Goal: Task Accomplishment & Management: Use online tool/utility

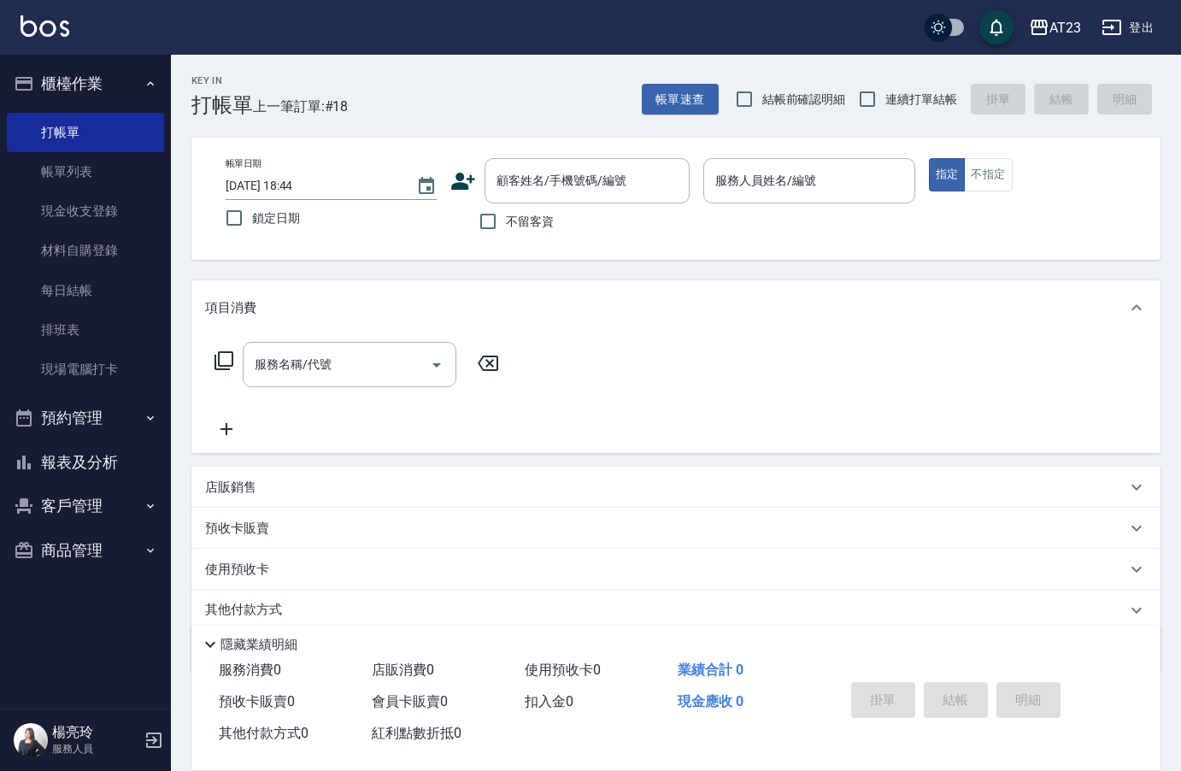
click at [726, 173] on div "服務人員姓名/編號 服務人員姓名/編號" at bounding box center [808, 180] width 211 height 45
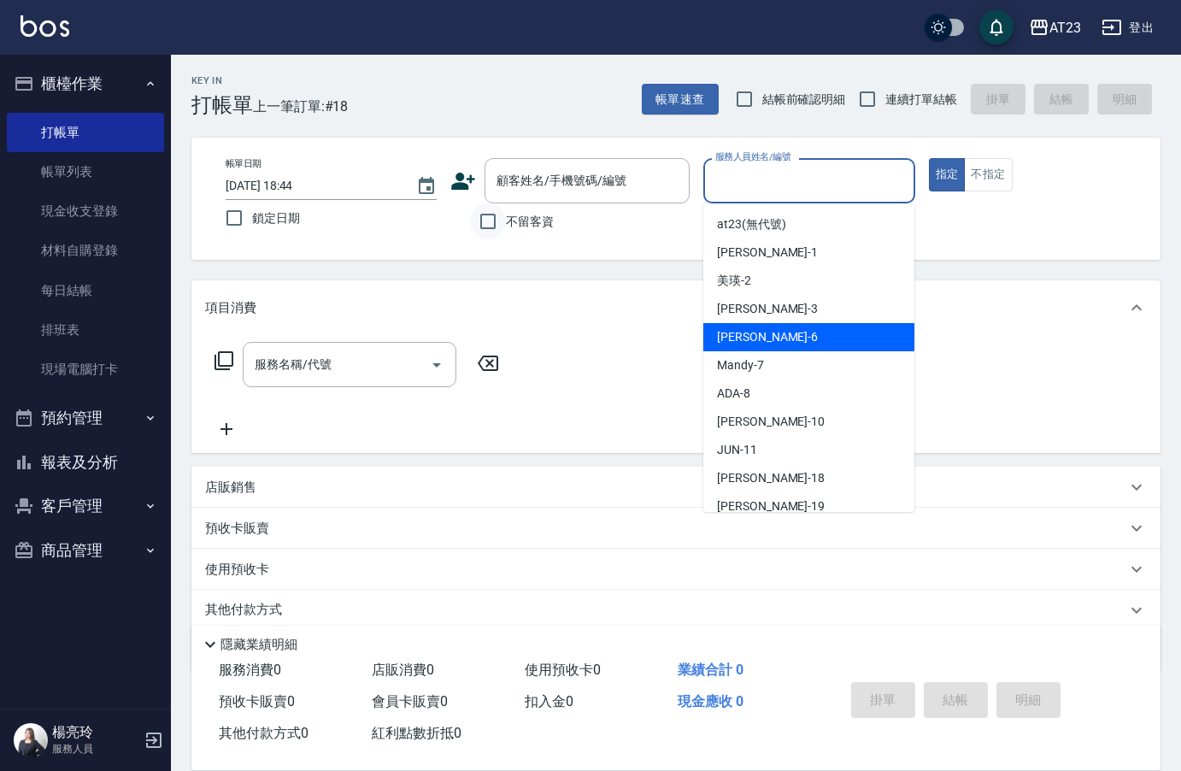
drag, startPoint x: 485, startPoint y: 217, endPoint x: 483, endPoint y: 205, distance: 12.2
click at [485, 216] on input "不留客資" at bounding box center [488, 221] width 36 height 36
checkbox input "true"
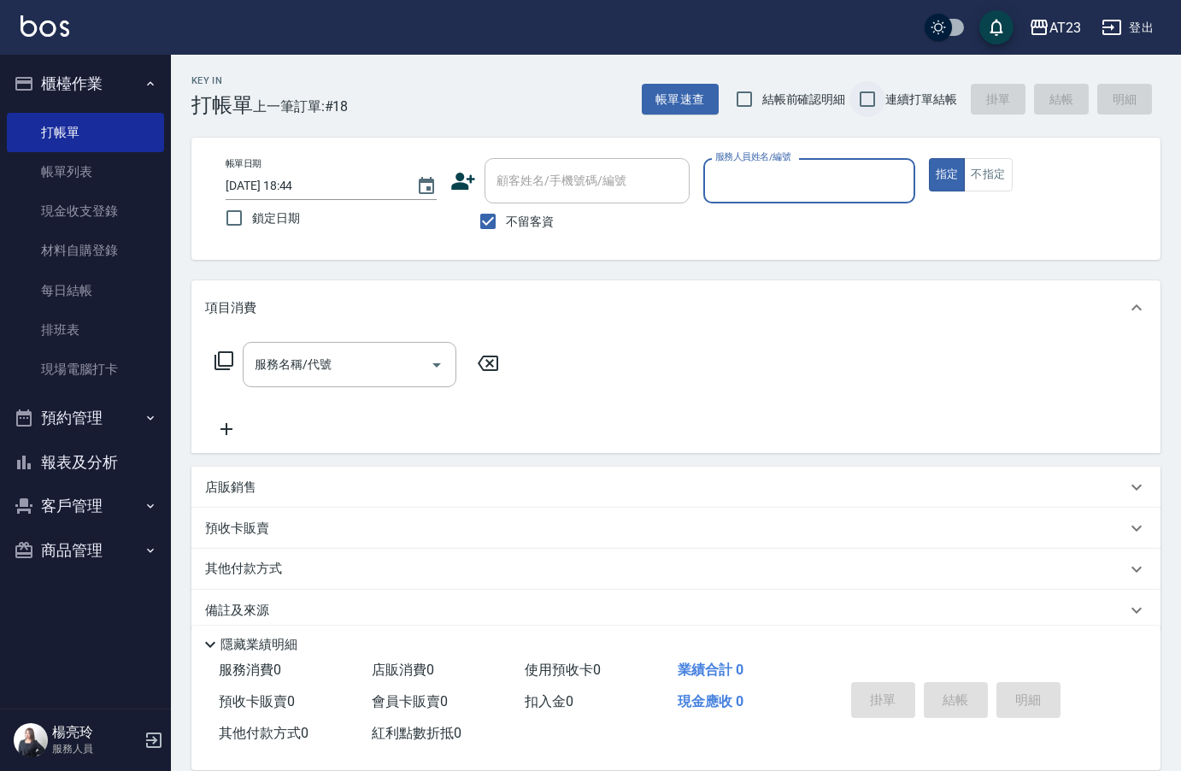
click at [863, 100] on input "連續打單結帳" at bounding box center [868, 99] width 36 height 36
checkbox input "true"
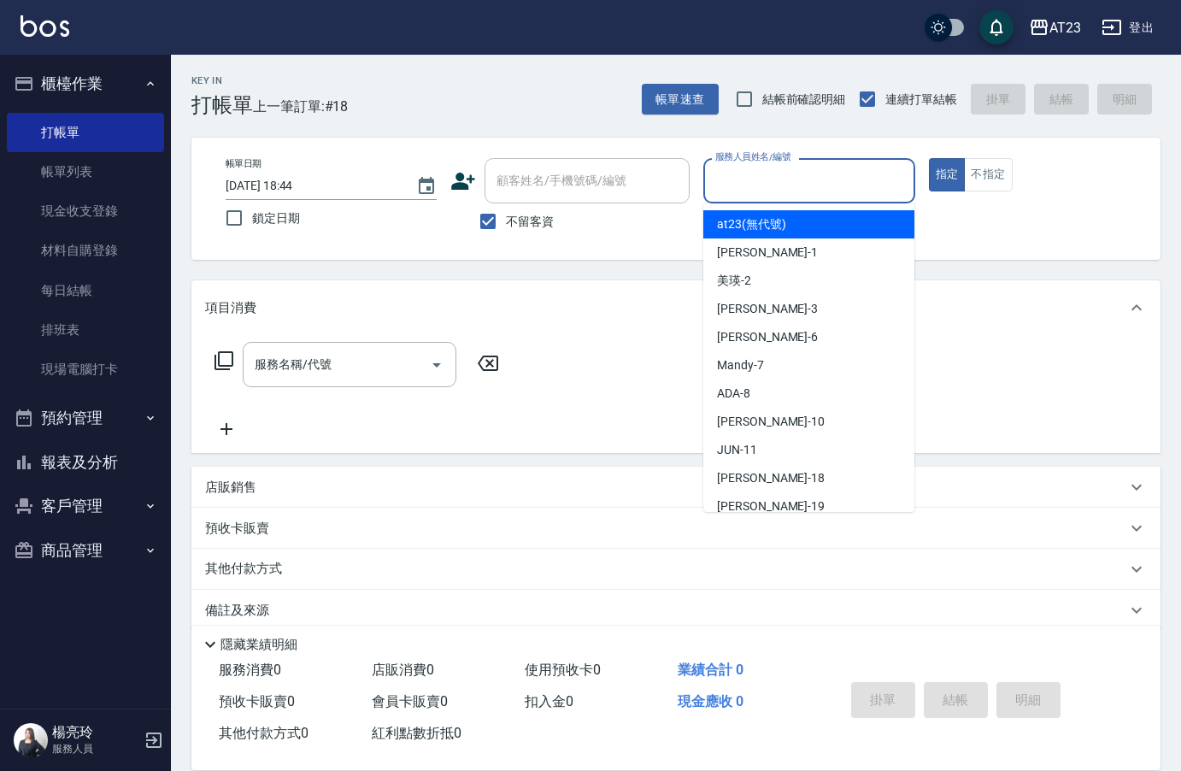
click at [838, 179] on input "服務人員姓名/編號" at bounding box center [809, 181] width 196 height 30
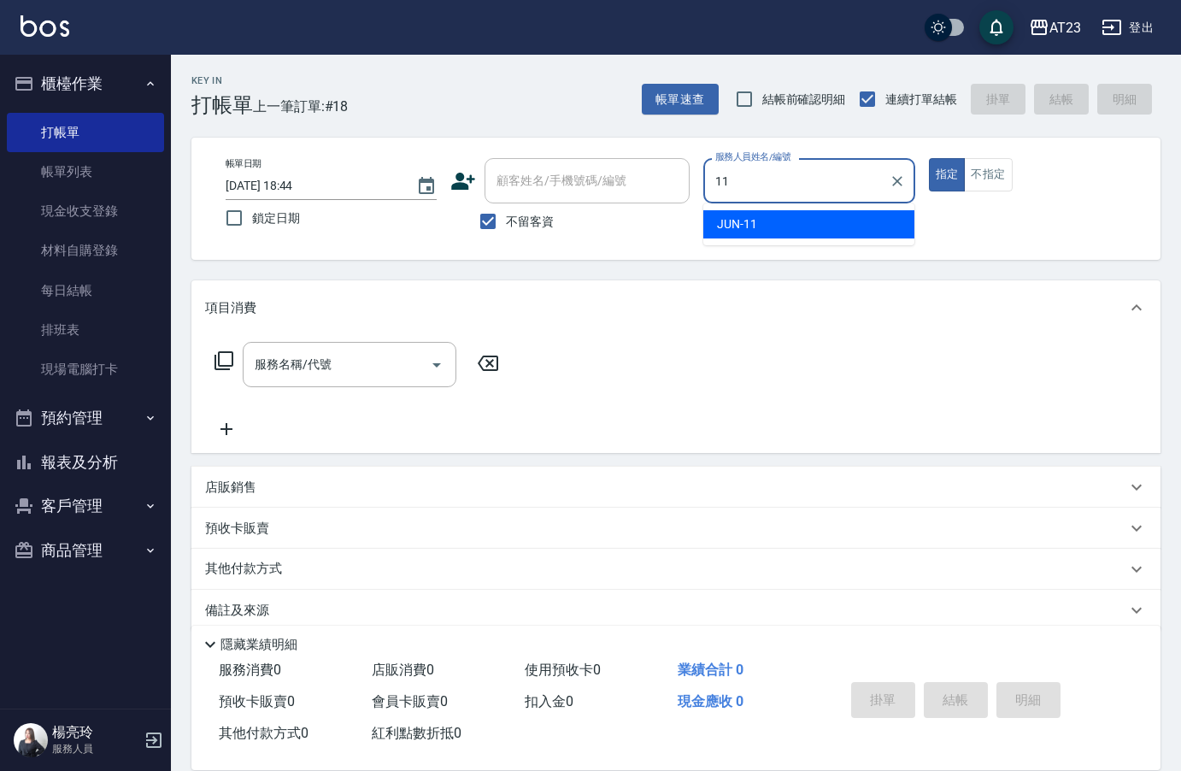
type input "JUN-11"
type button "true"
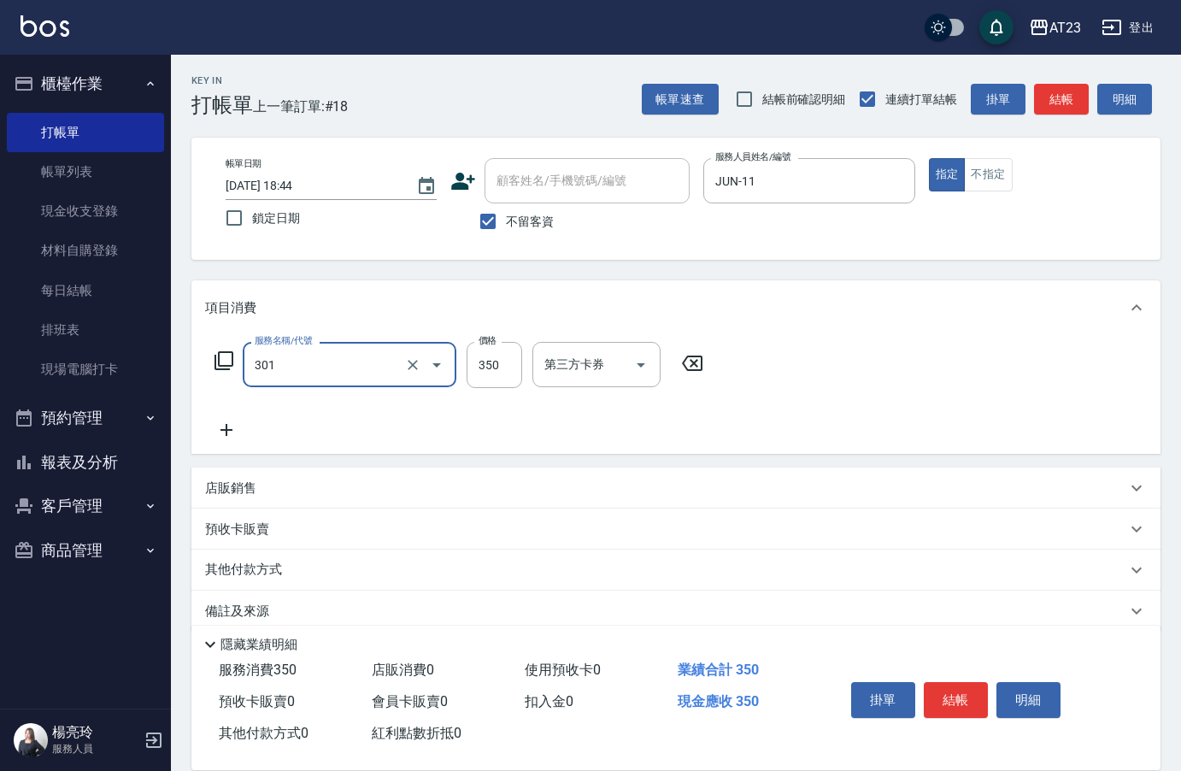
type input "造型剪髮(301)"
type input "400"
click at [954, 693] on button "結帳" at bounding box center [956, 700] width 64 height 36
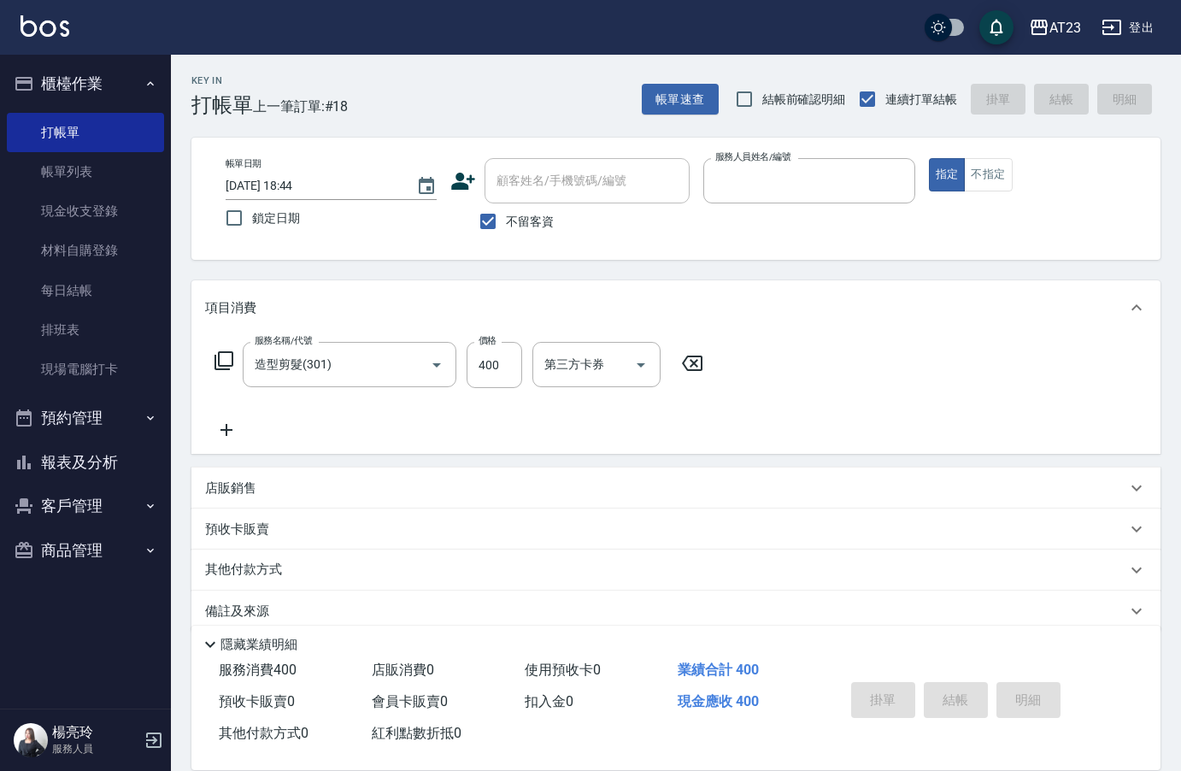
type input "[DATE] 19:18"
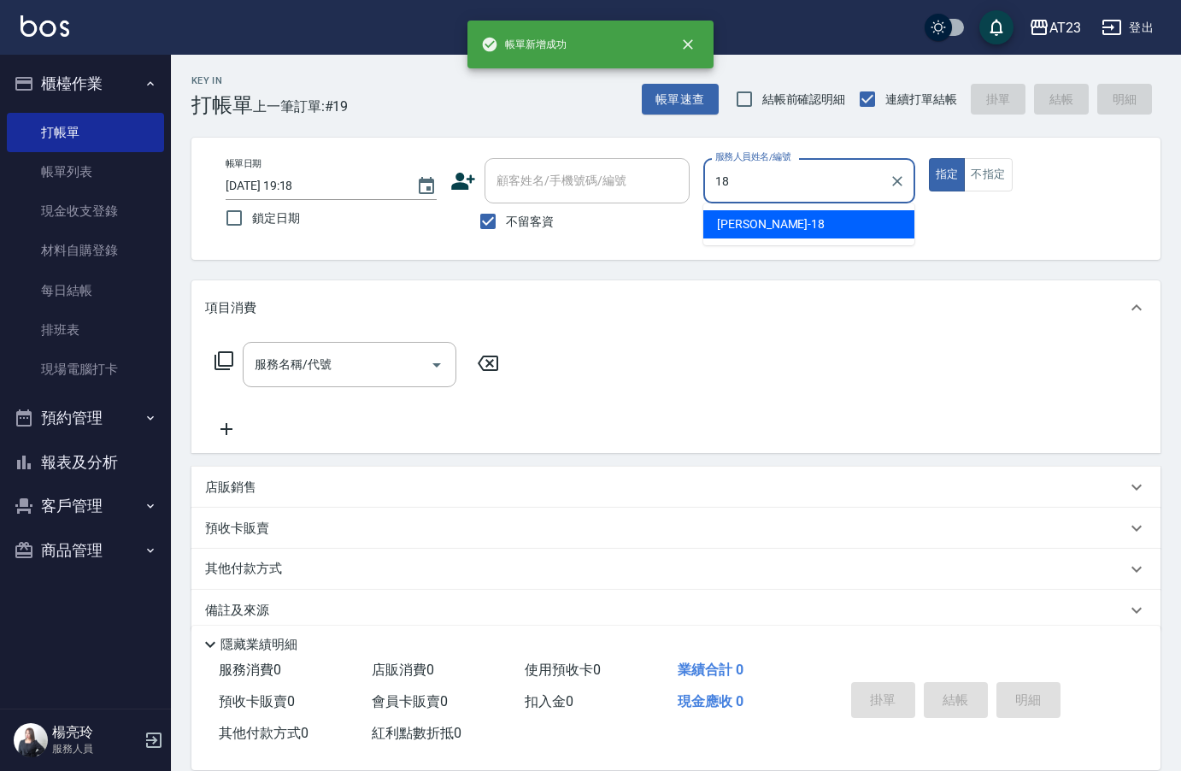
type input "[PERSON_NAME]-18"
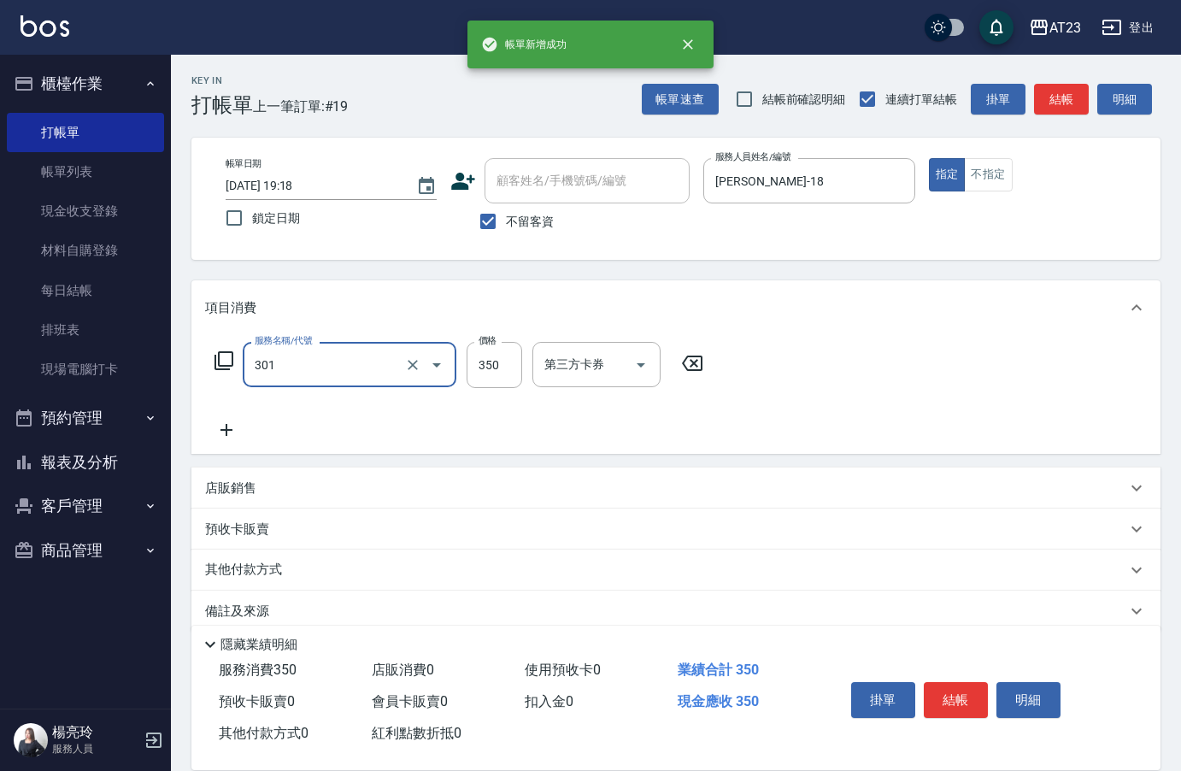
type input "造型剪髮(301)"
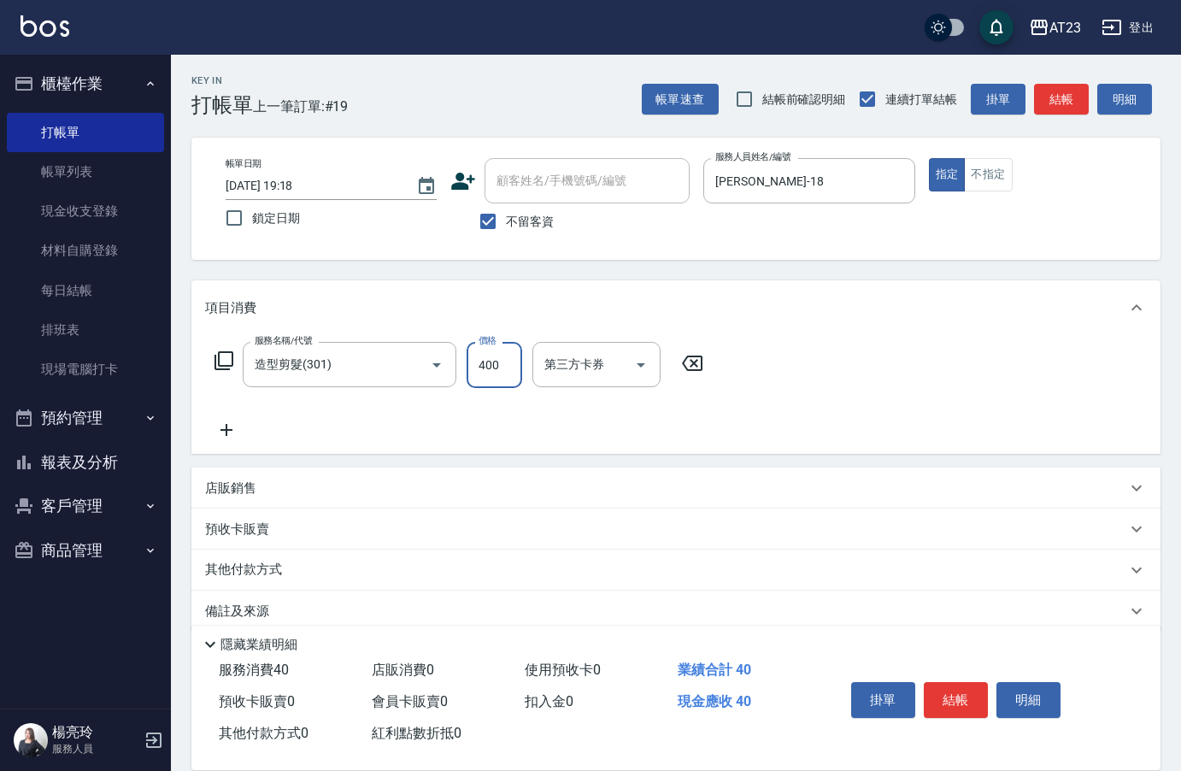
type input "400"
click at [966, 730] on div "掛單 結帳 明細" at bounding box center [982, 702] width 316 height 95
click at [965, 703] on button "結帳" at bounding box center [956, 700] width 64 height 36
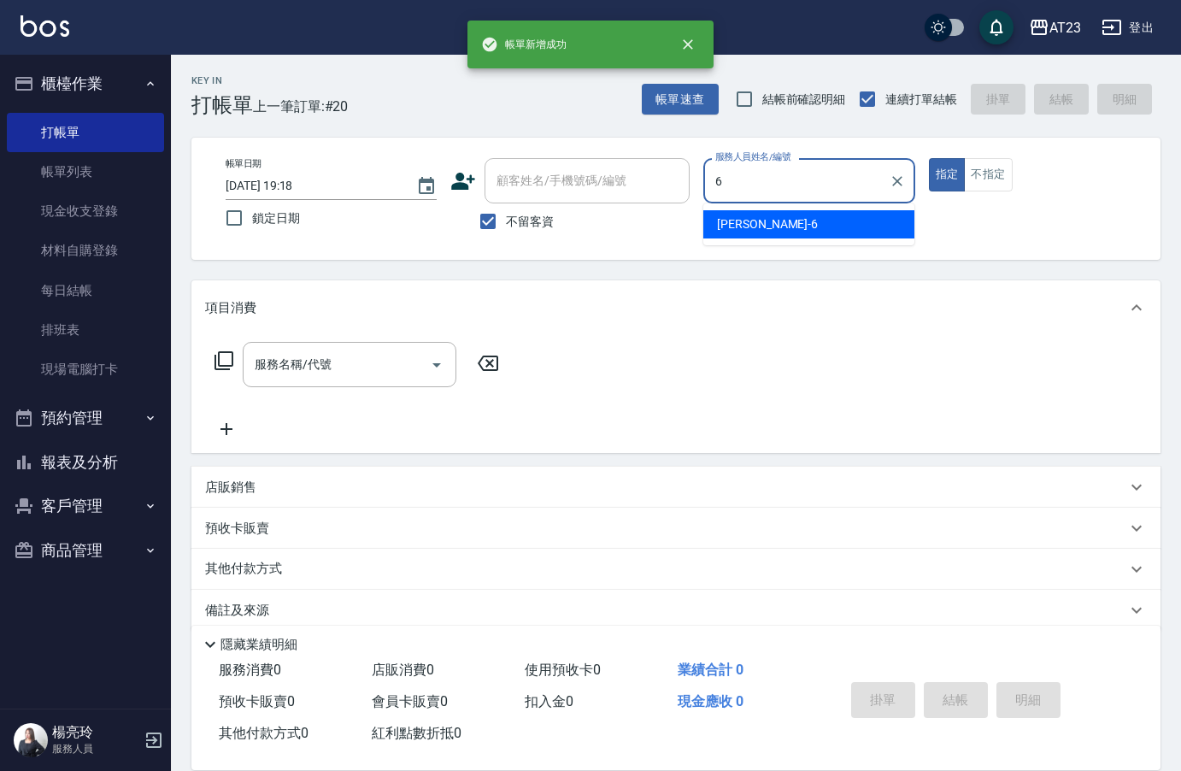
type input "Joann-6"
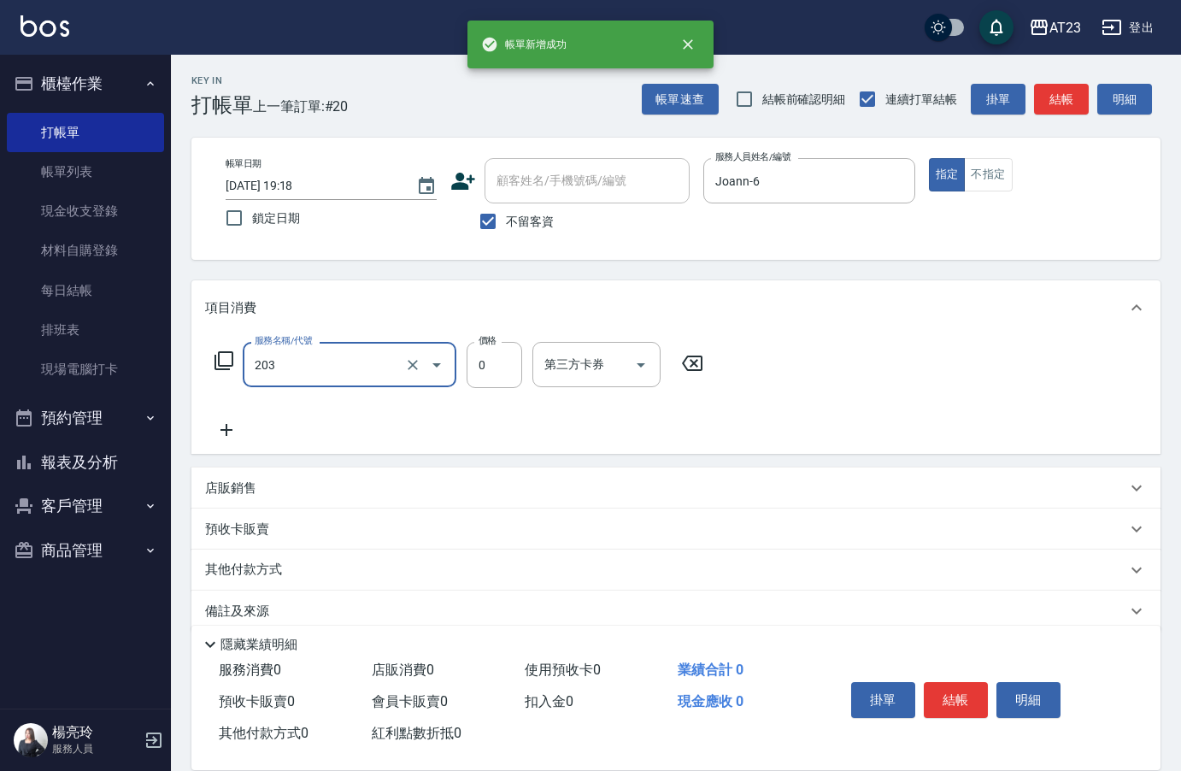
type input "使用洗髮卡(203)"
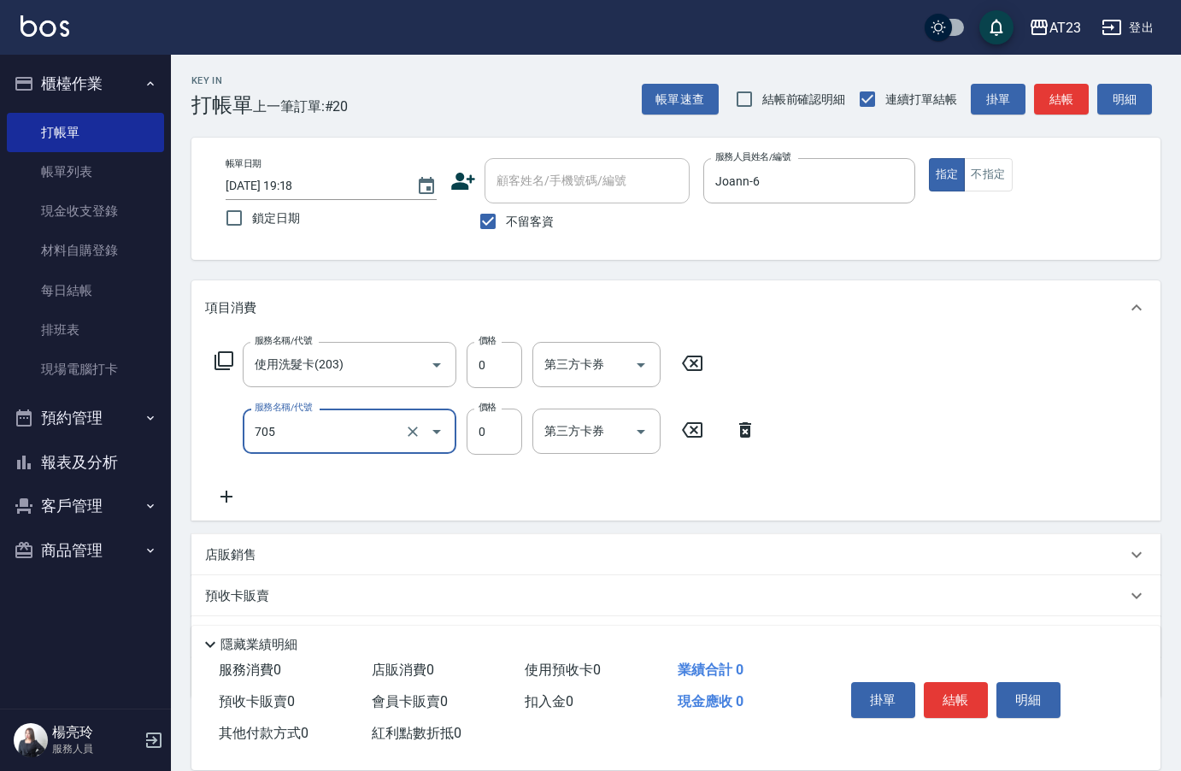
type input "互助50(705)"
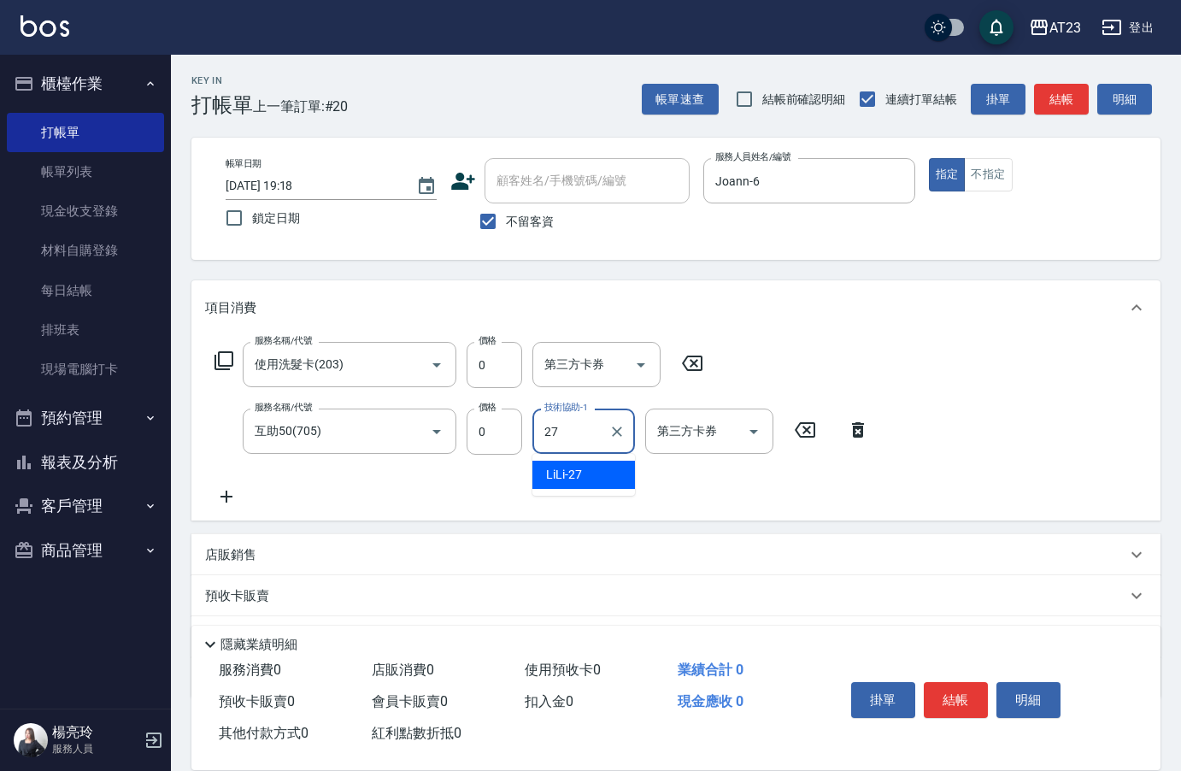
type input "LiLi-27"
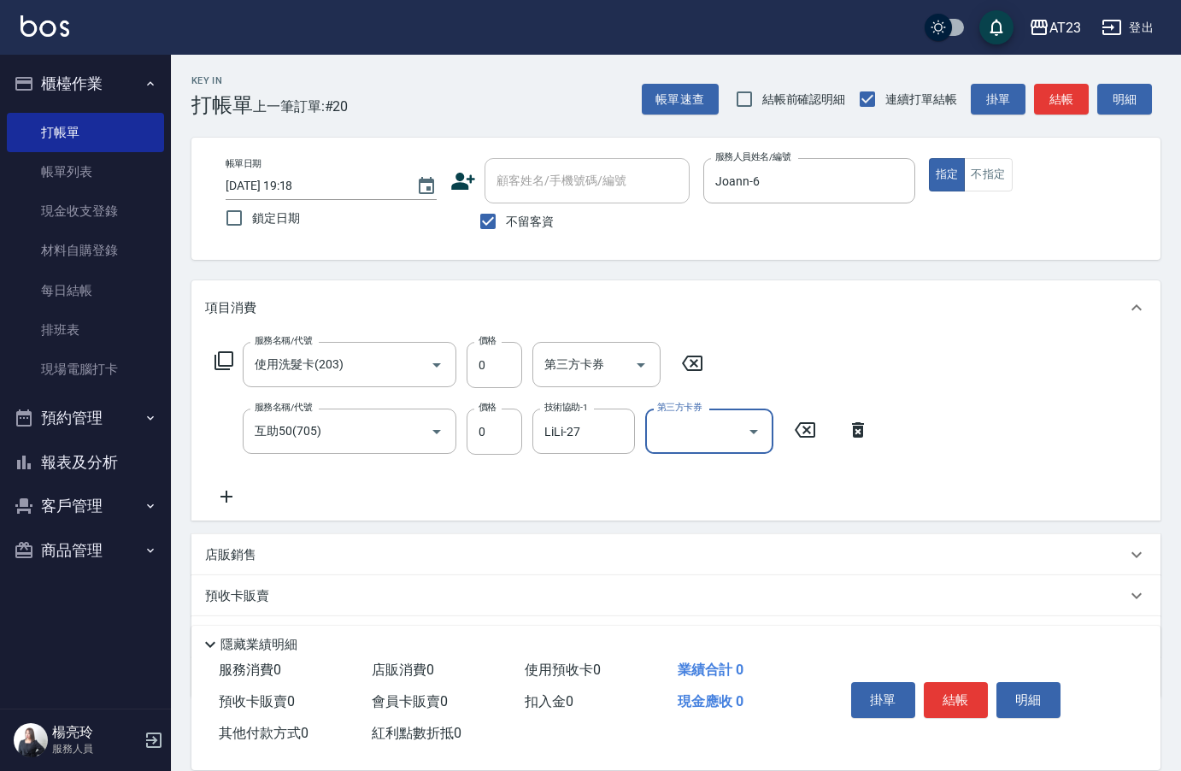
click at [965, 703] on button "結帳" at bounding box center [956, 700] width 64 height 36
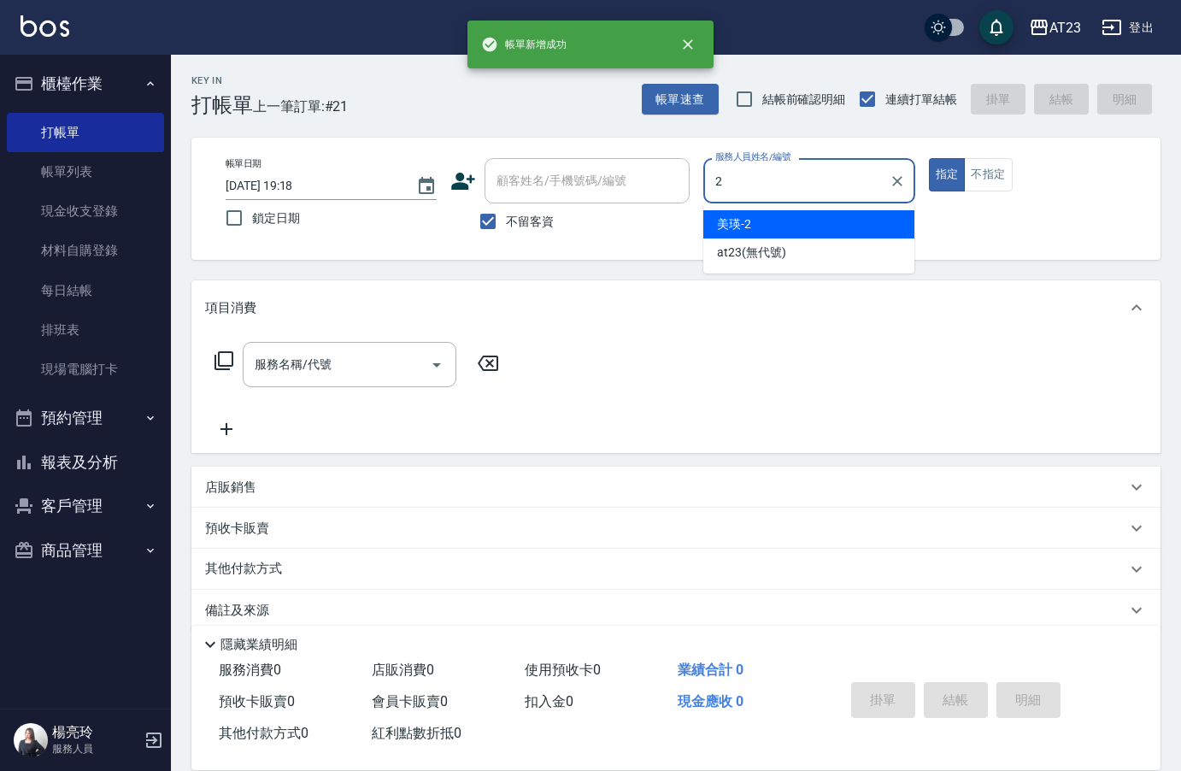
type input "美瑛-2"
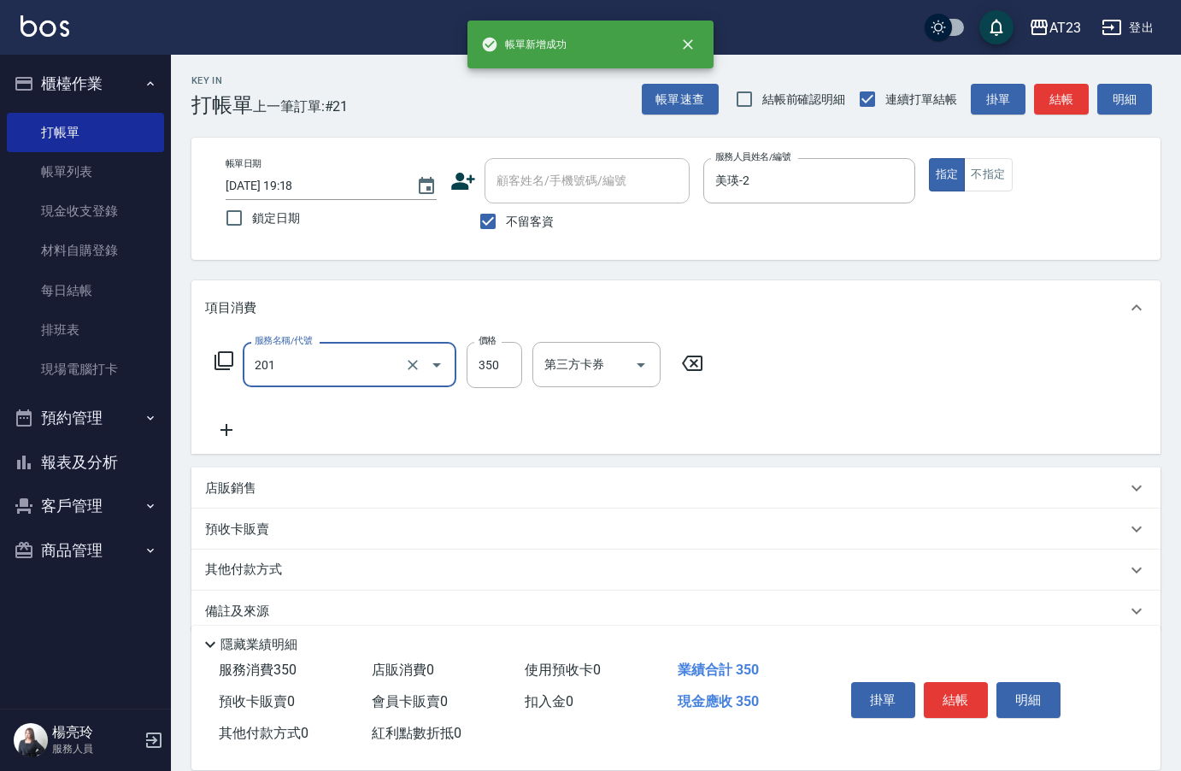
type input "一般洗髮(201)"
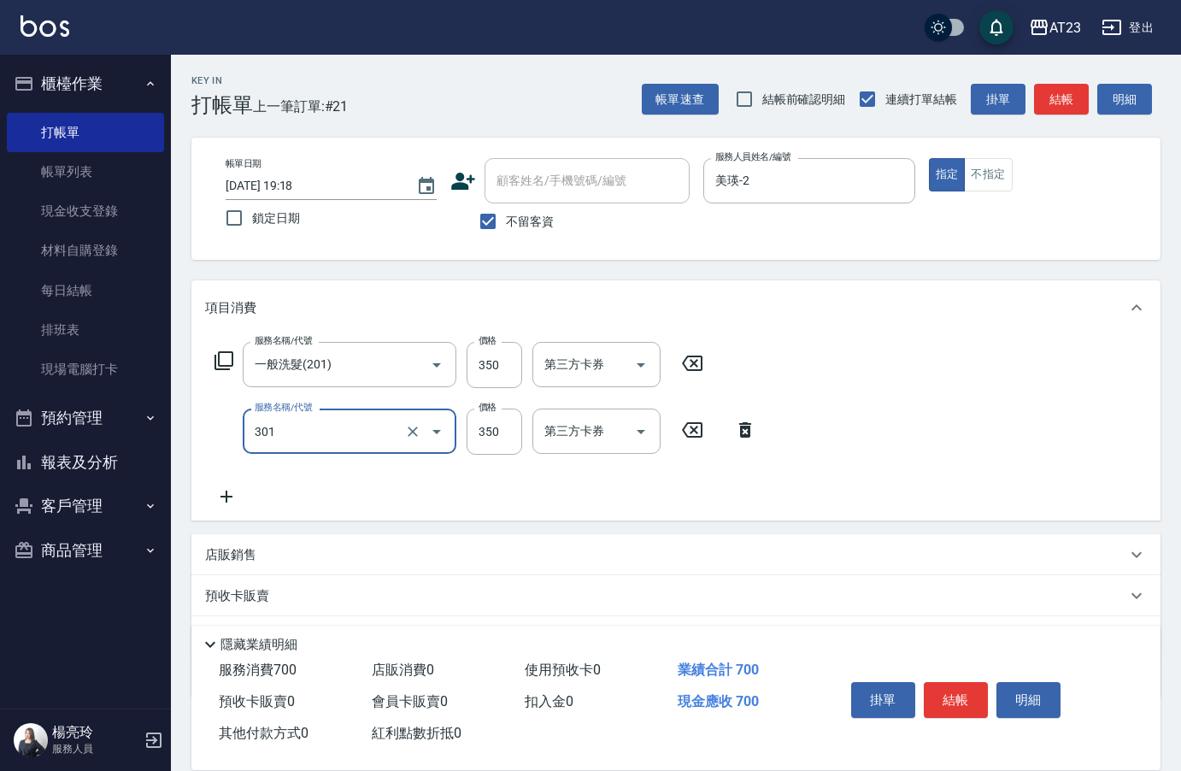
type input "造型剪髮(301)"
type input "400"
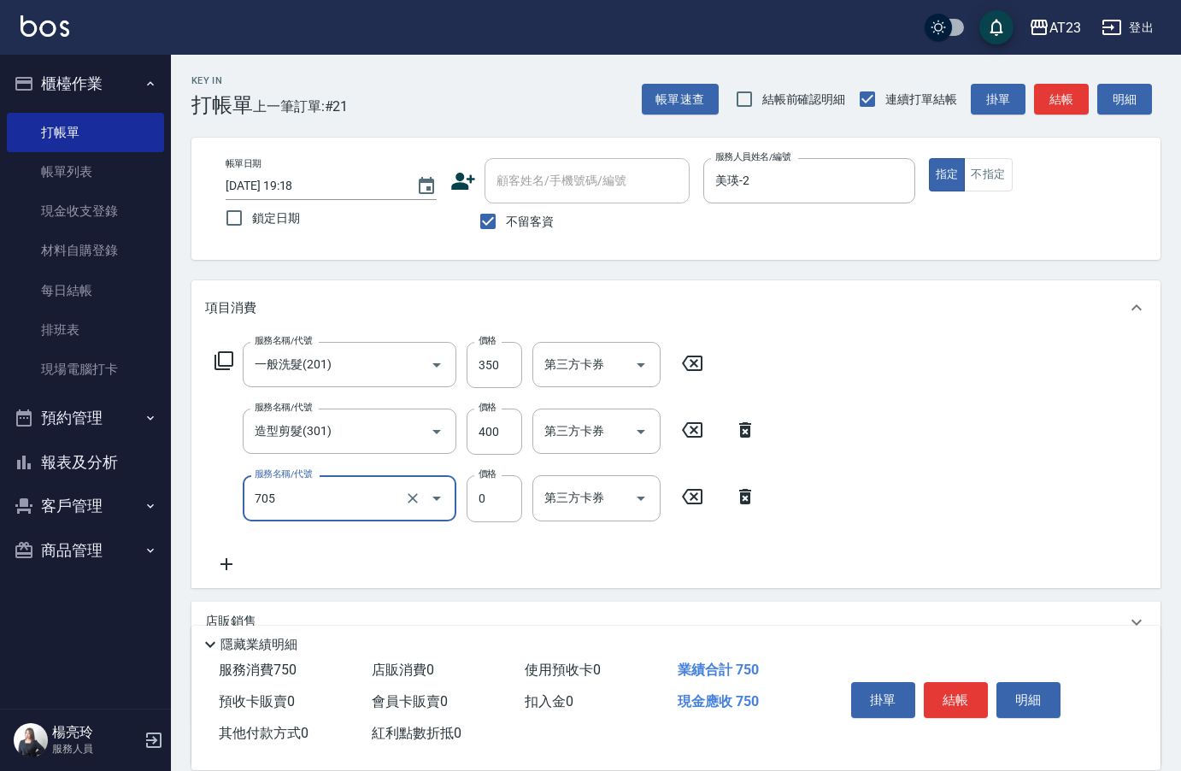
type input "互助50(705)"
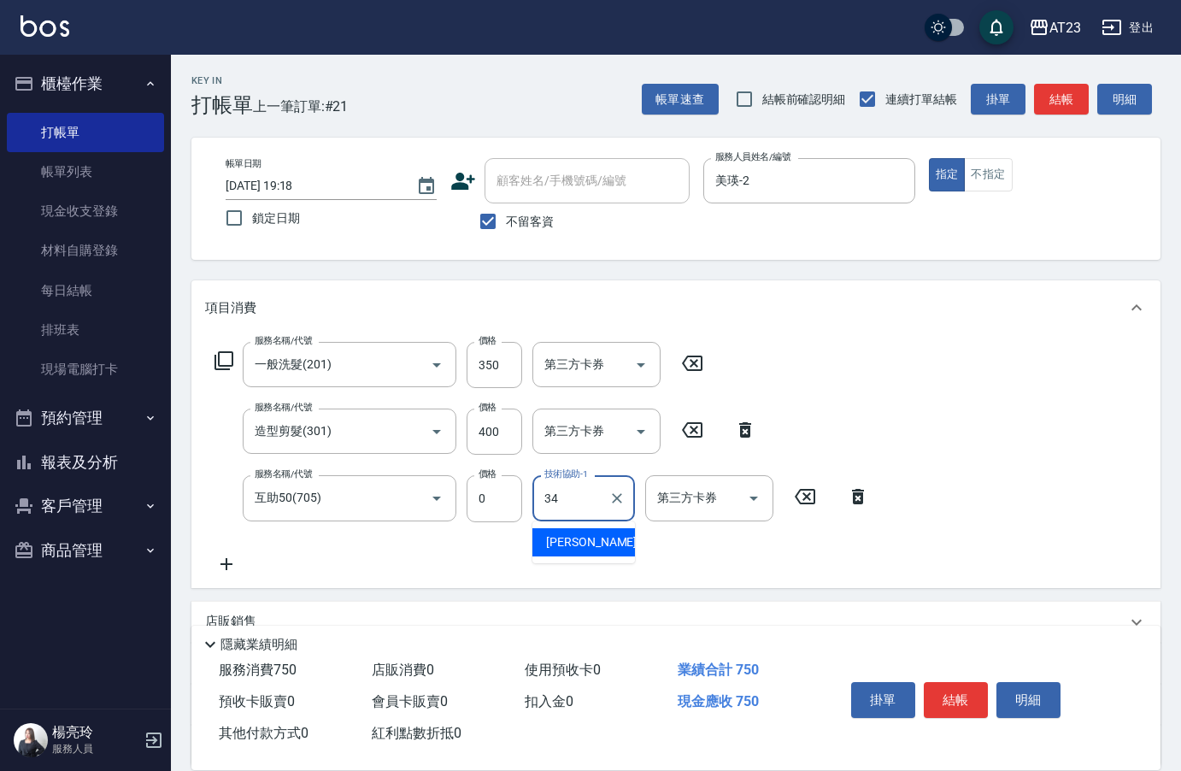
type input "[PERSON_NAME]-34"
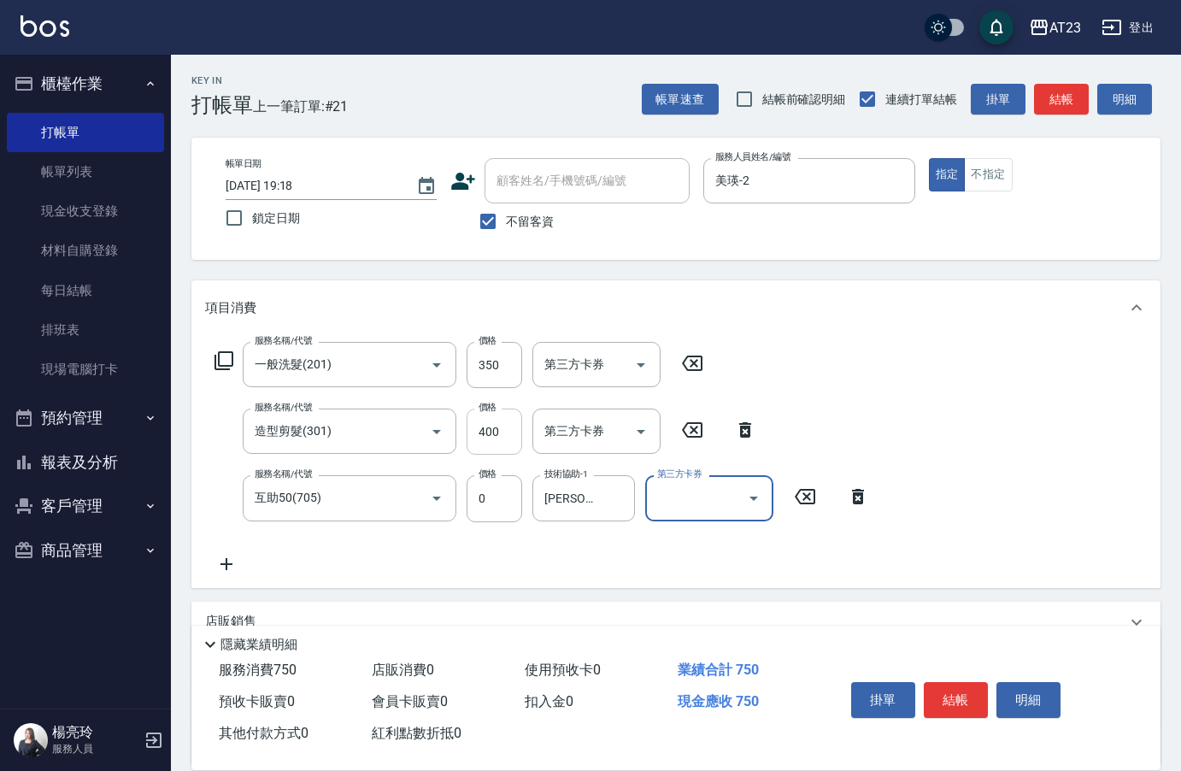
click at [509, 432] on input "400" at bounding box center [495, 432] width 56 height 46
click at [496, 427] on input "400" at bounding box center [495, 432] width 56 height 46
type input "500"
click at [951, 709] on button "結帳" at bounding box center [956, 700] width 64 height 36
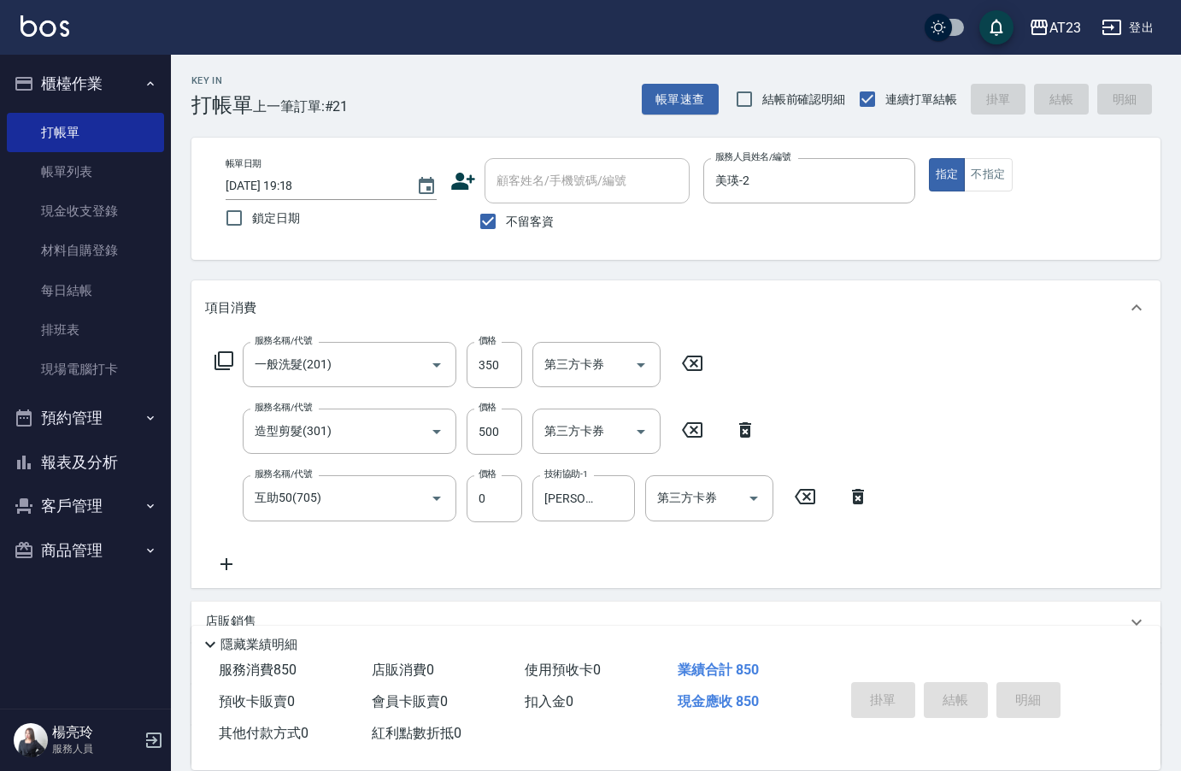
type input "[DATE] 19:19"
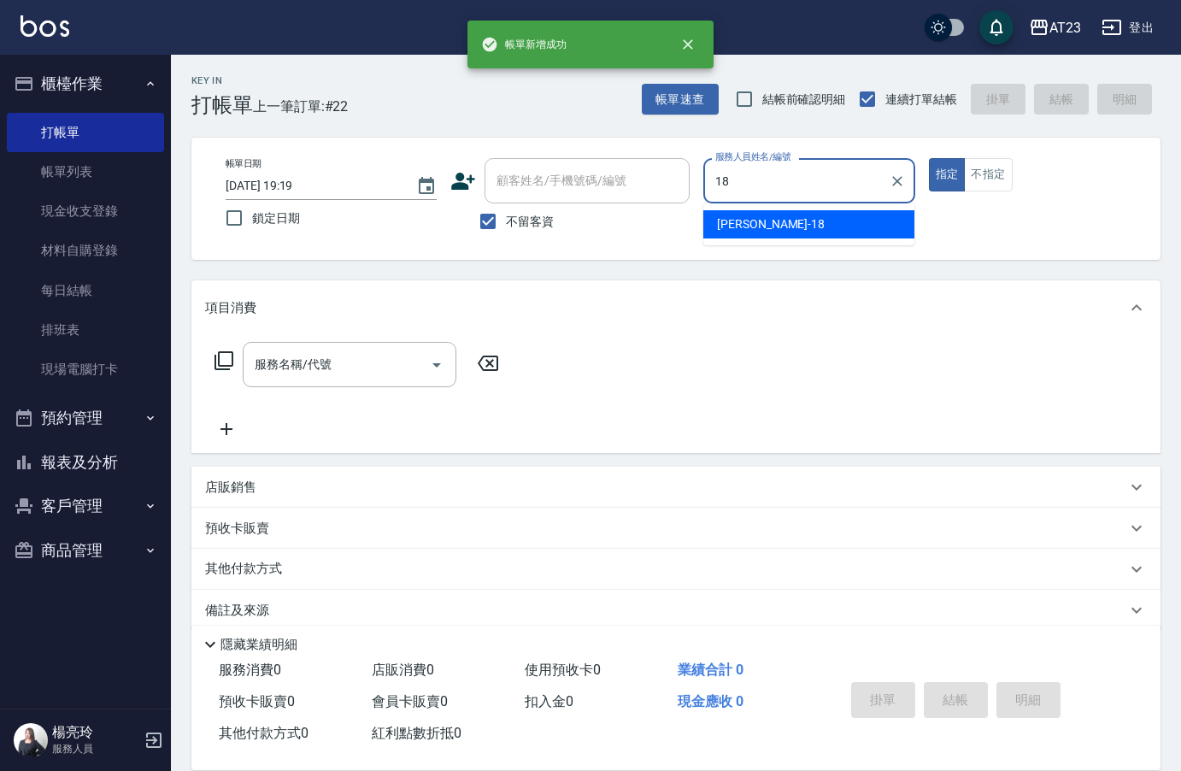
type input "[PERSON_NAME]-18"
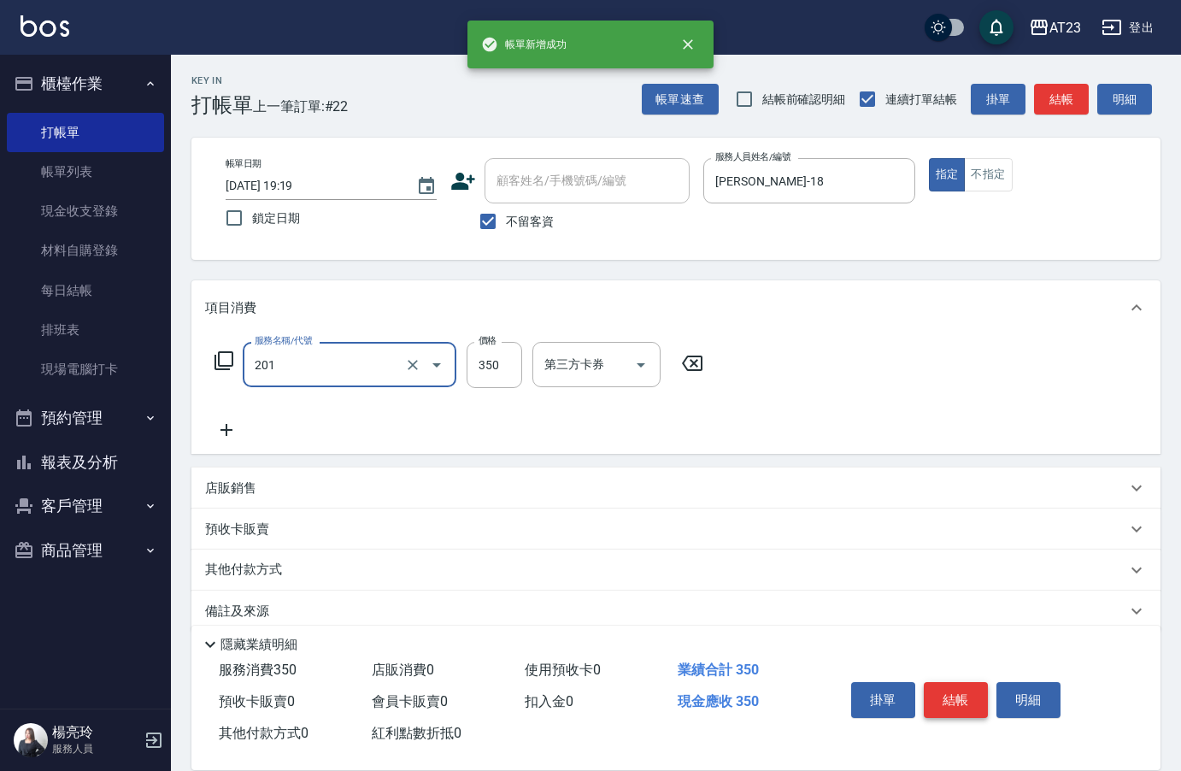
type input "一般洗髮(201)"
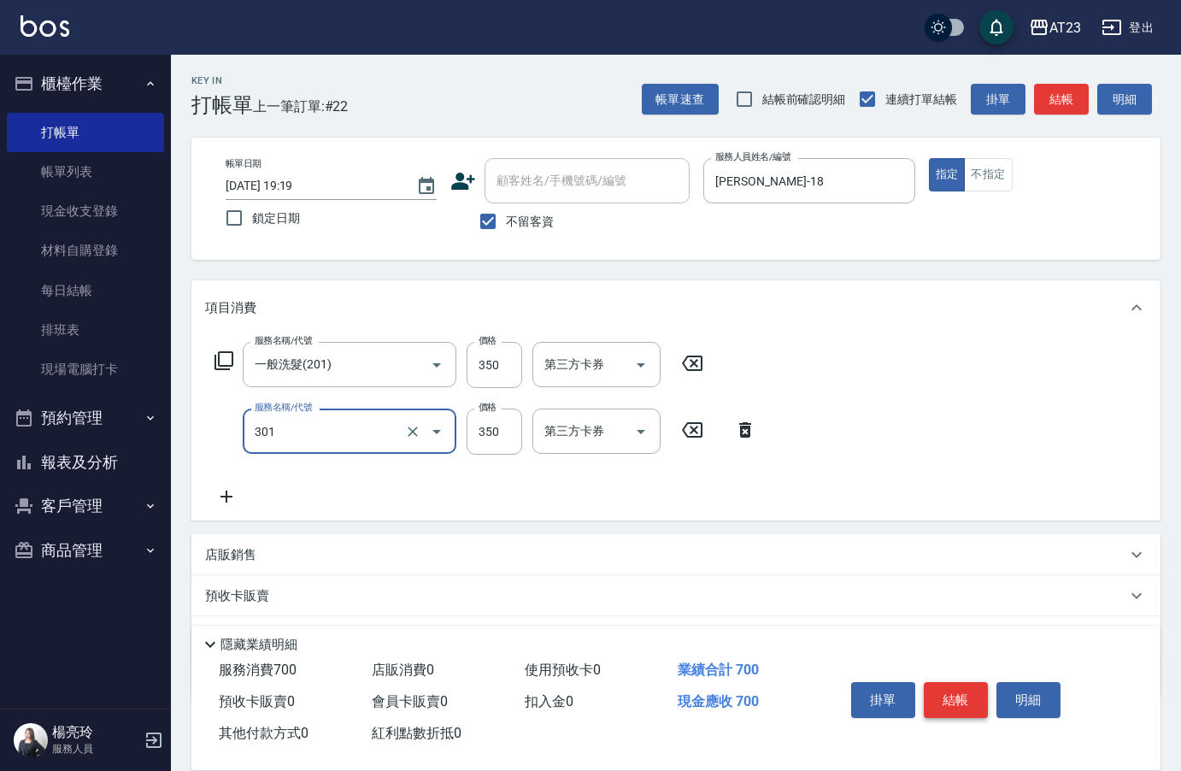
type input "造型剪髮(301)"
type input "550"
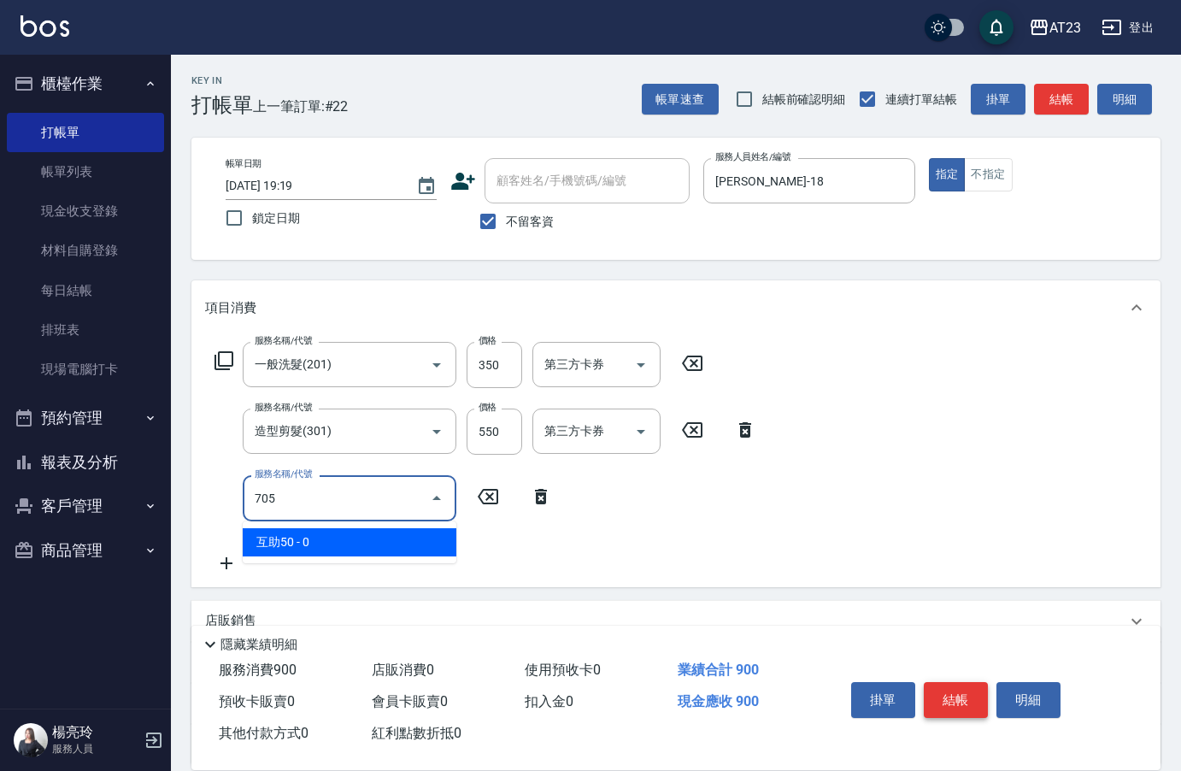
type input "互助50(705)"
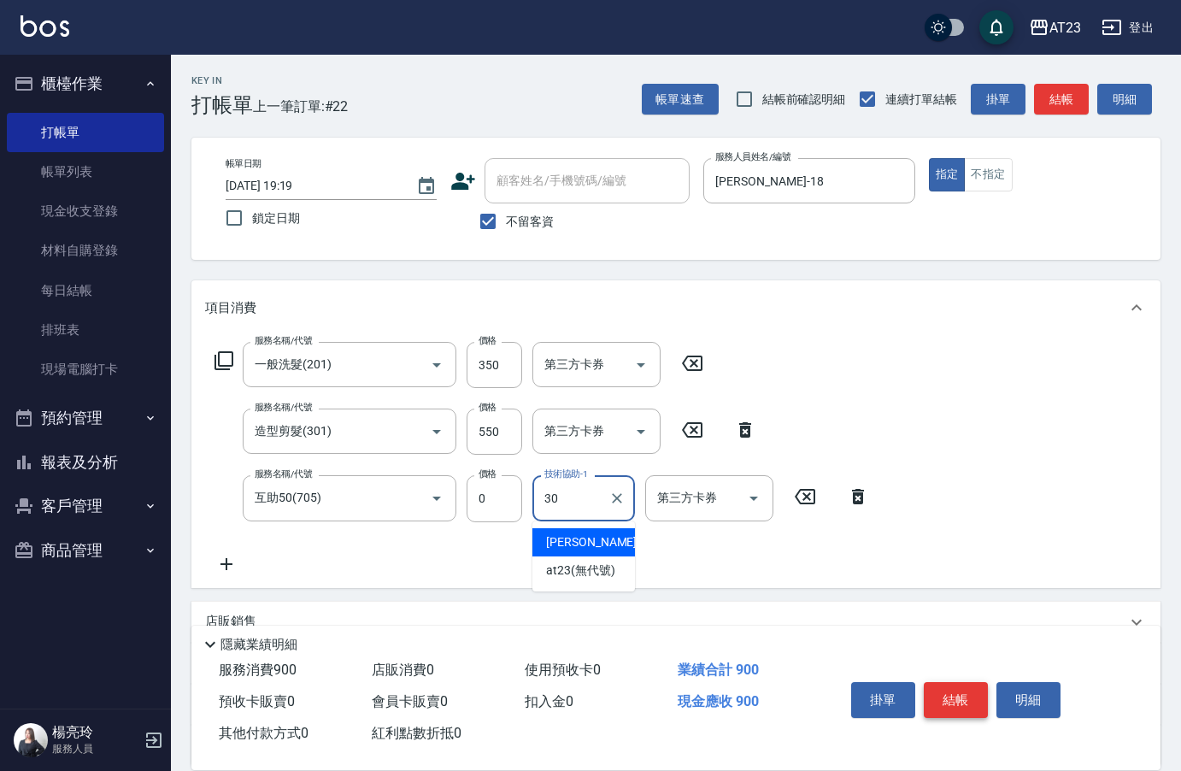
type input "Penny-30"
click at [951, 709] on button "結帳" at bounding box center [956, 700] width 64 height 36
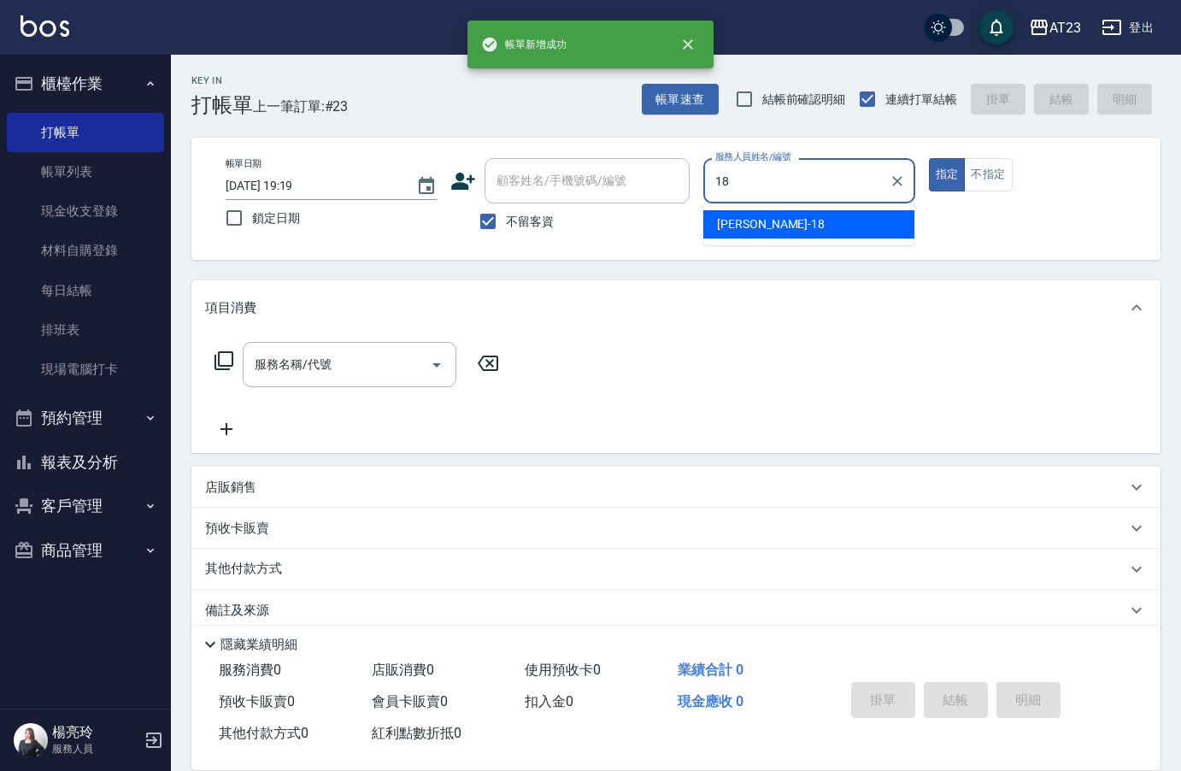
type input "[PERSON_NAME]-18"
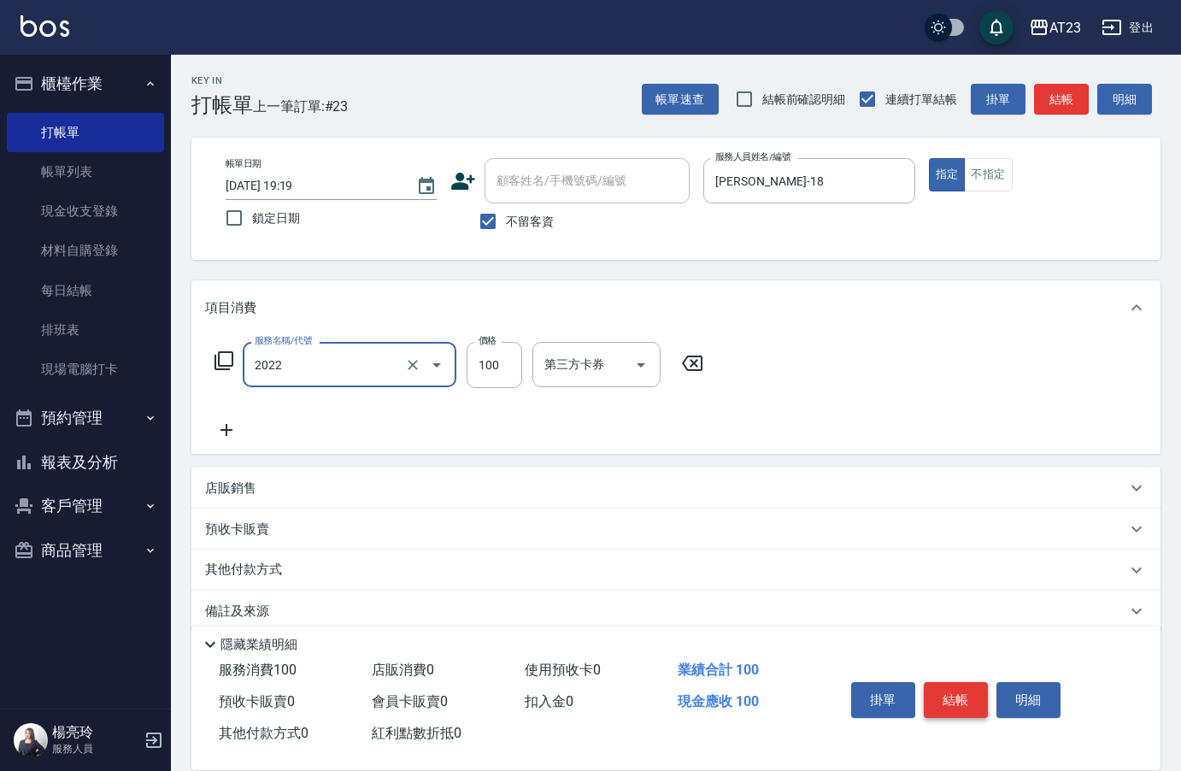
type input "升級精油洗髮(2022)"
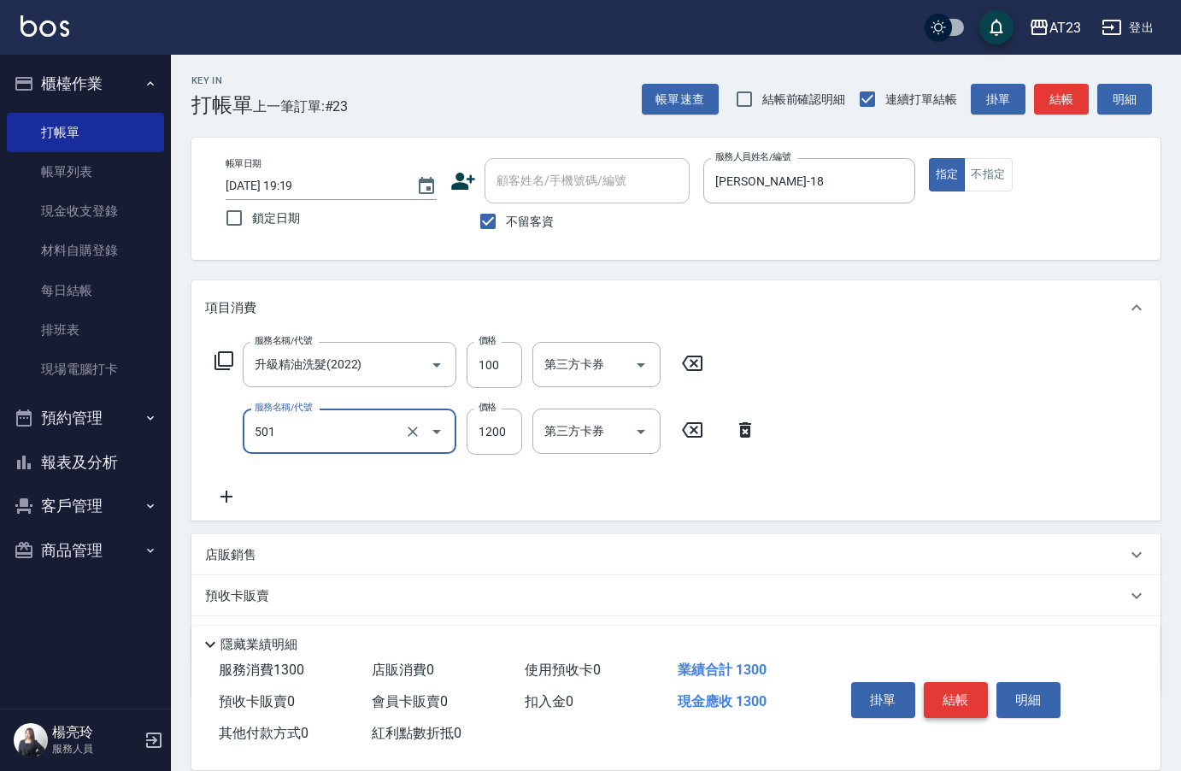
type input "染髮(501)"
type input "1000"
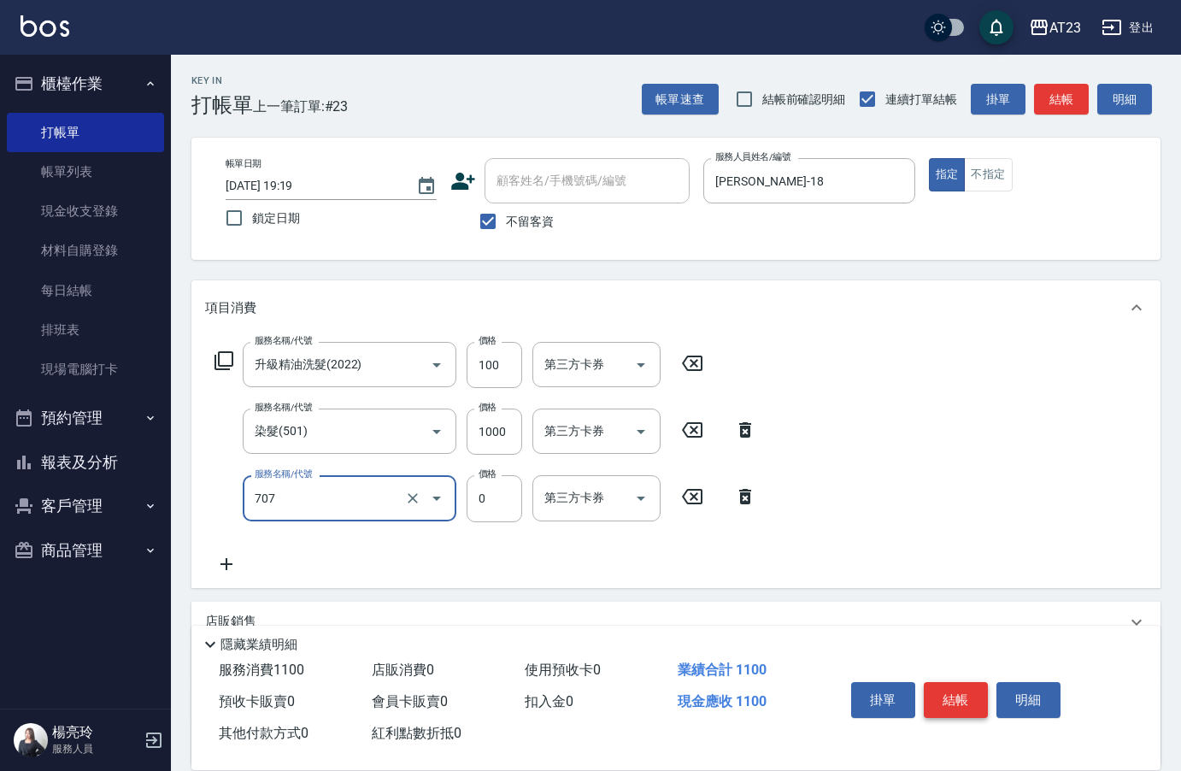
type input "互助70(707)"
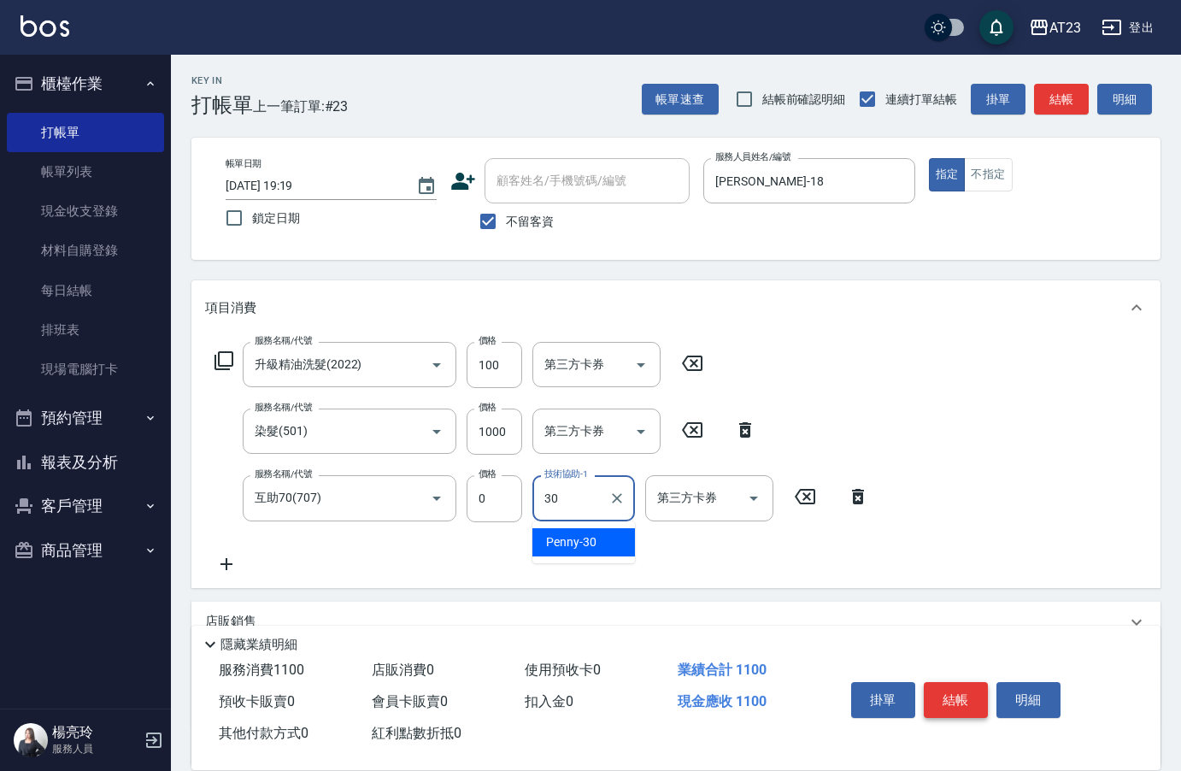
type input "Penny-30"
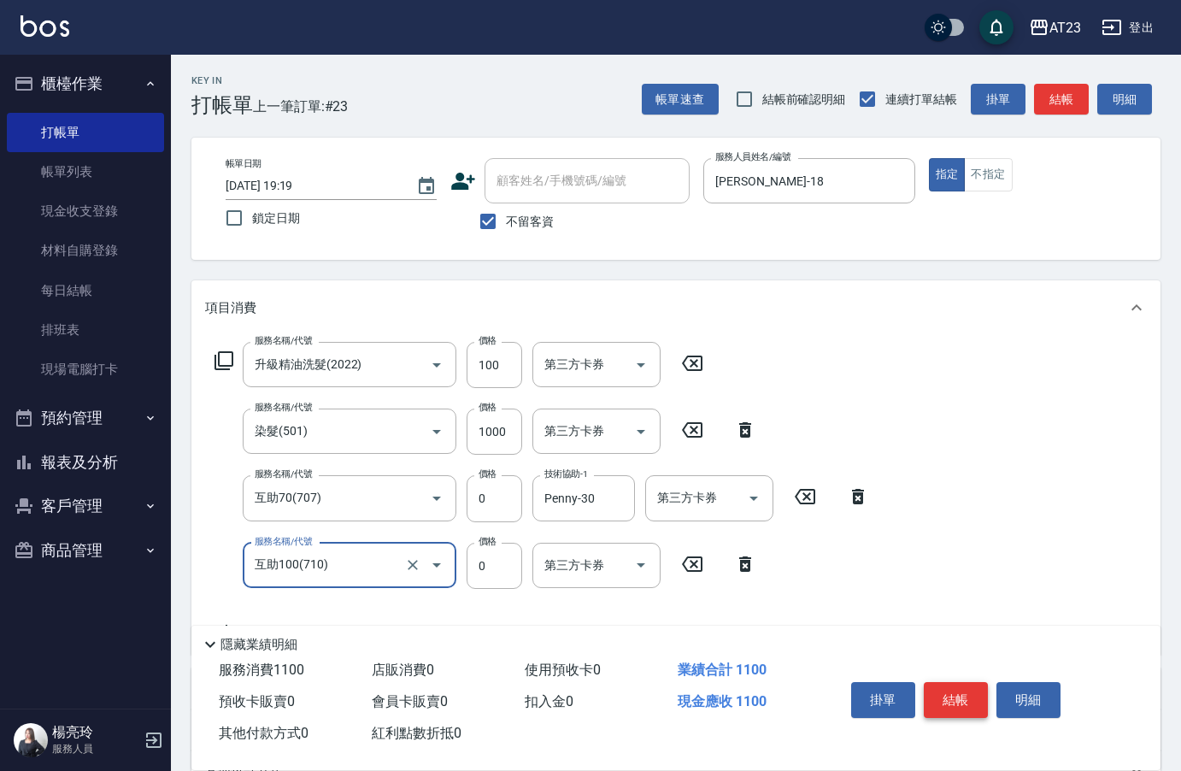
type input "互助100(710)"
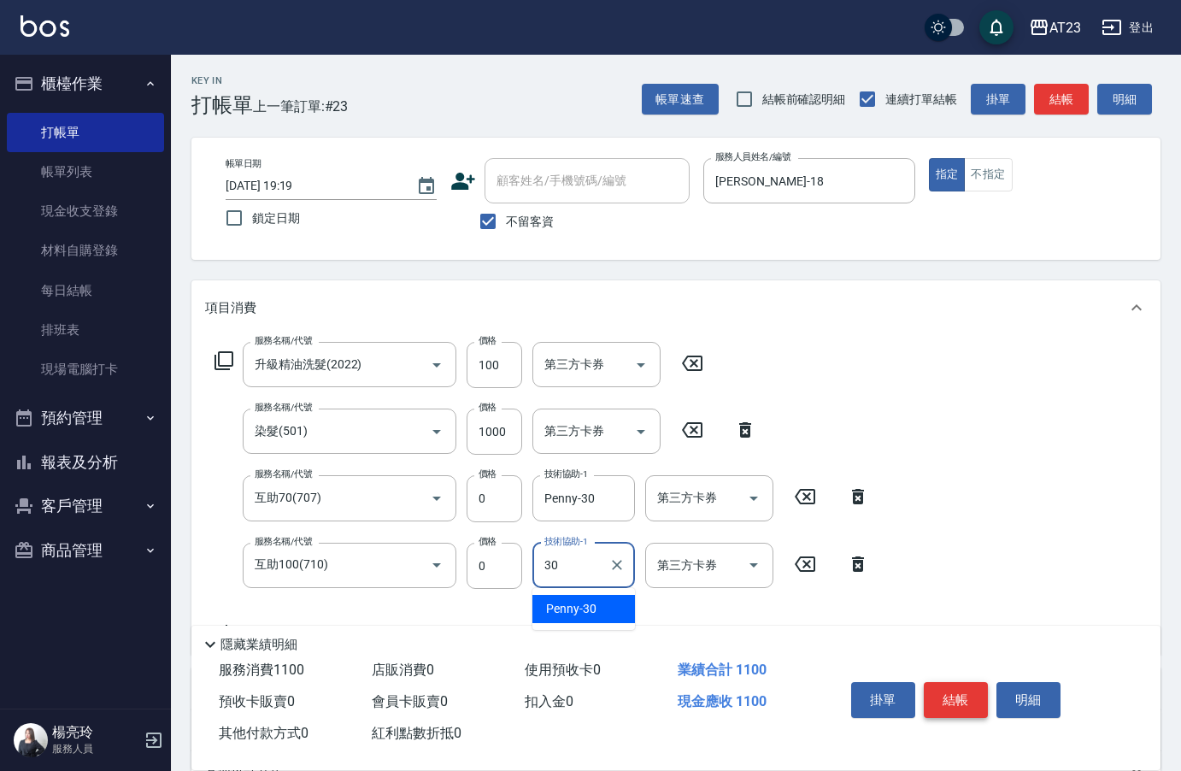
type input "Penny-30"
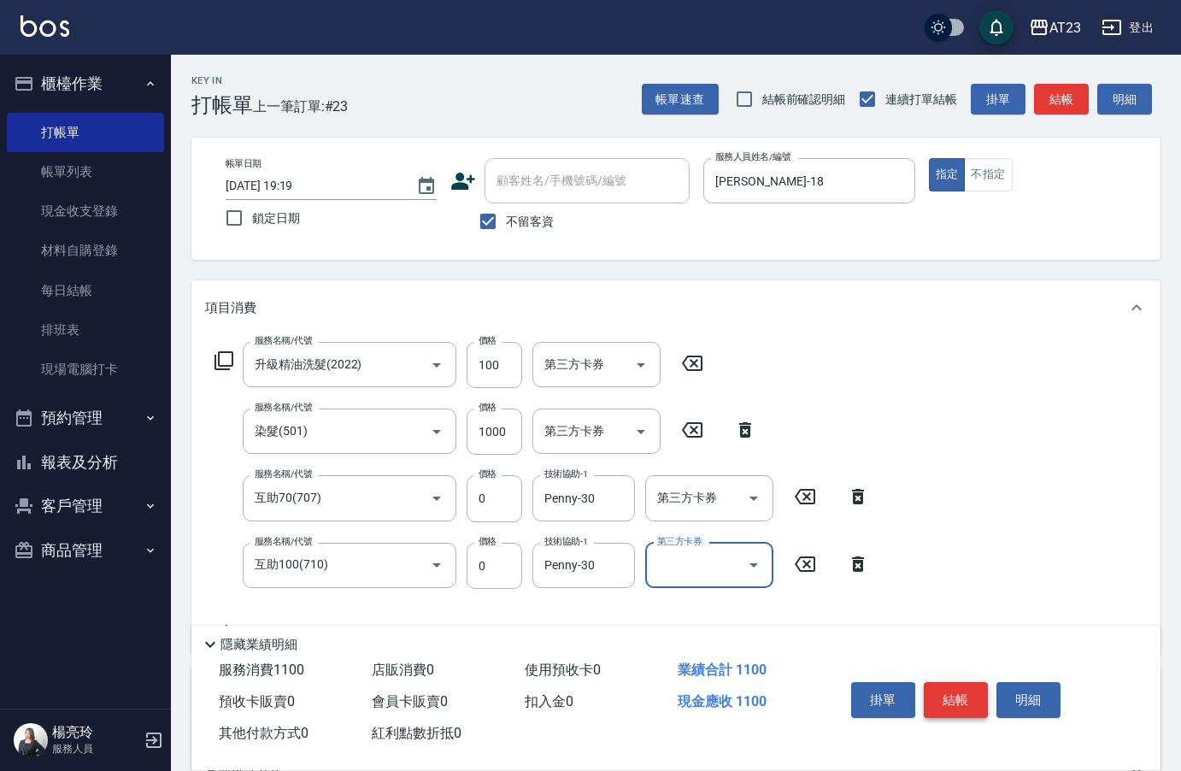
click at [951, 709] on button "結帳" at bounding box center [956, 700] width 64 height 36
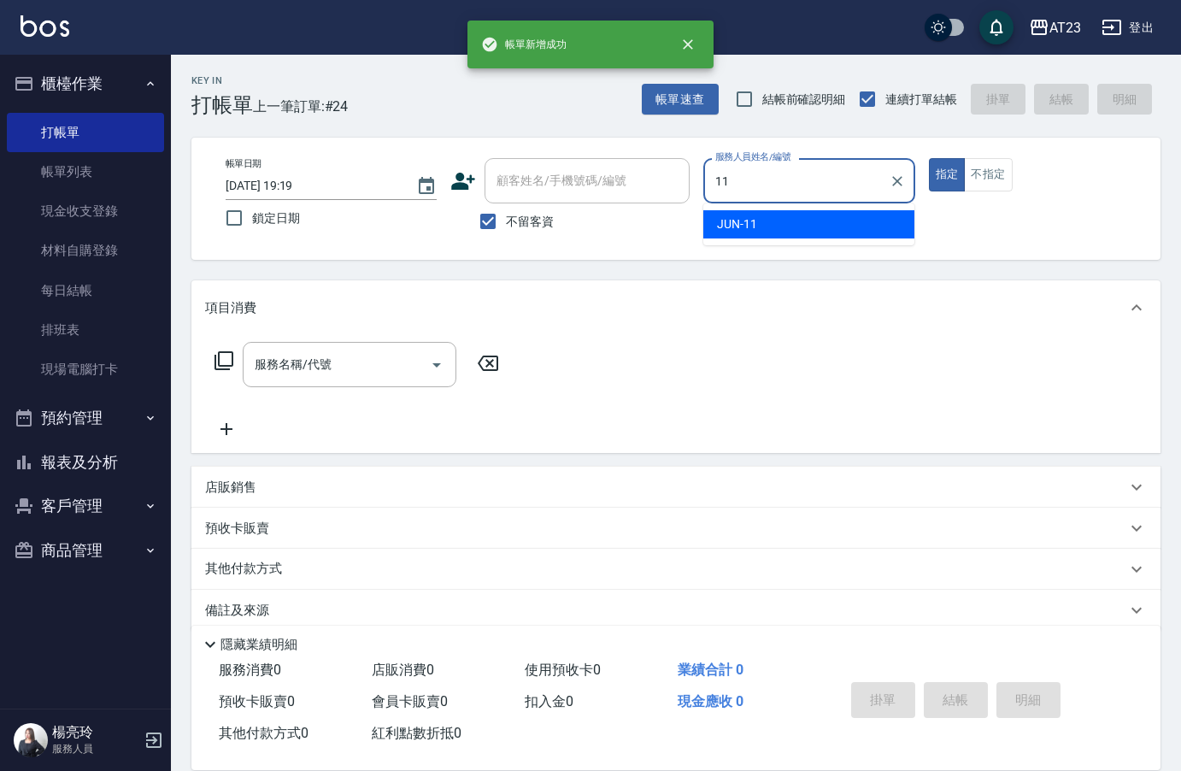
type input "JUN-11"
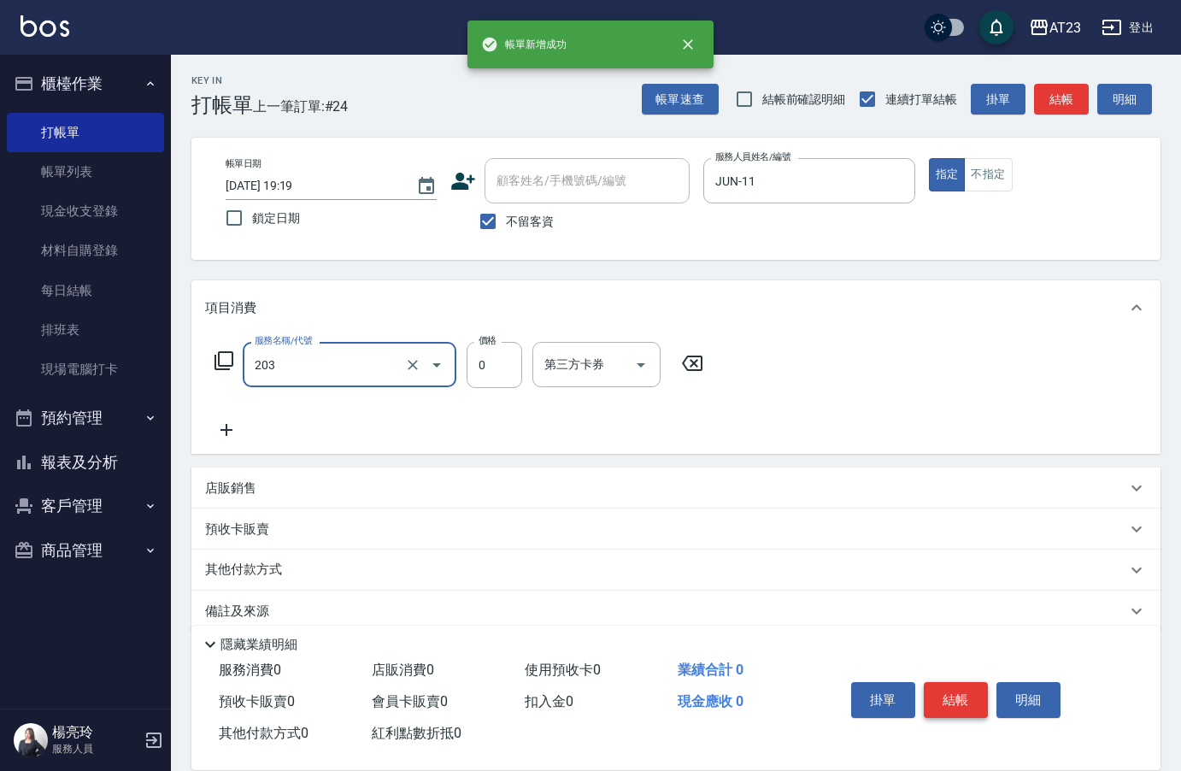
type input "使用洗髮卡(203)"
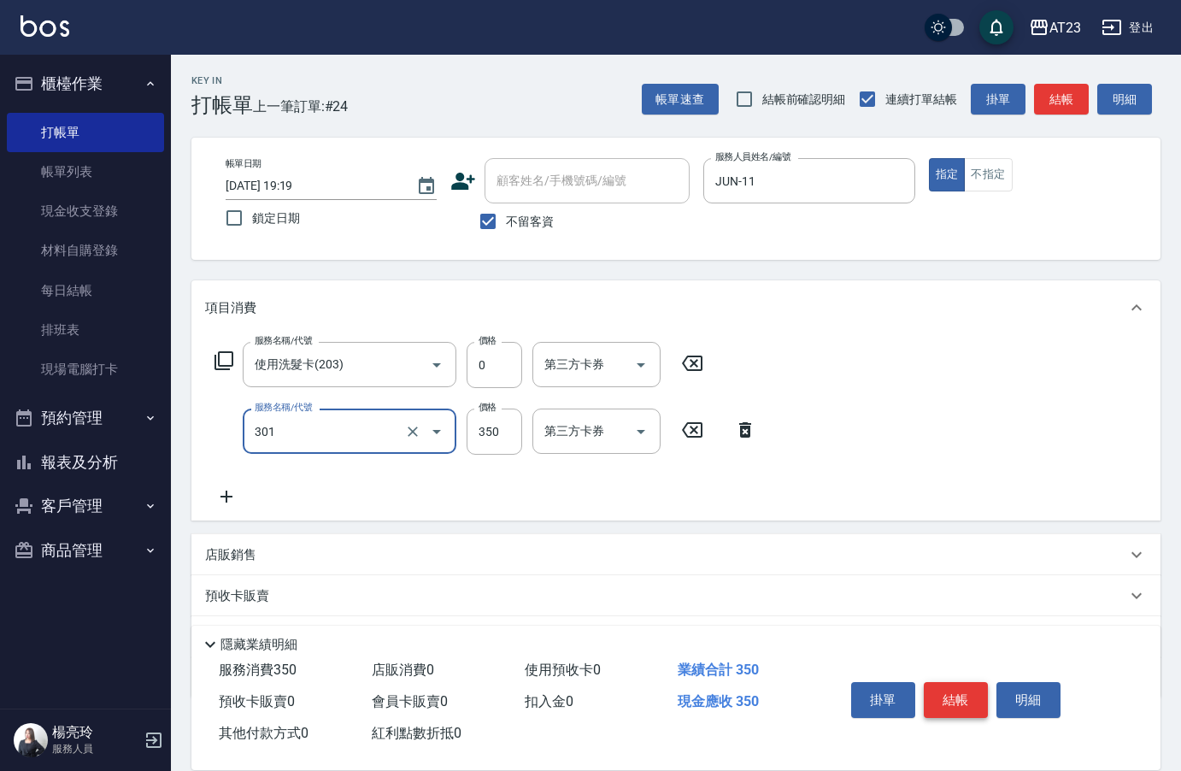
type input "造型剪髮(301)"
type input "400"
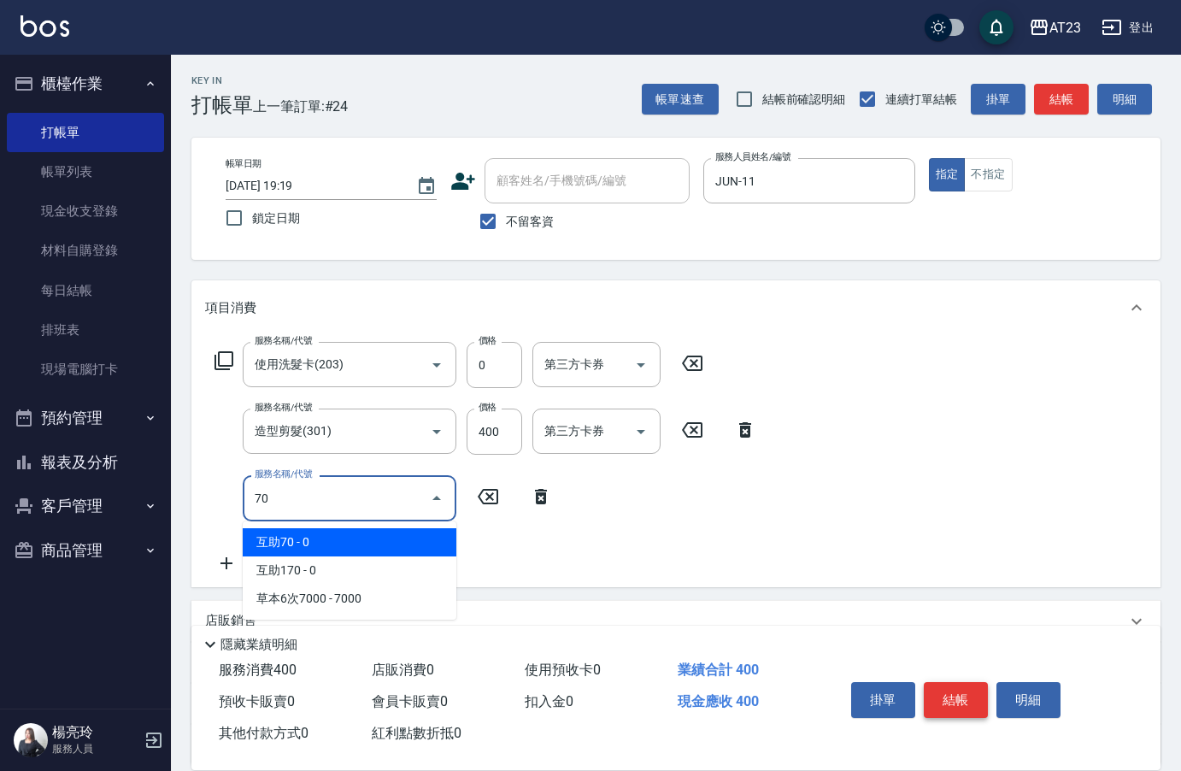
type input "7"
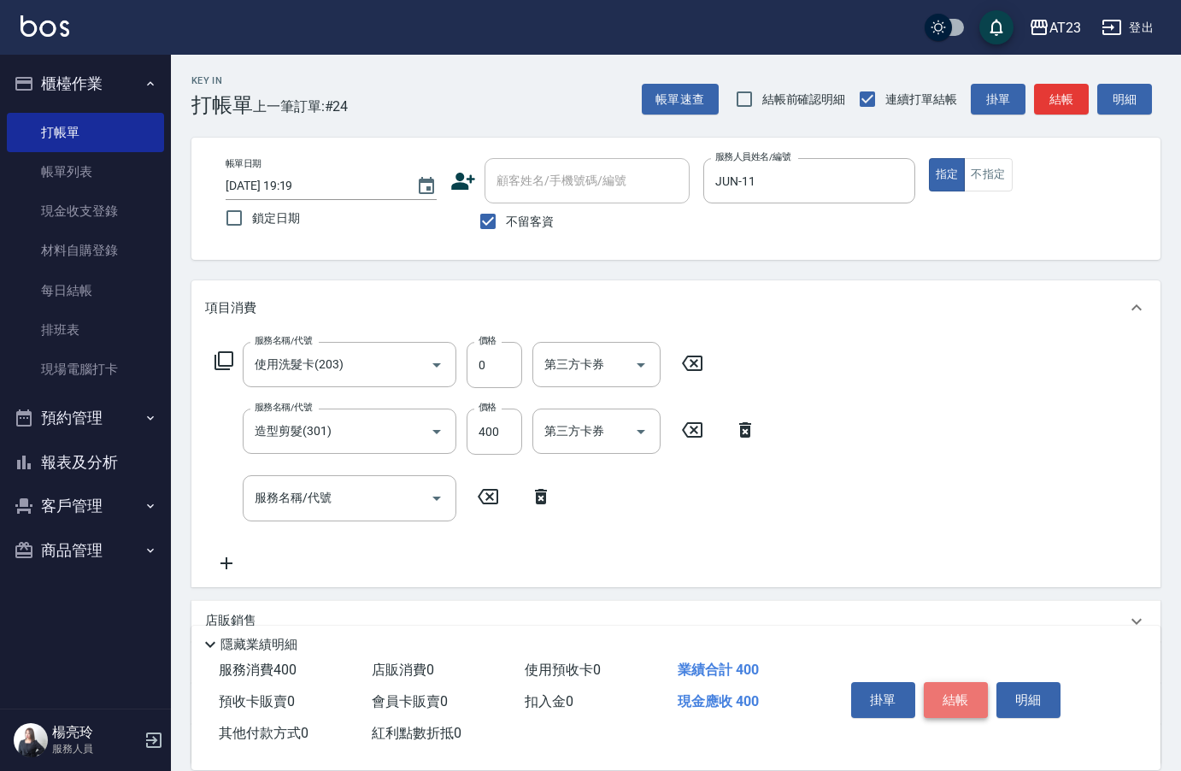
click at [951, 709] on button "結帳" at bounding box center [956, 700] width 64 height 36
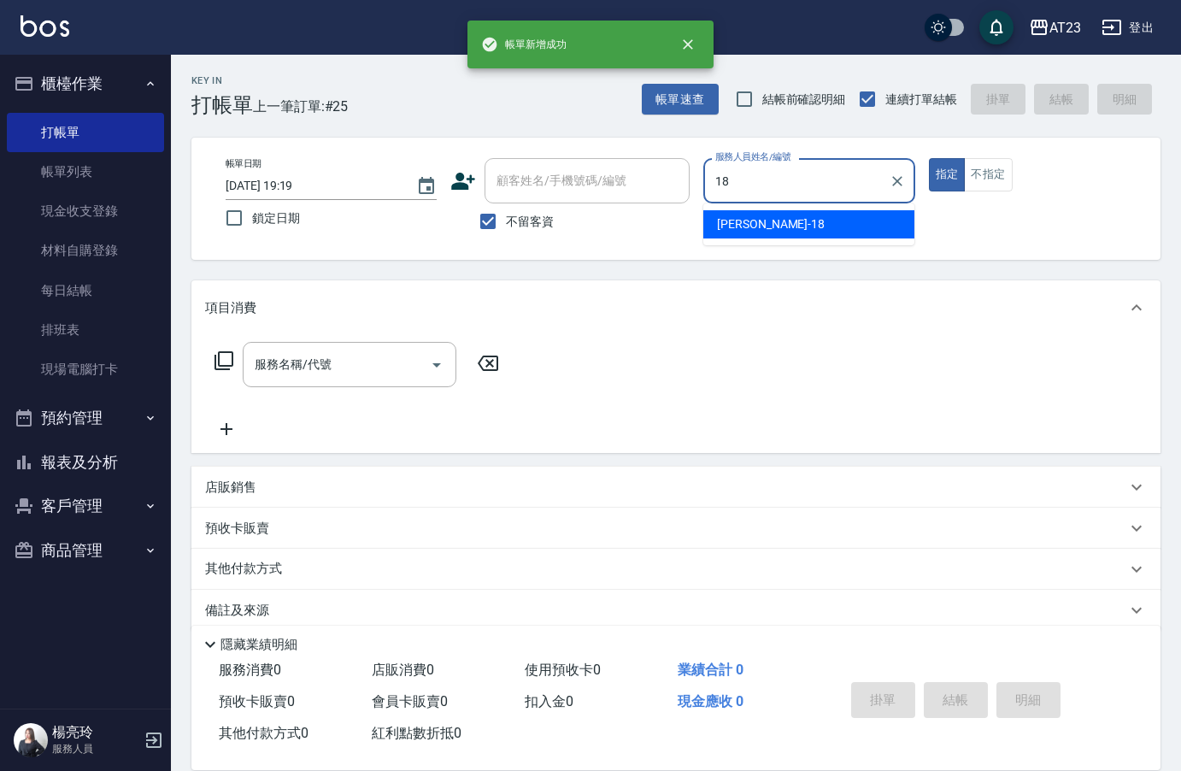
type input "[PERSON_NAME]-18"
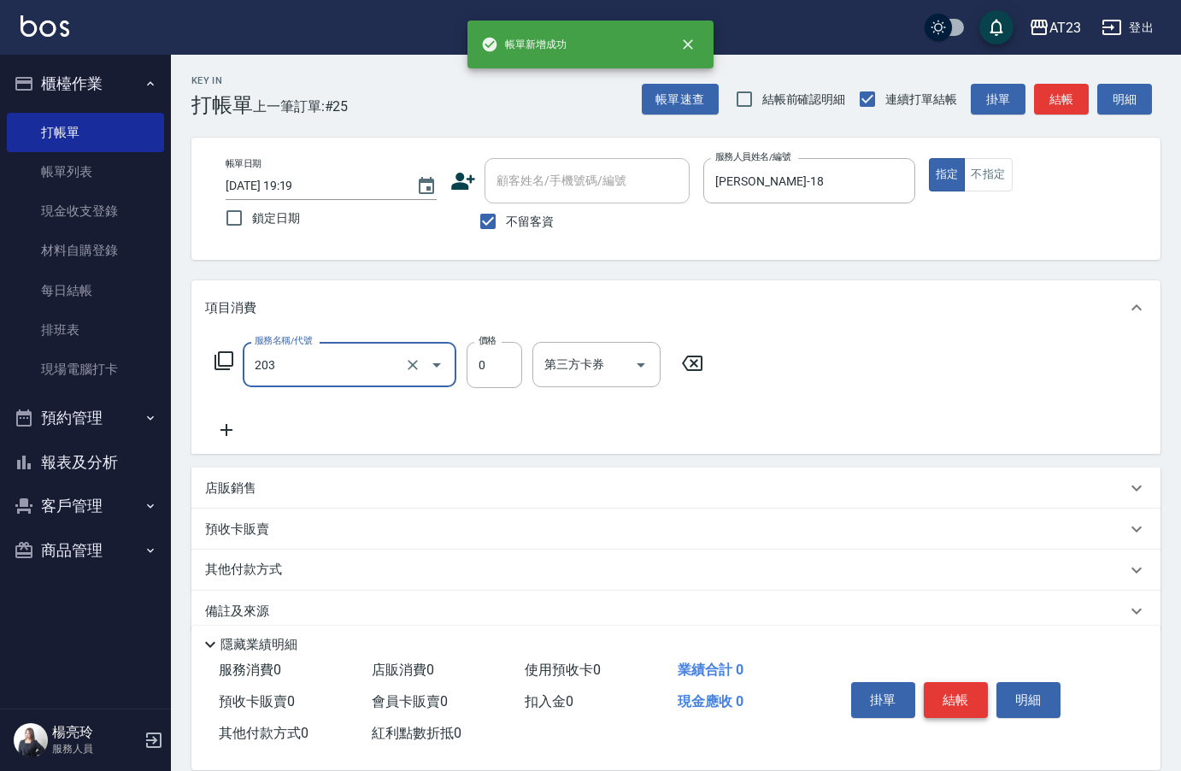
type input "使用洗髮卡(203)"
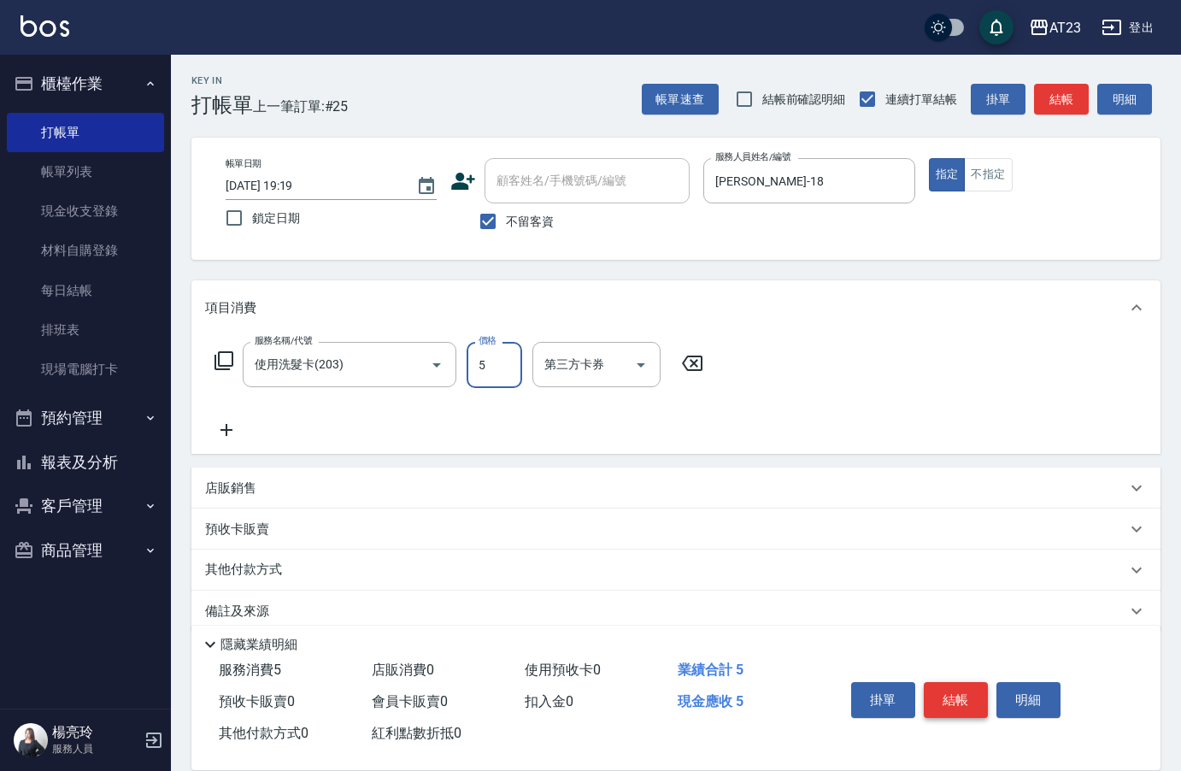
type input "0"
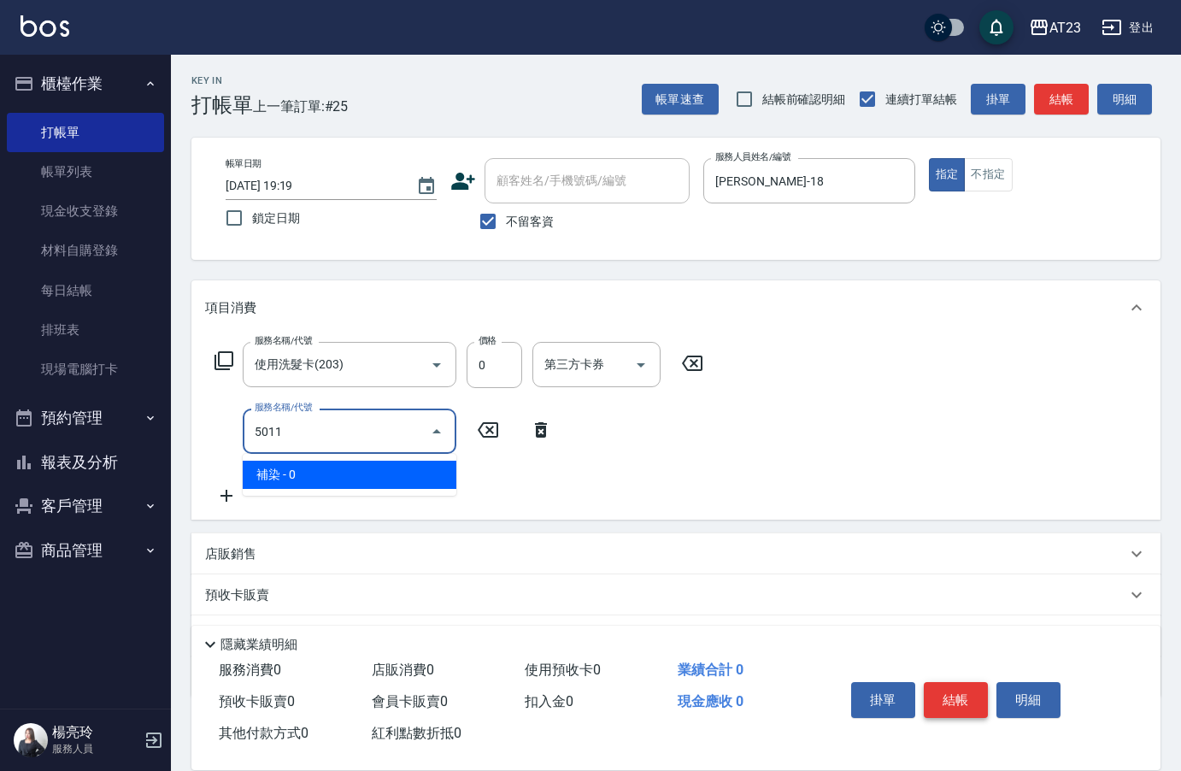
type input "補染(5011)"
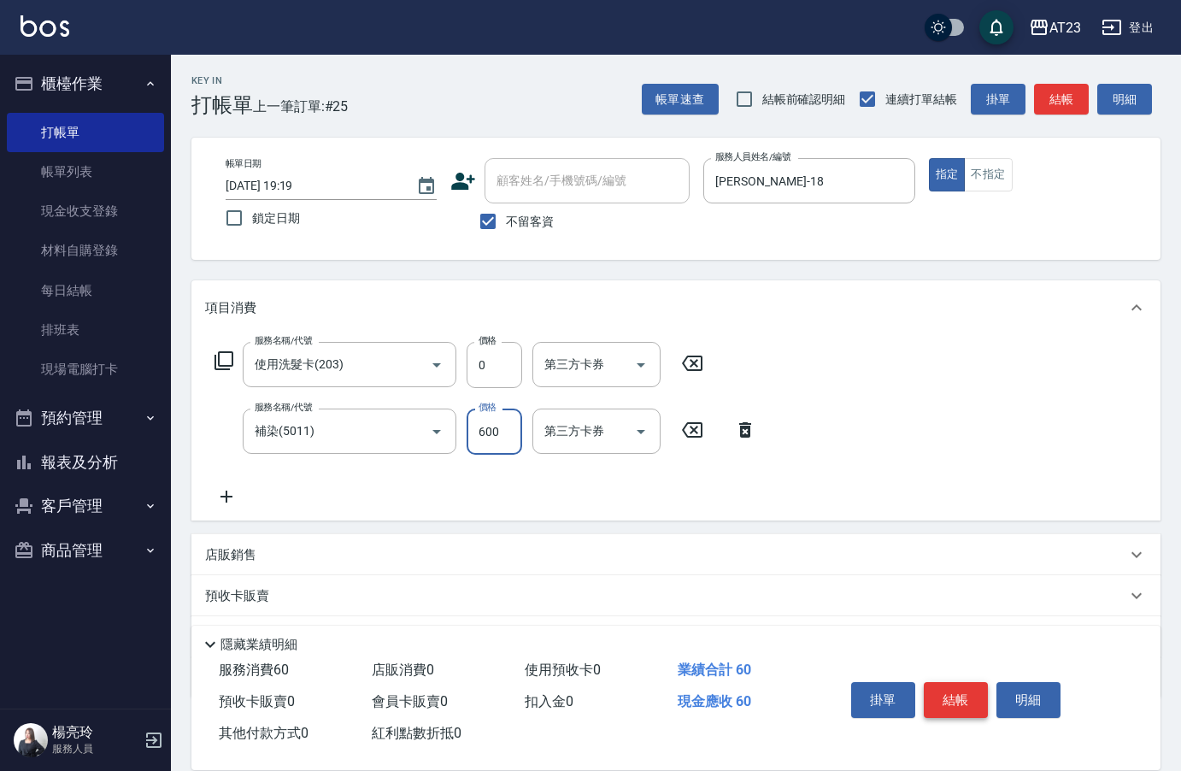
type input "600"
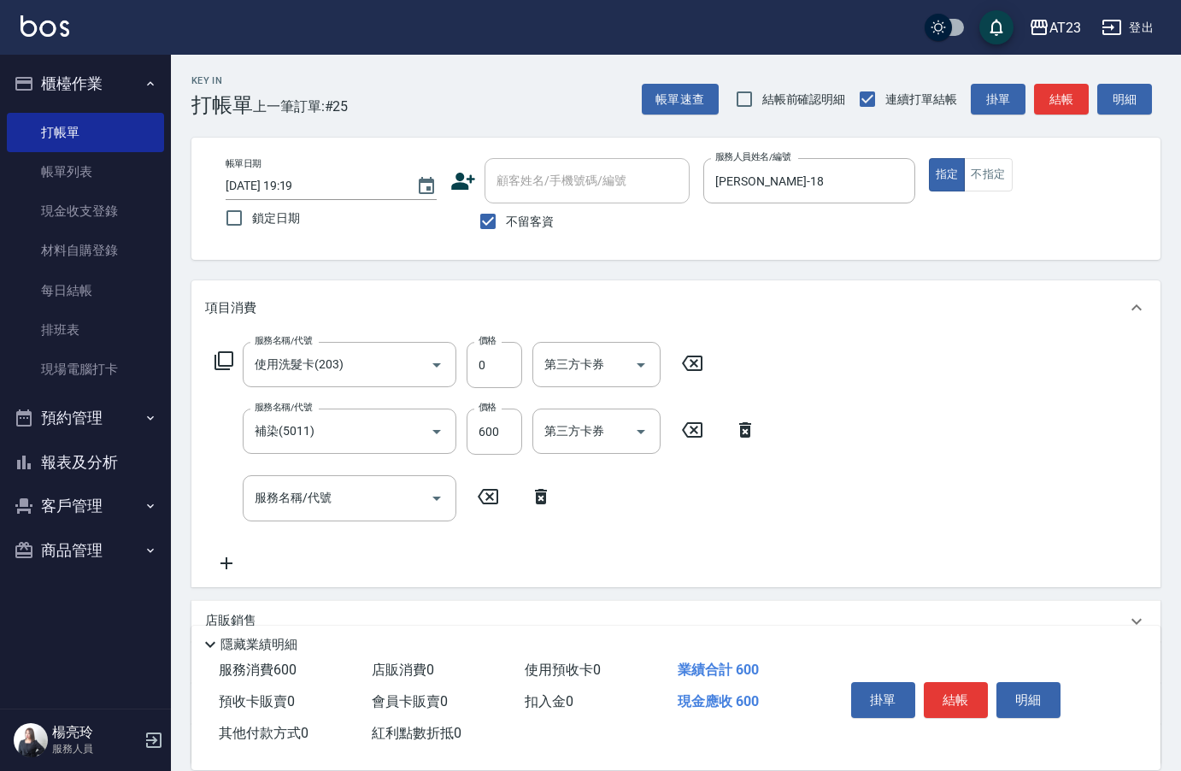
drag, startPoint x: 242, startPoint y: 360, endPoint x: 211, endPoint y: 369, distance: 32.2
click at [230, 363] on div "服務名稱/代號 使用洗髮卡(203) 服務名稱/代號 價格 0 價格 第三方卡券 第三方卡券" at bounding box center [459, 365] width 509 height 46
click at [211, 369] on div "服務名稱/代號 使用洗髮卡(203) 服務名稱/代號 價格 0 價格 第三方卡券 第三方卡券" at bounding box center [459, 365] width 509 height 46
click at [225, 365] on icon at bounding box center [224, 360] width 21 height 21
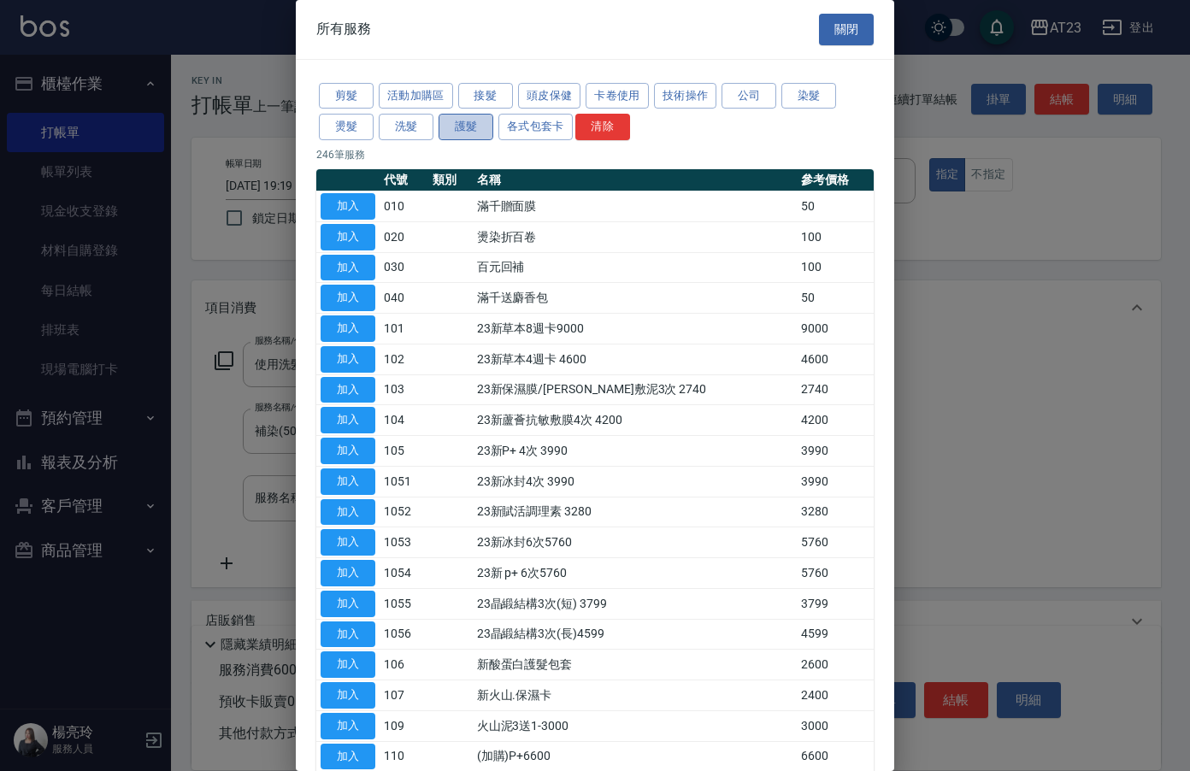
click at [471, 123] on button "護髮" at bounding box center [465, 127] width 55 height 26
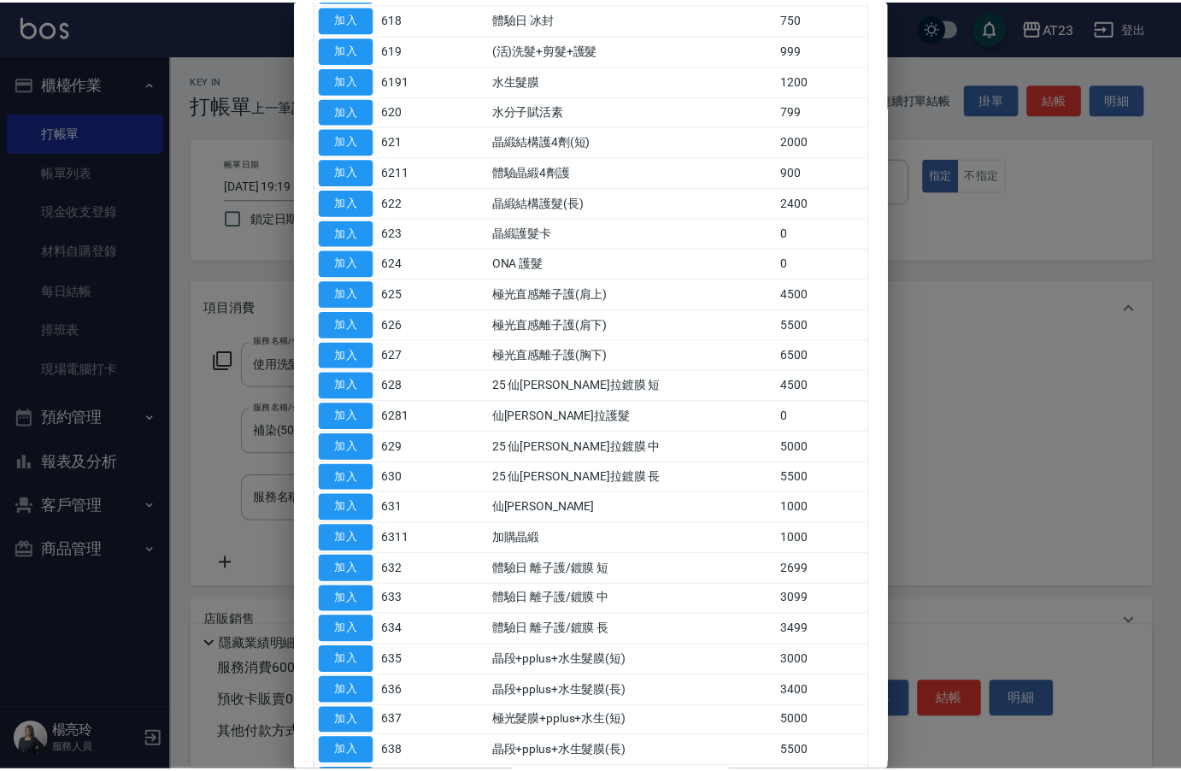
scroll to position [769, 0]
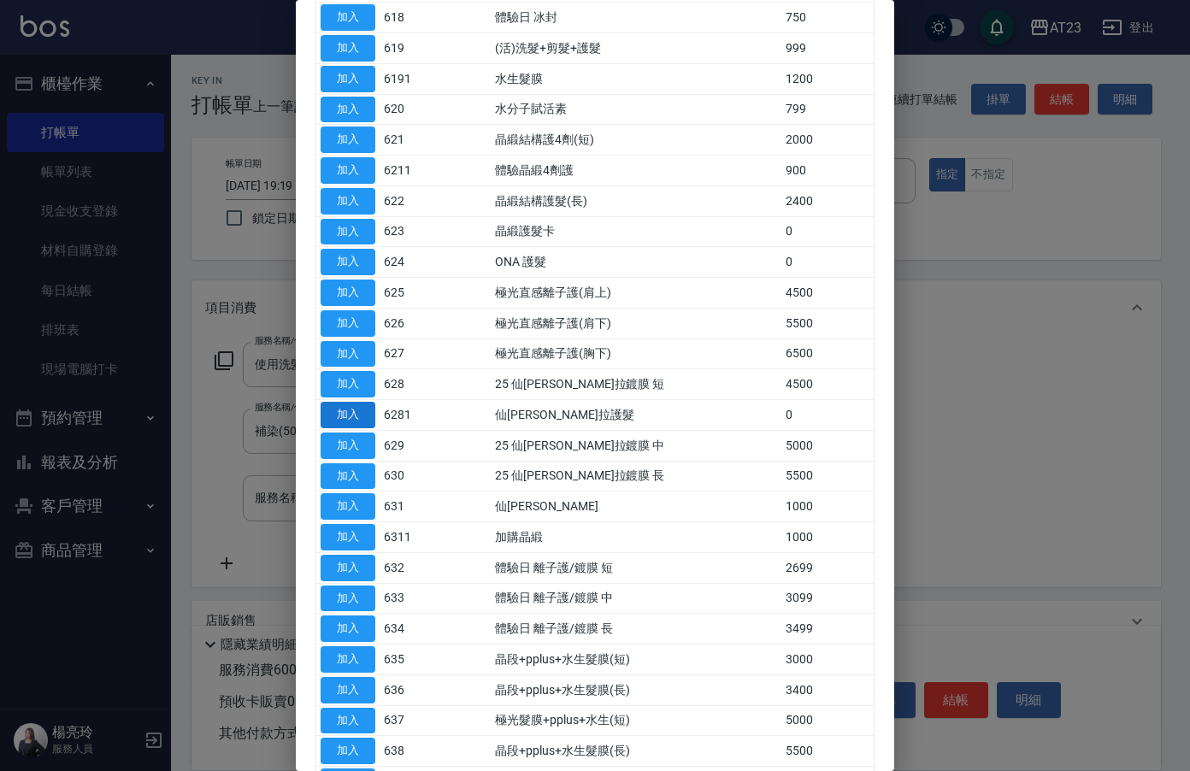
click at [349, 415] on button "加入" at bounding box center [348, 415] width 55 height 26
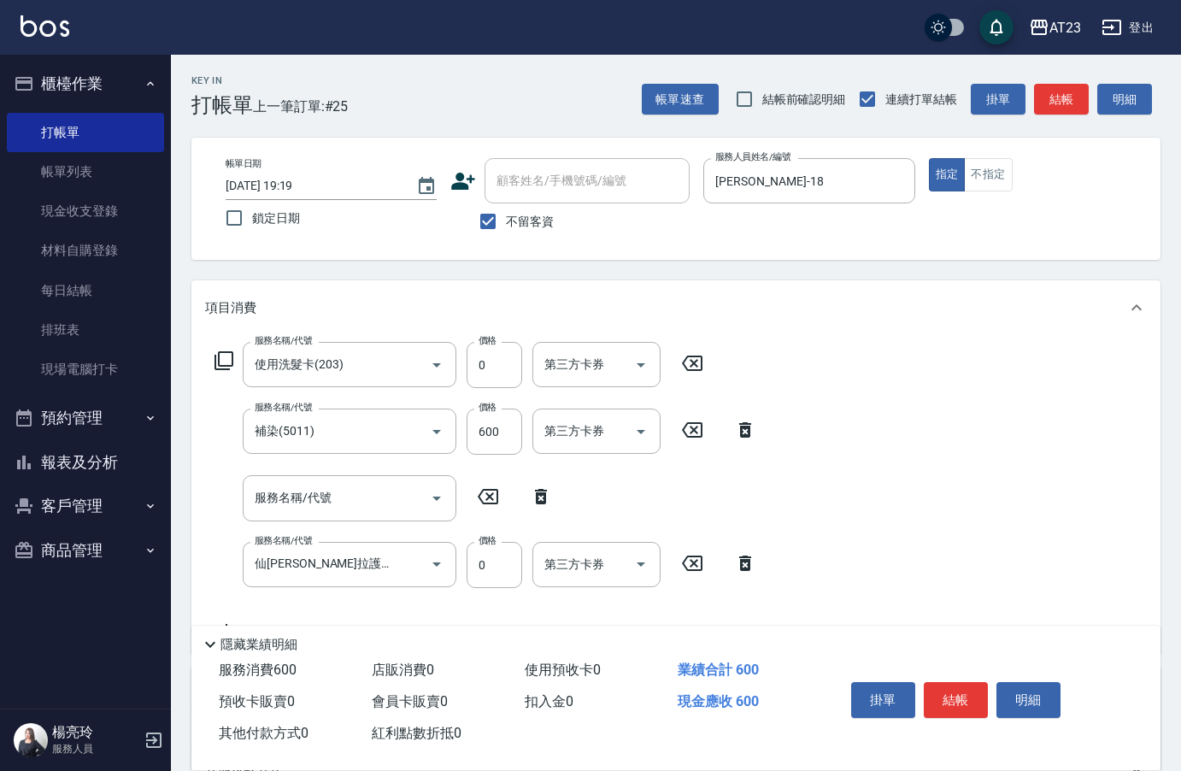
click at [550, 493] on icon at bounding box center [541, 496] width 43 height 21
type input "仙[PERSON_NAME]拉護髮(6281)"
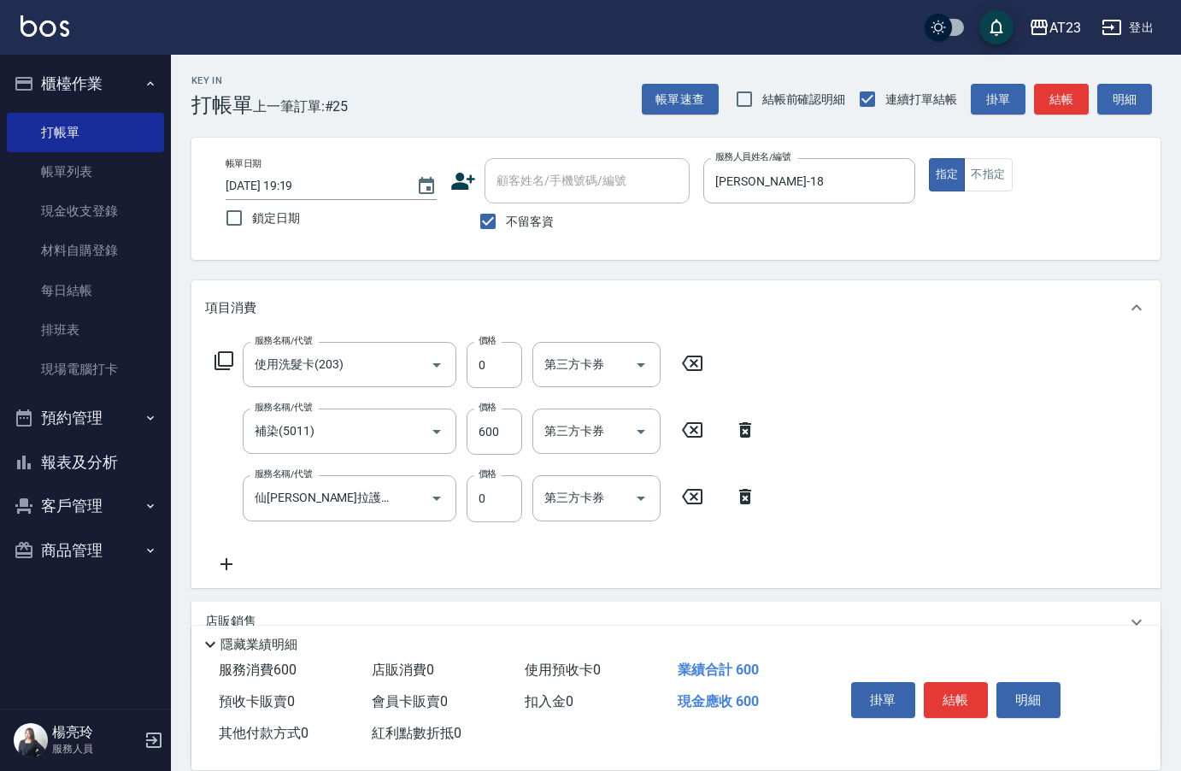
click at [219, 565] on icon at bounding box center [226, 564] width 43 height 21
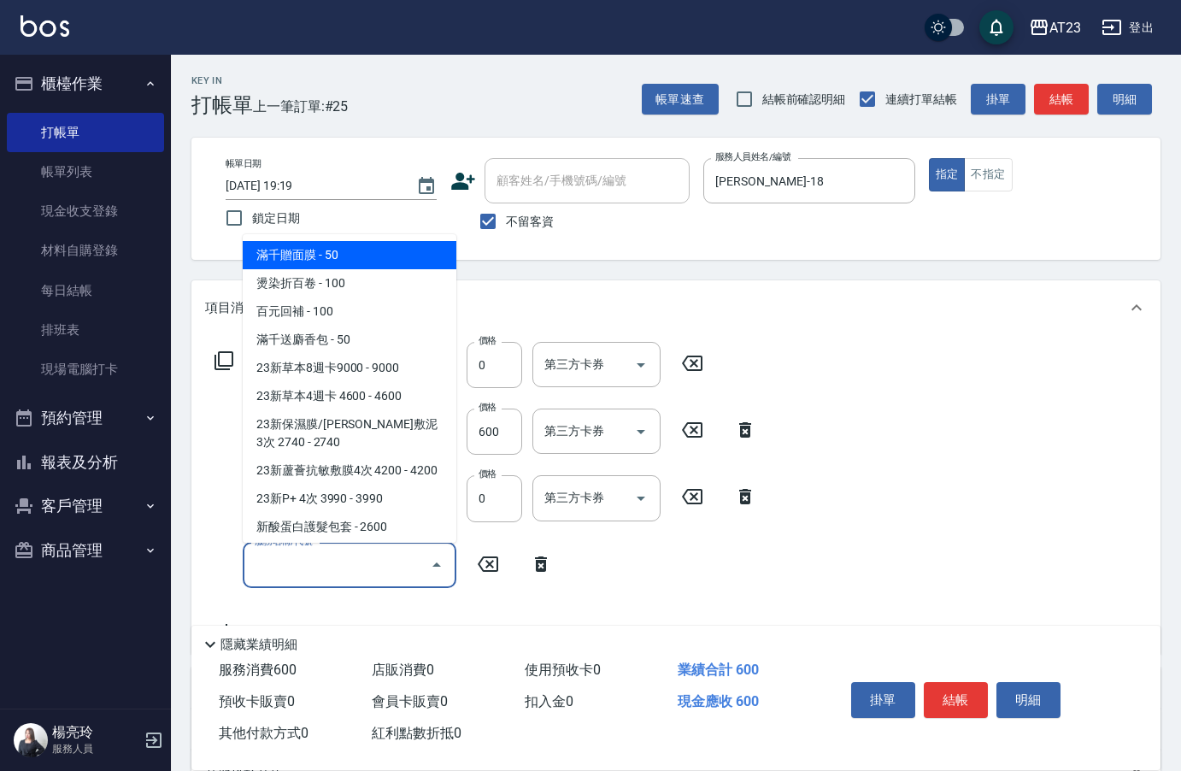
click at [291, 573] on input "服務名稱/代號" at bounding box center [336, 565] width 173 height 30
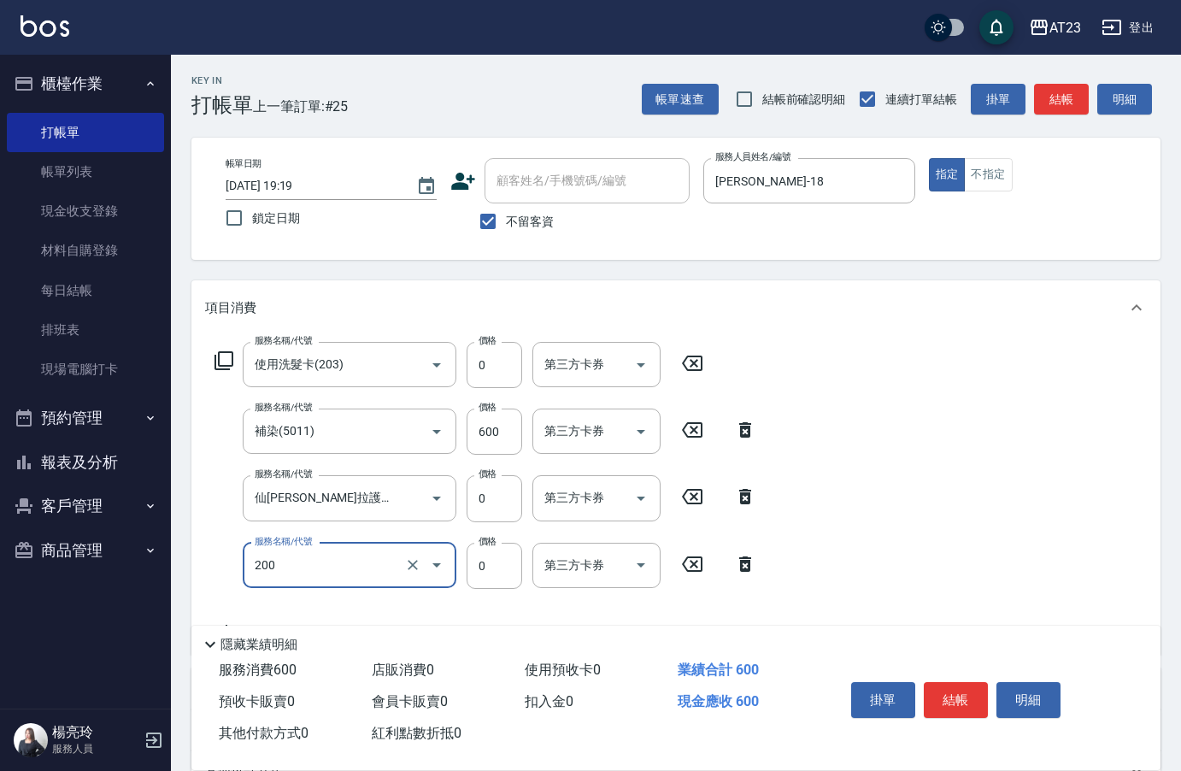
type input "年終洗髮+100(200)"
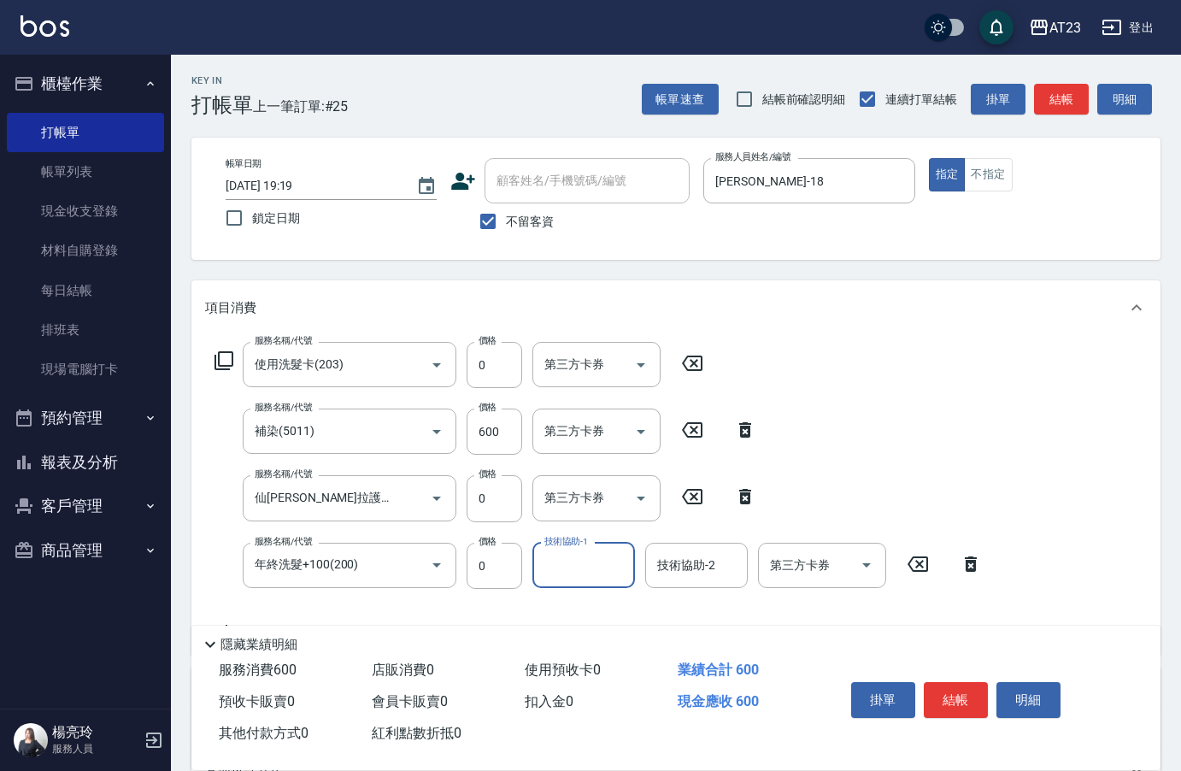
drag, startPoint x: 360, startPoint y: 563, endPoint x: 174, endPoint y: 555, distance: 185.7
click at [174, 555] on div "Key In 打帳單 上一筆訂單:#25 帳單速查 結帳前確認明細 連續打單結帳 掛單 結帳 明細 帳單日期 [DATE] 19:19 鎖定日期 顧客姓名/手…" at bounding box center [676, 526] width 1010 height 942
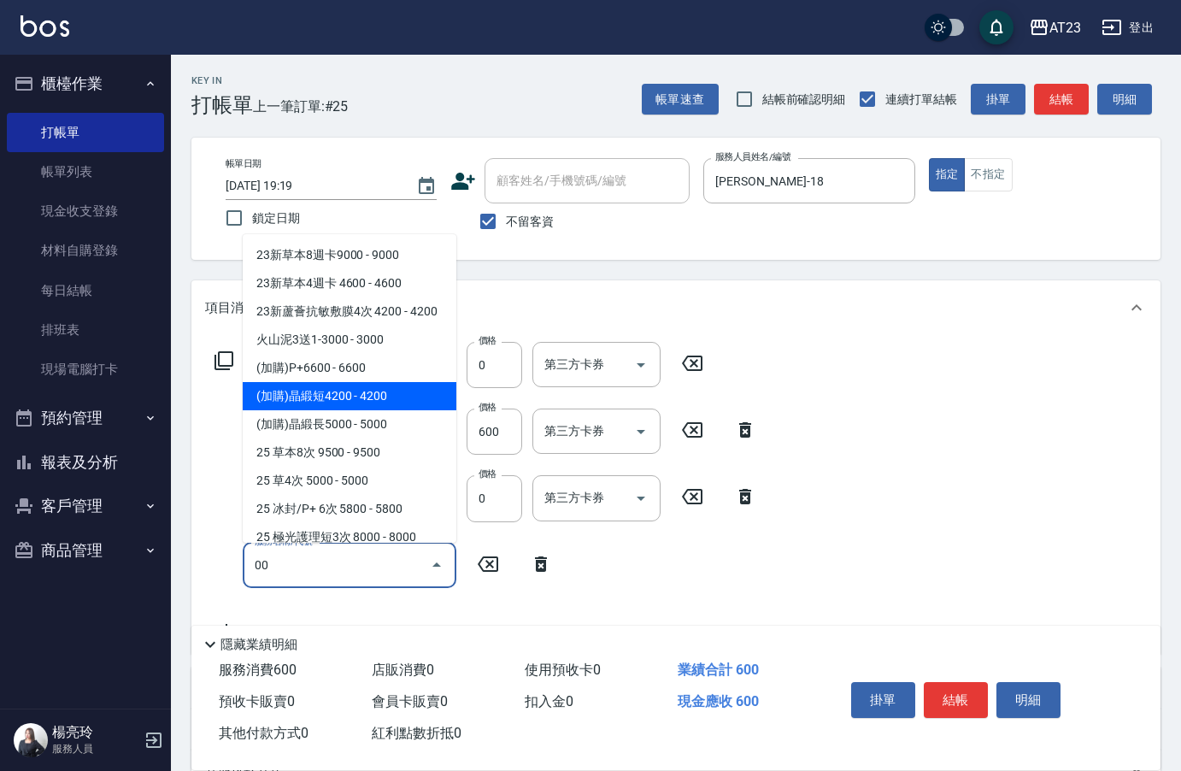
type input "0"
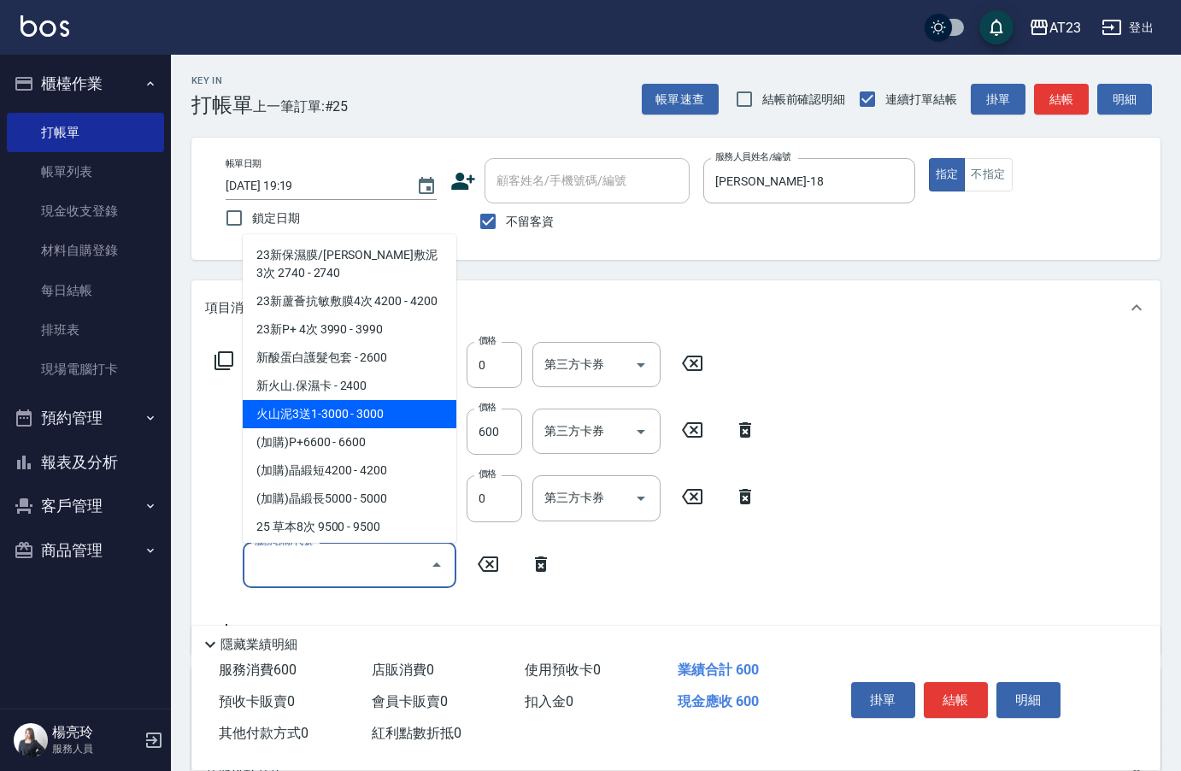
scroll to position [171, 0]
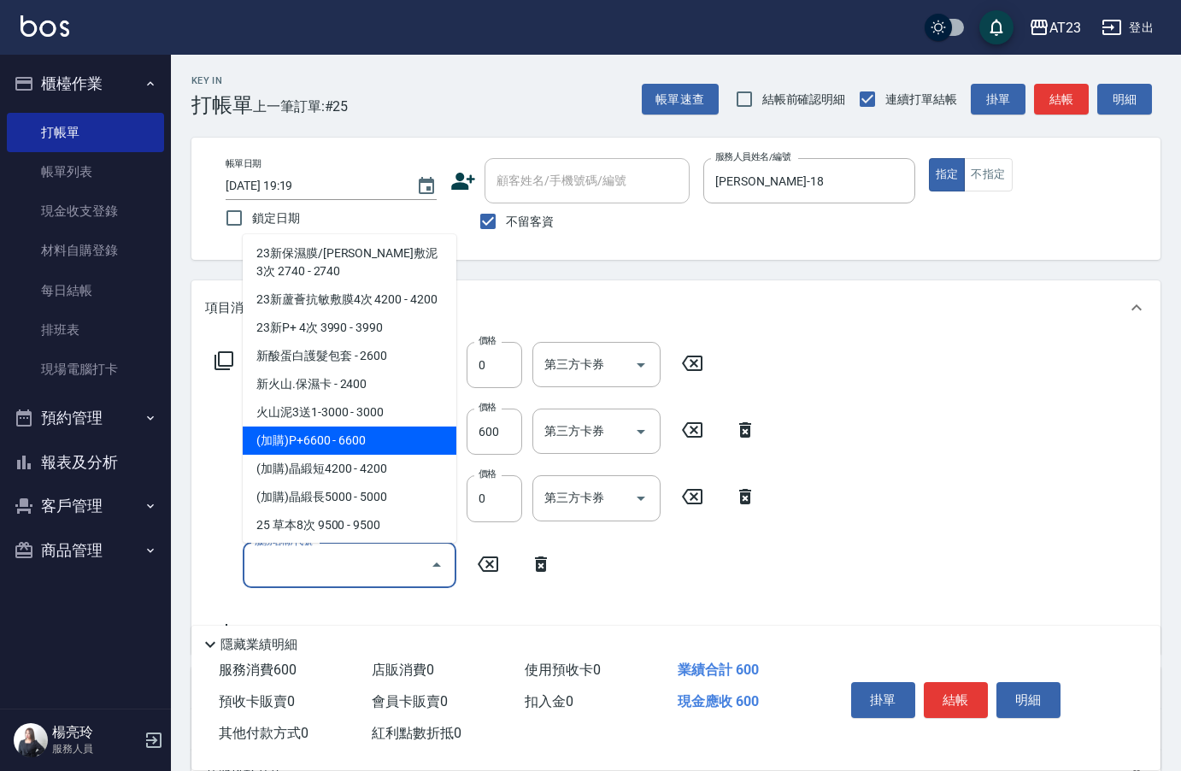
click at [1096, 556] on div "服務名稱/代號 使用洗髮卡(203) 服務名稱/代號 價格 0 價格 第三方卡券 第三方卡券 服務名稱/代號 補染(5011) 服務名稱/代號 價格 600 …" at bounding box center [675, 494] width 969 height 319
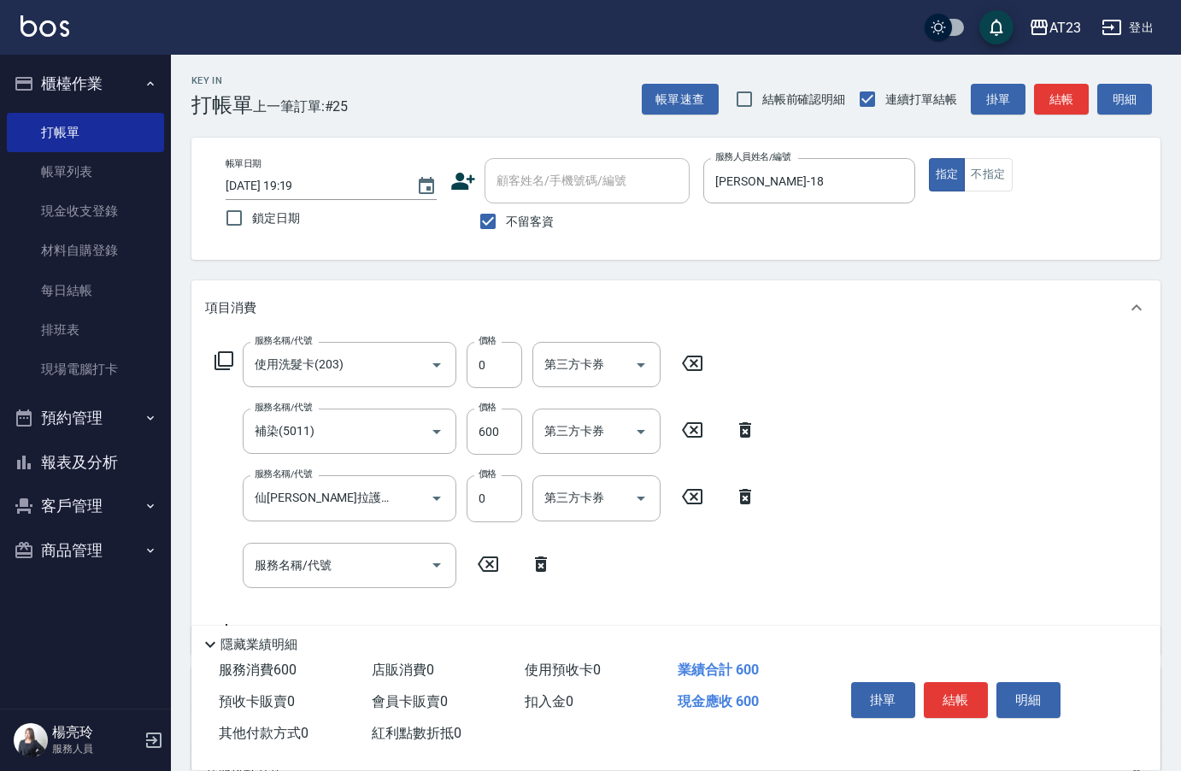
click at [544, 559] on icon at bounding box center [541, 564] width 43 height 21
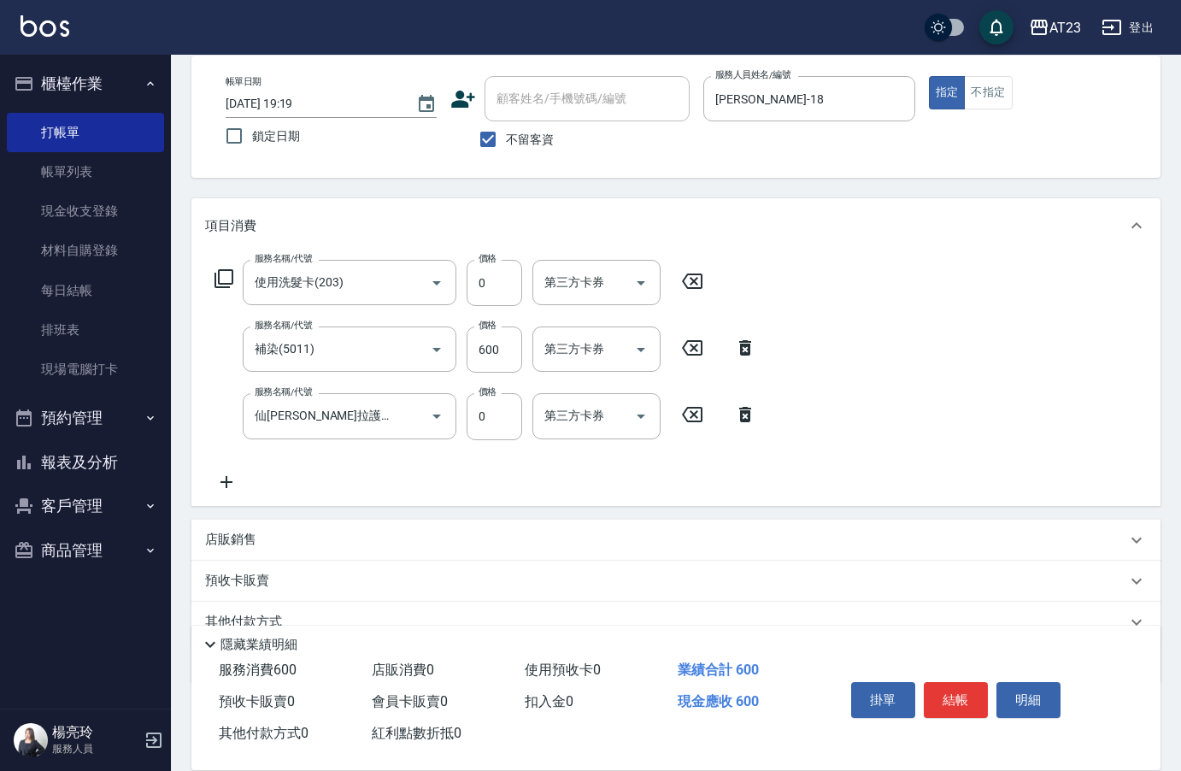
scroll to position [159, 0]
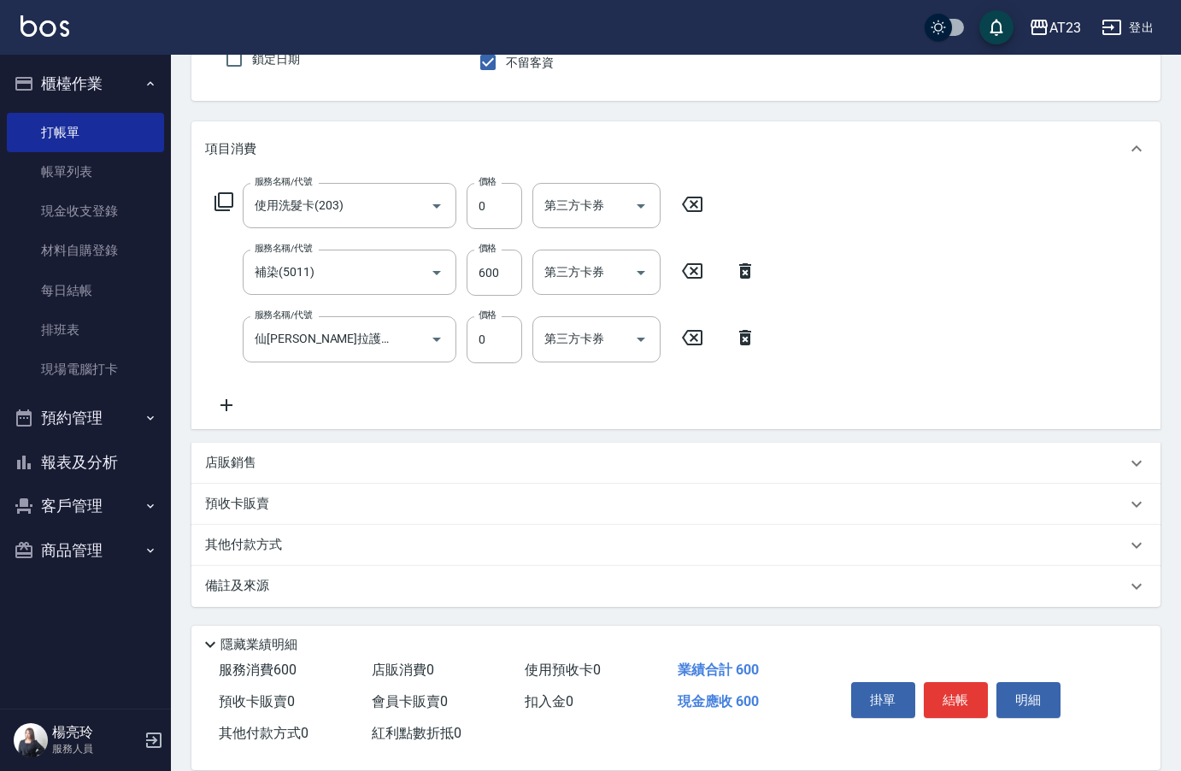
click at [239, 409] on icon at bounding box center [226, 405] width 43 height 21
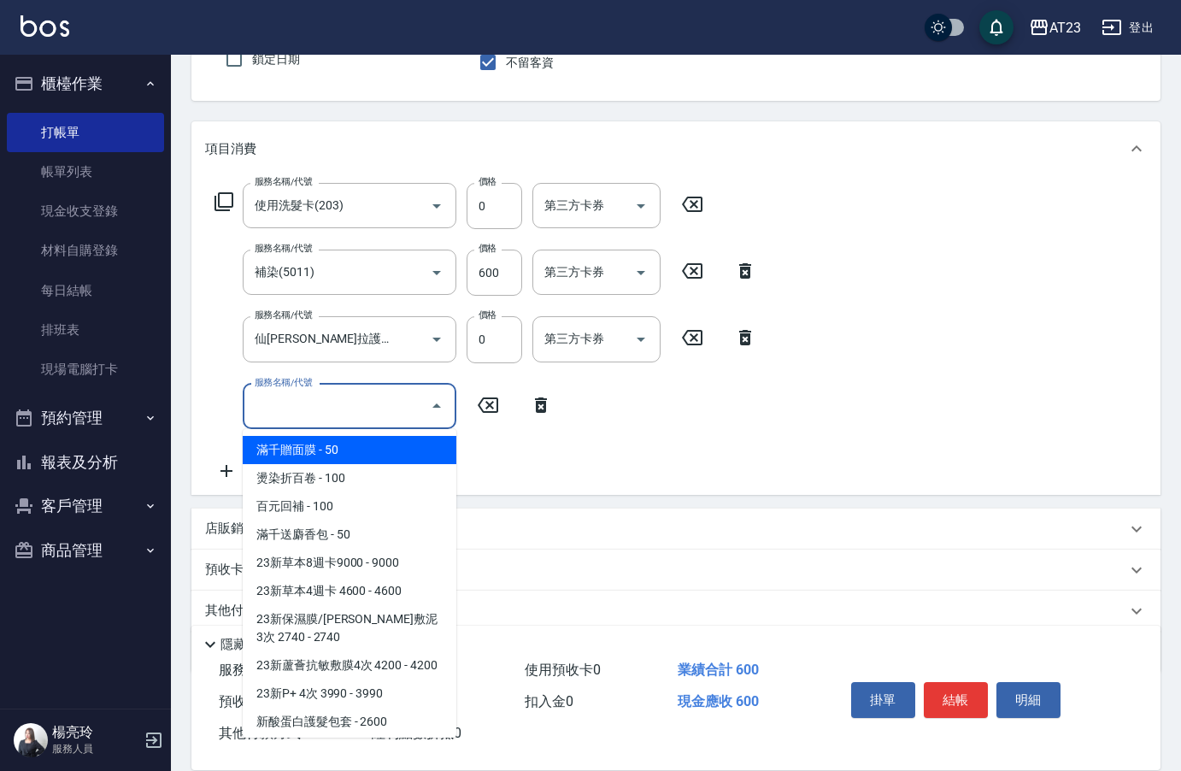
click at [281, 407] on input "服務名稱/代號" at bounding box center [336, 406] width 173 height 30
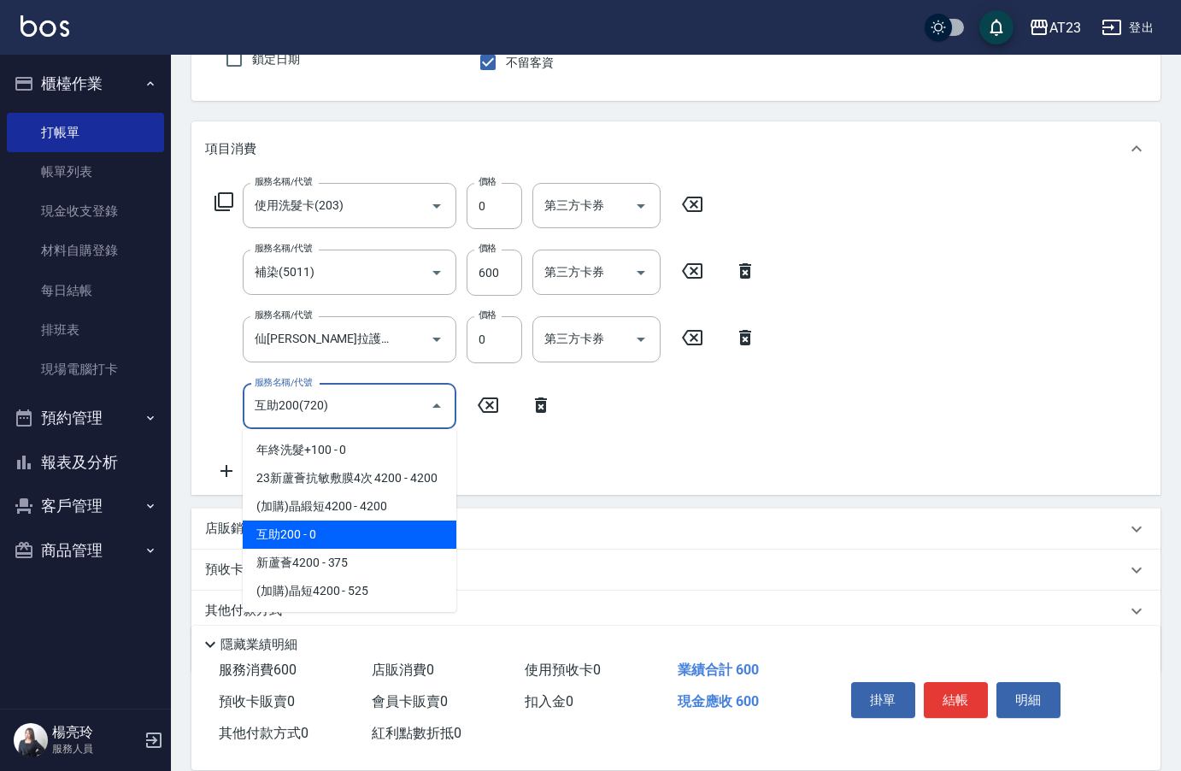
type input "互助200(720)"
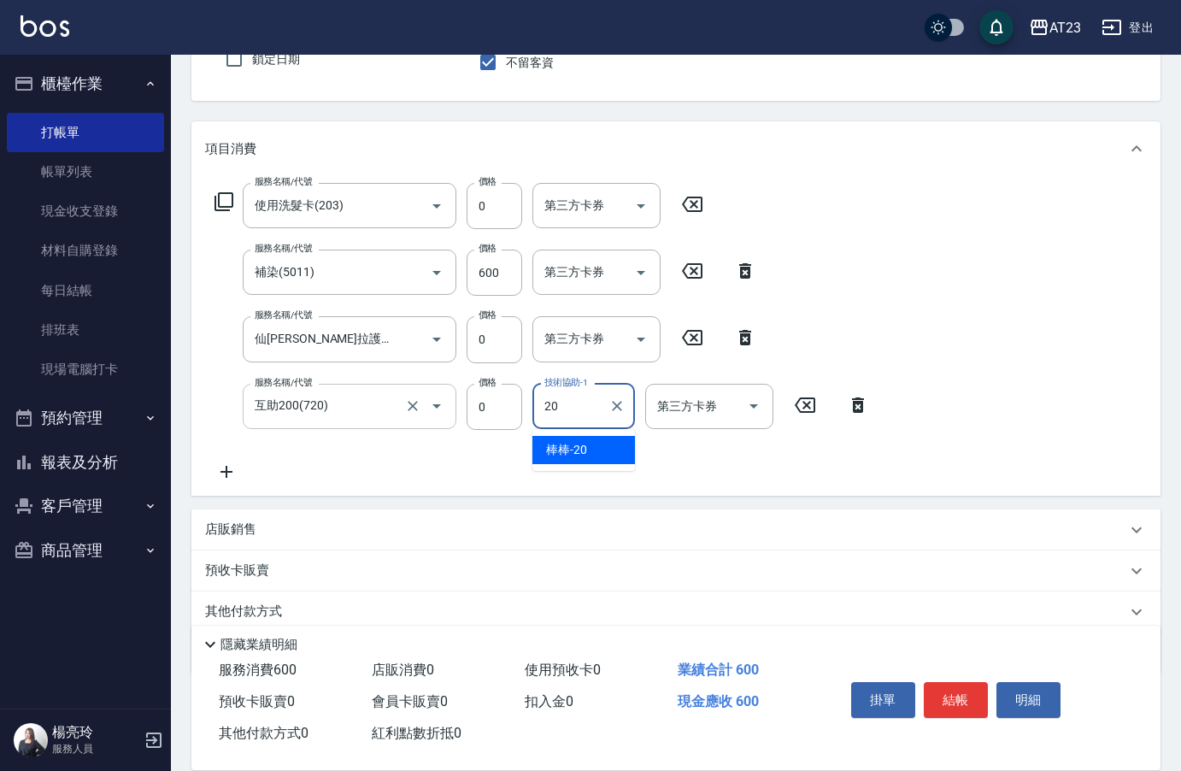
type input "棒棒-20"
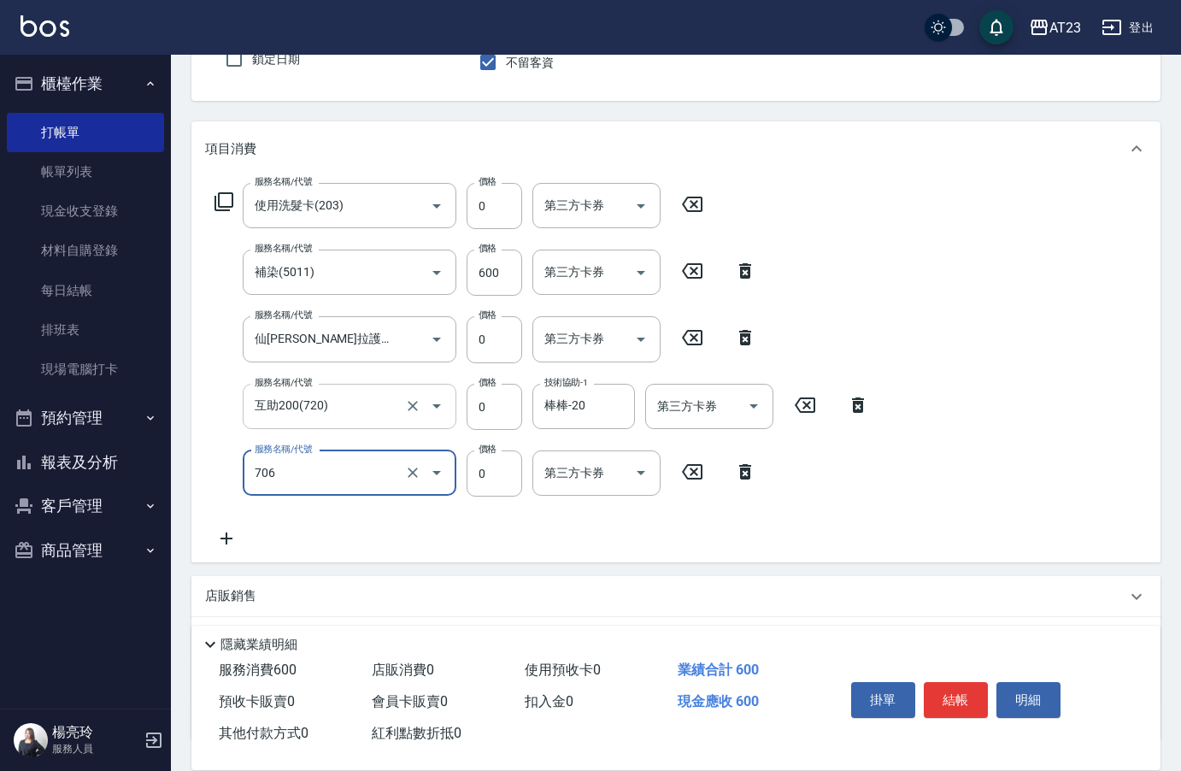
type input "互助60(706)"
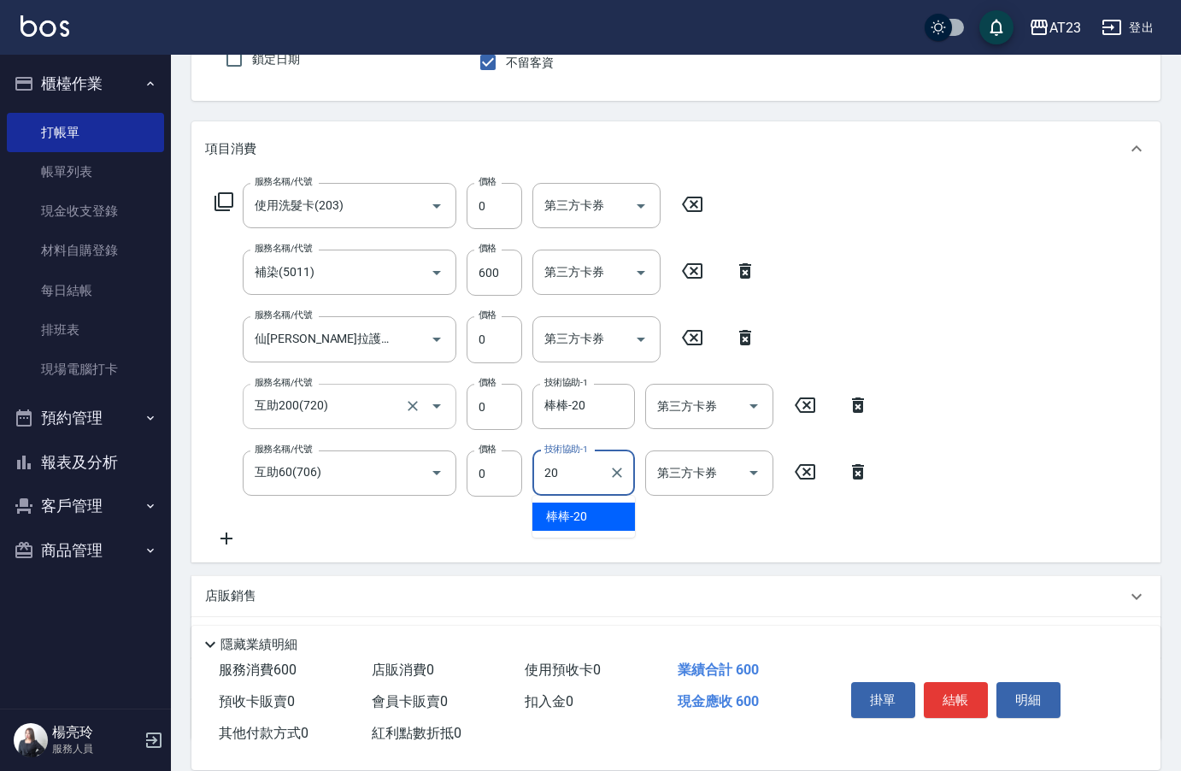
type input "棒棒-20"
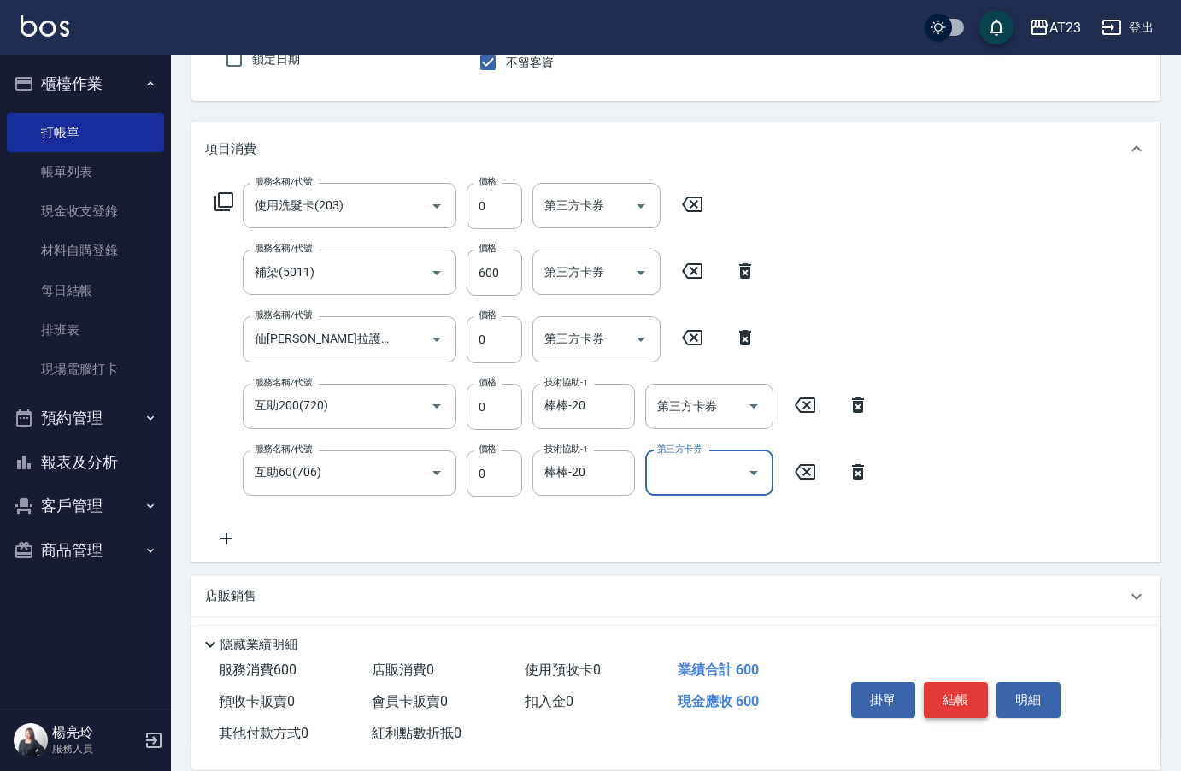
click at [932, 682] on button "結帳" at bounding box center [956, 700] width 64 height 36
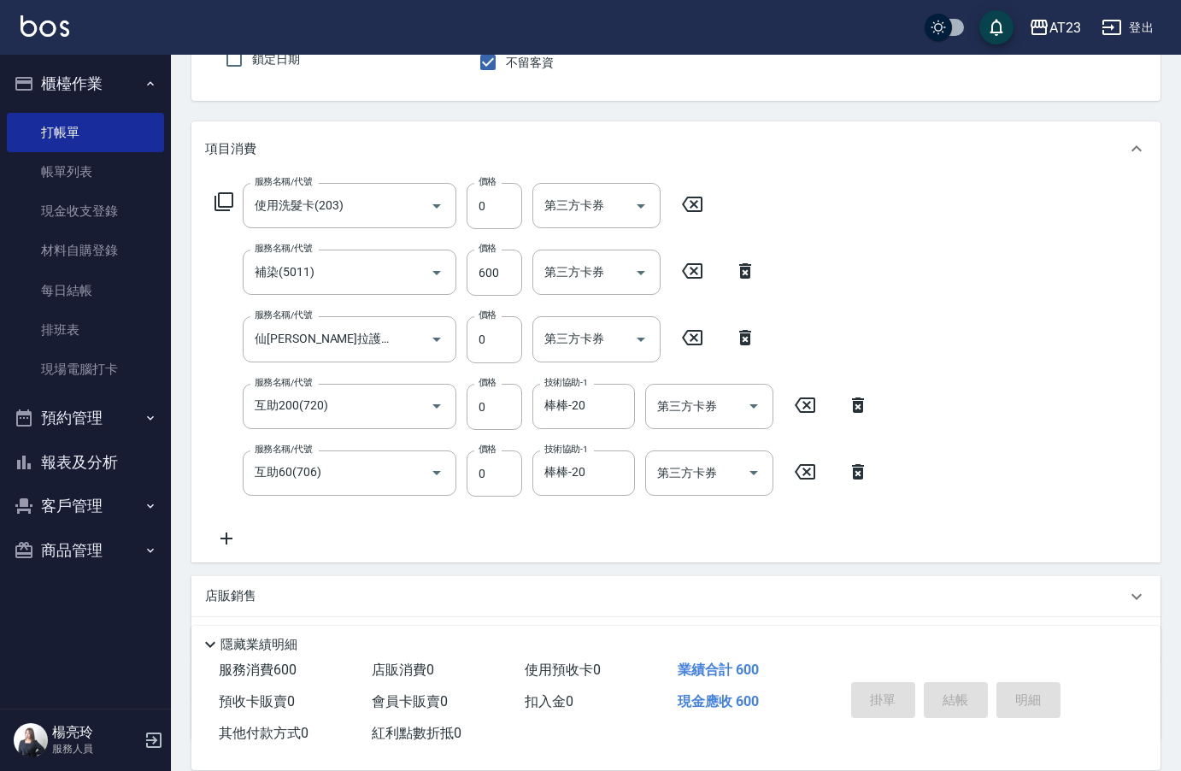
type input "[DATE] 19:21"
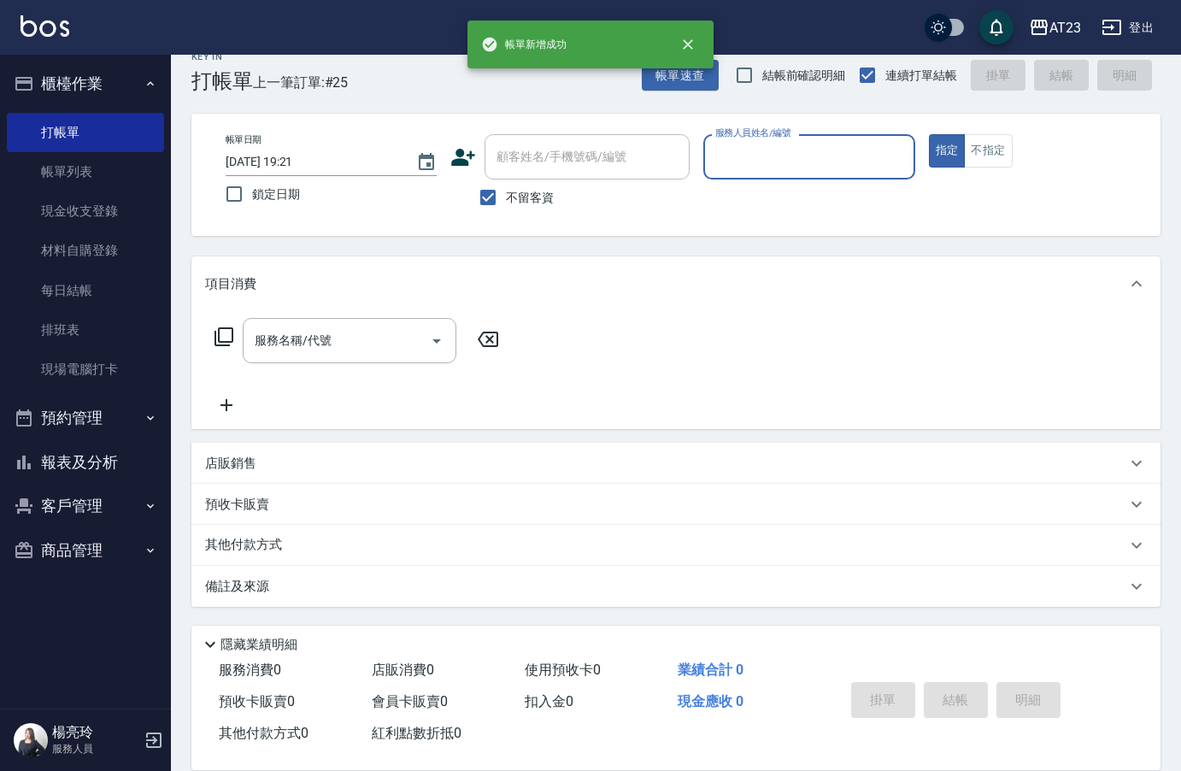
scroll to position [24, 0]
type input "[PERSON_NAME]-18"
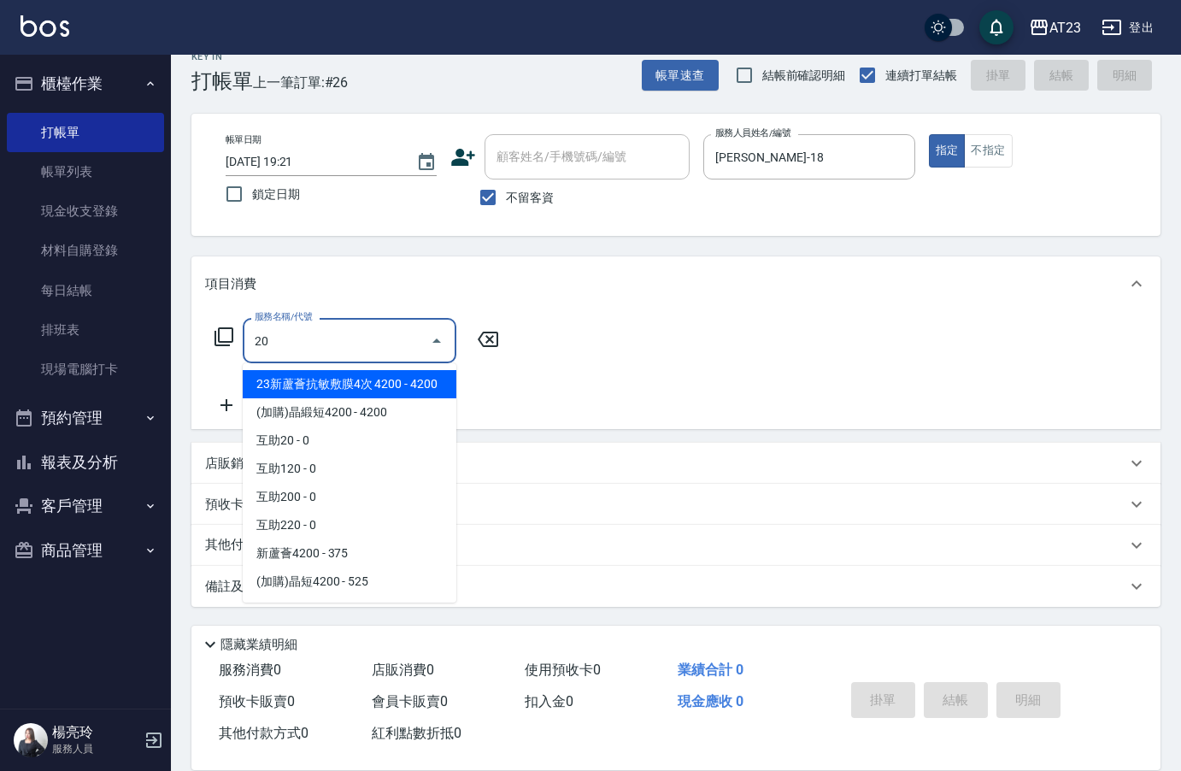
type input "2"
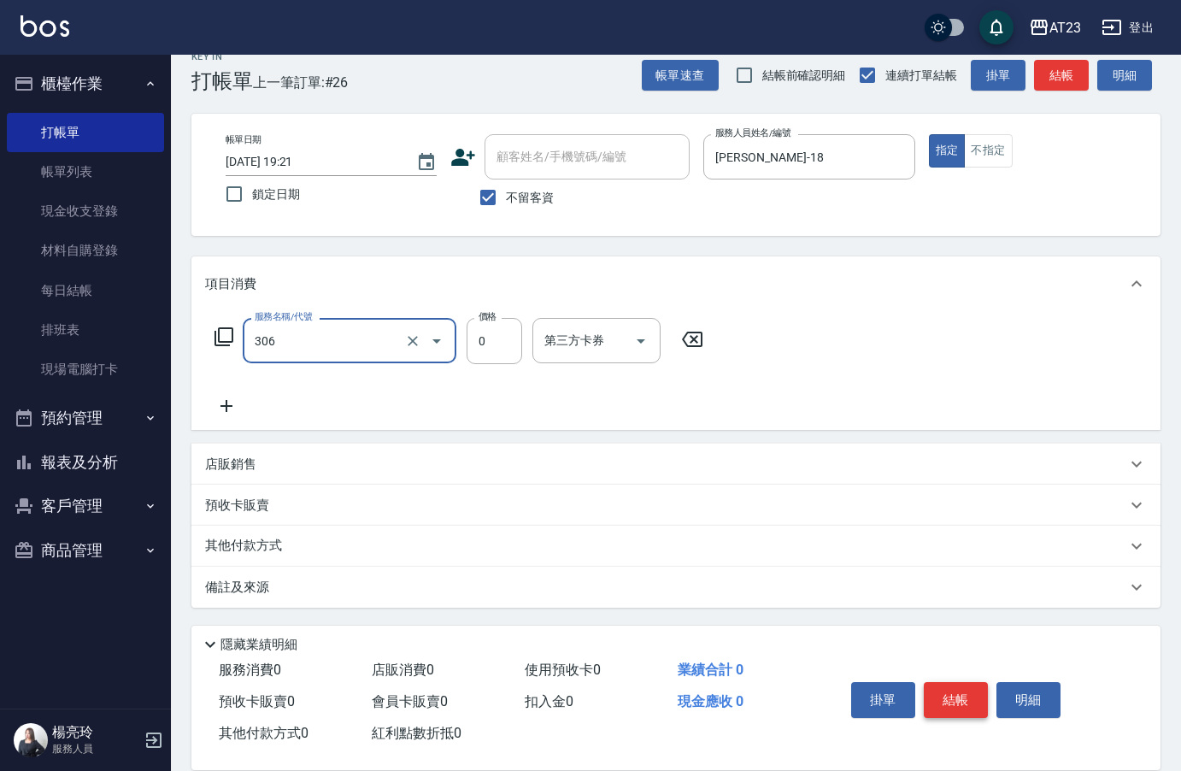
type input "剪髮卡(306)"
click at [932, 682] on button "結帳" at bounding box center [956, 700] width 64 height 36
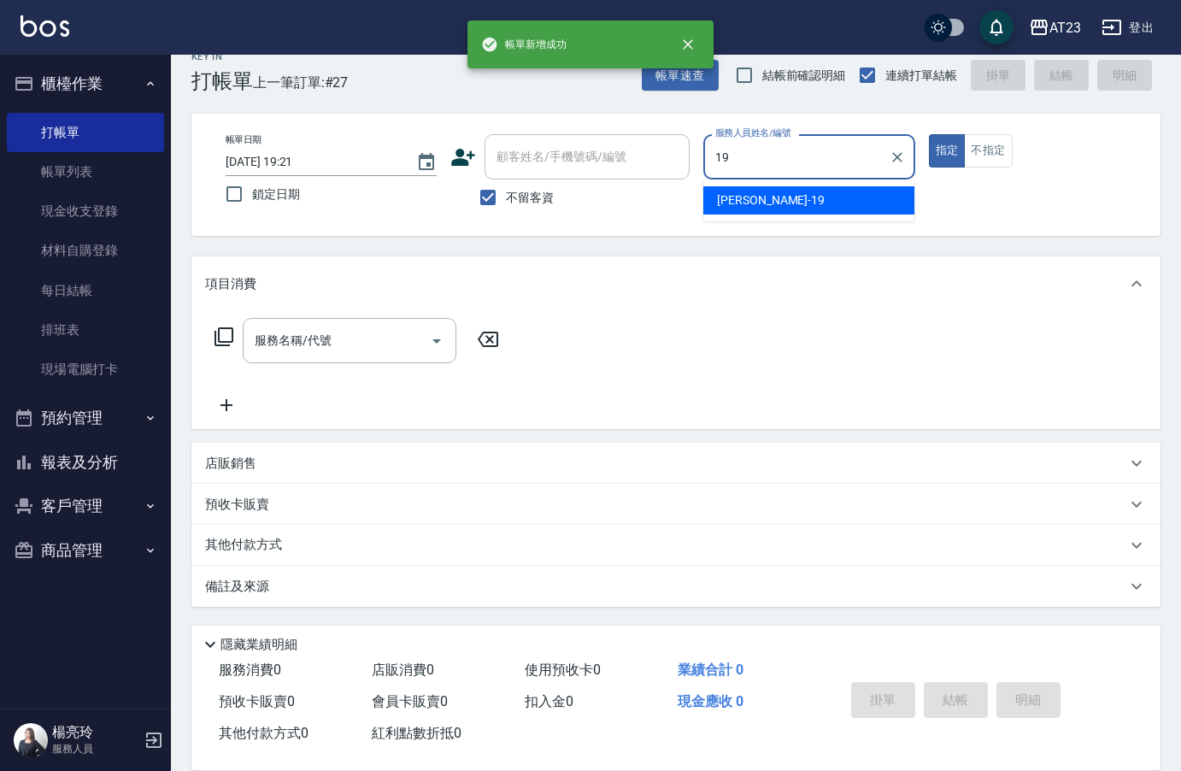
type input "[PERSON_NAME]-19"
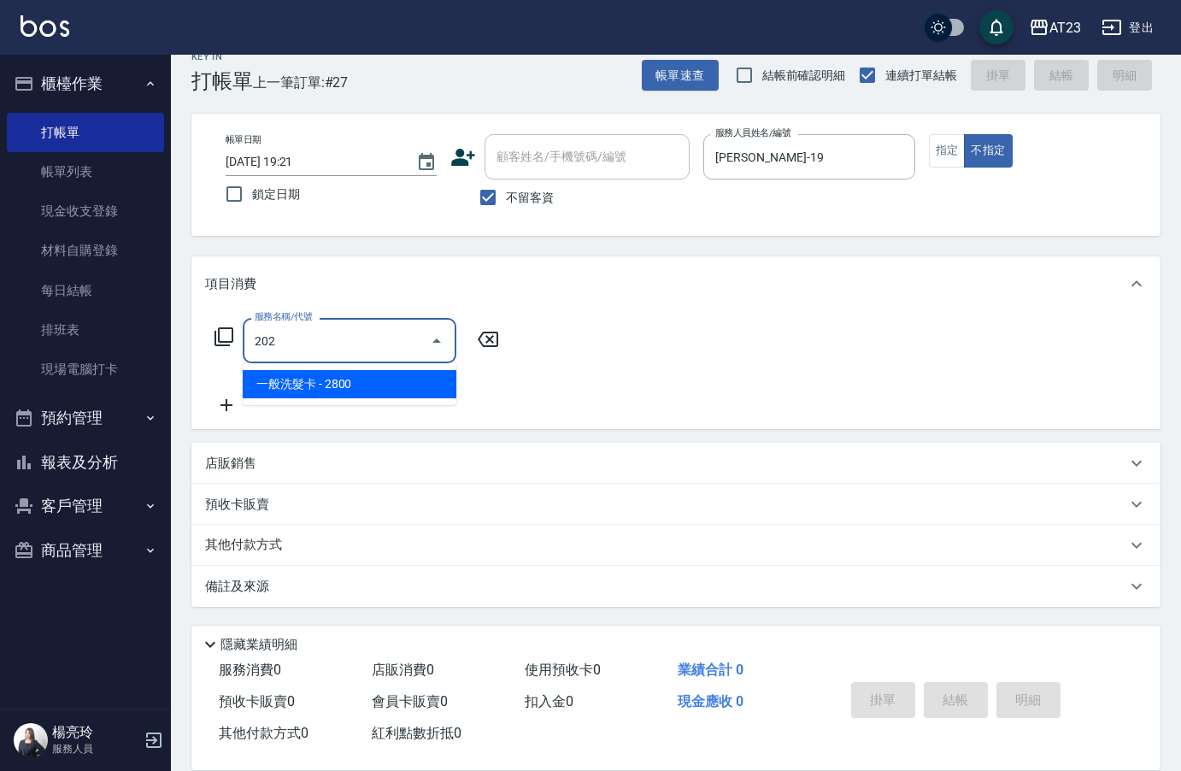
type input "2022"
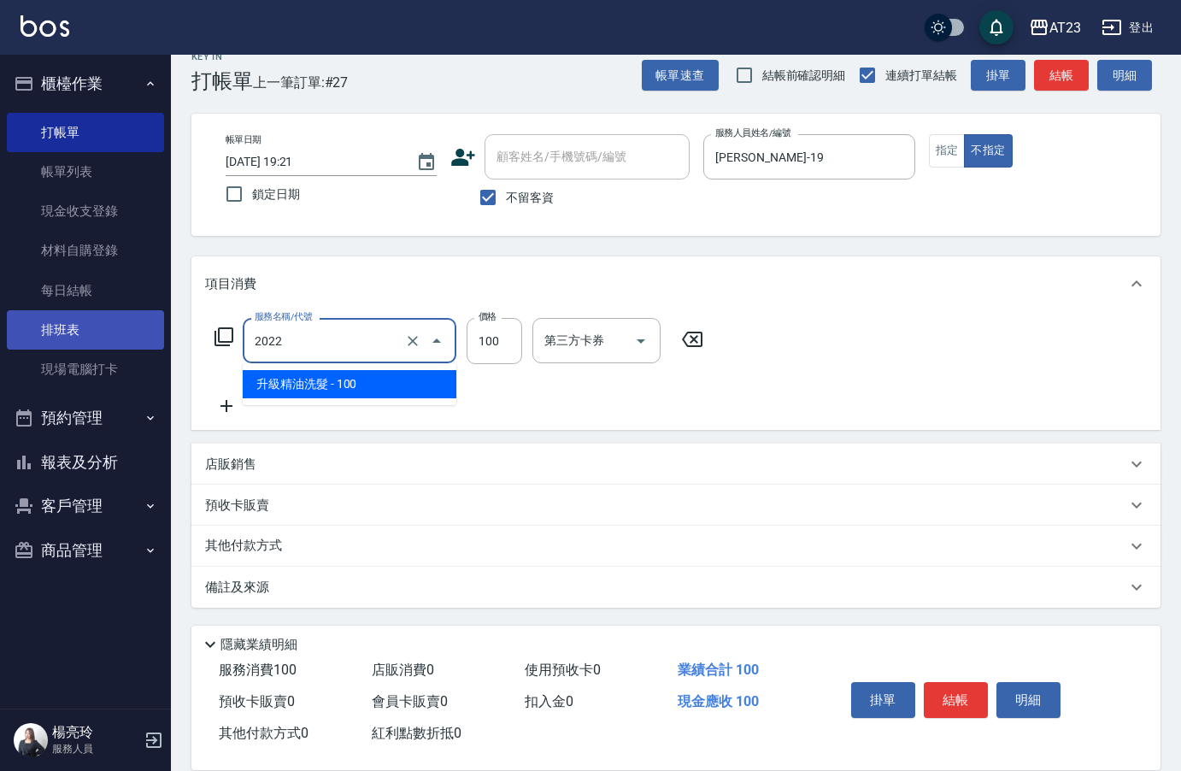
drag, startPoint x: 283, startPoint y: 344, endPoint x: 139, endPoint y: 338, distance: 143.7
click at [146, 338] on div "AT23 登出 櫃檯作業 打帳單 帳單列表 現金收支登錄 材料自購登錄 每日結帳 排班表 現場電腦打卡 預約管理 預約管理 單日預約紀錄 單週預約紀錄 報表及…" at bounding box center [590, 374] width 1181 height 796
type input "剪瀏海(303)"
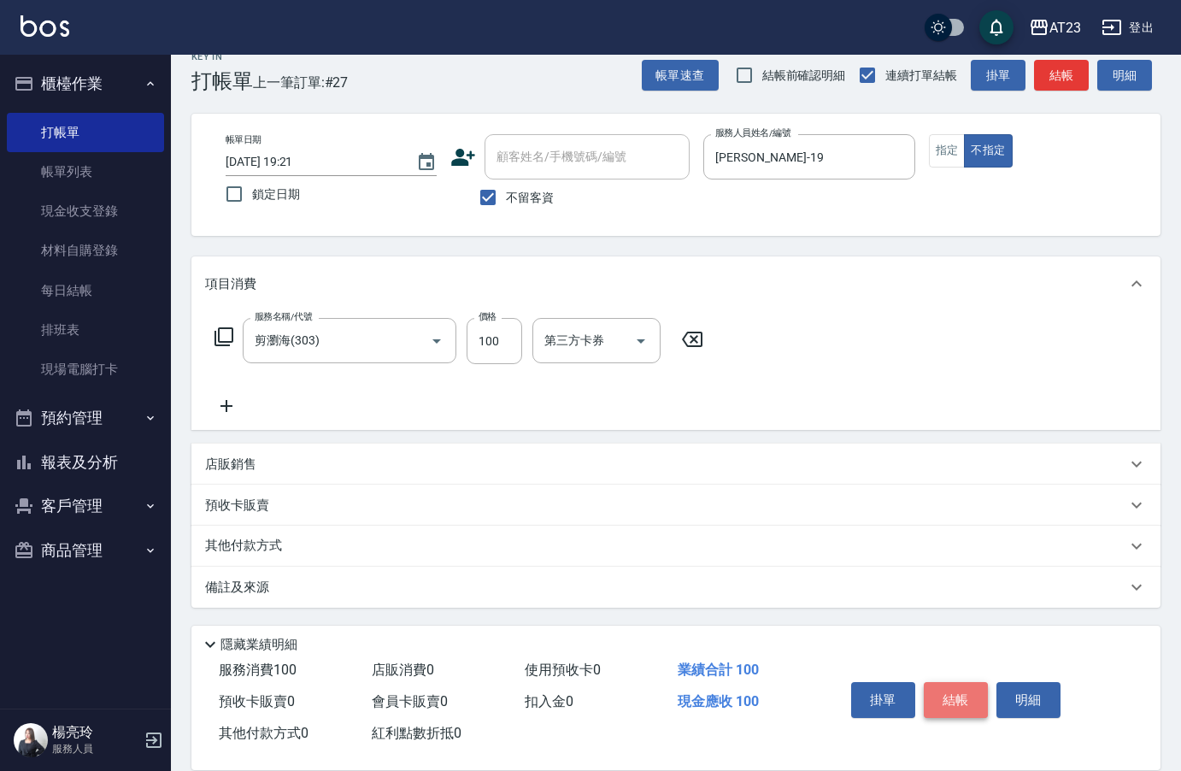
click at [942, 693] on button "結帳" at bounding box center [956, 700] width 64 height 36
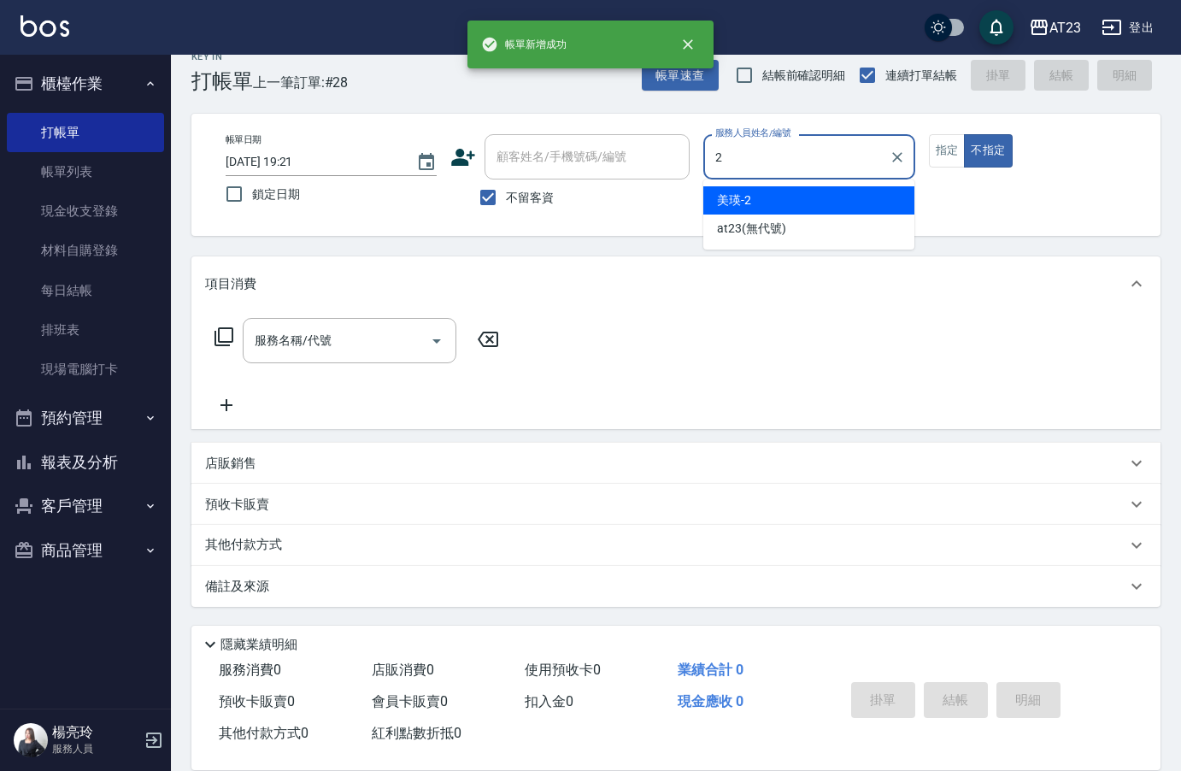
type input "美瑛-2"
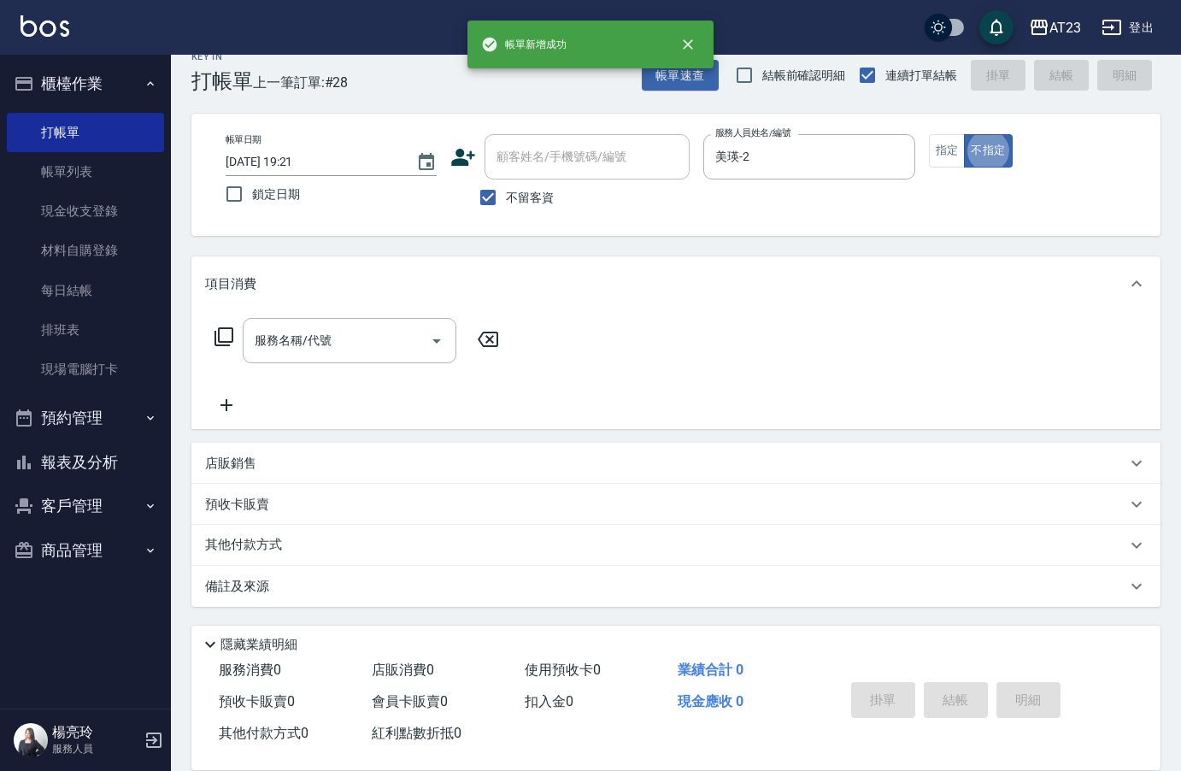
type button "false"
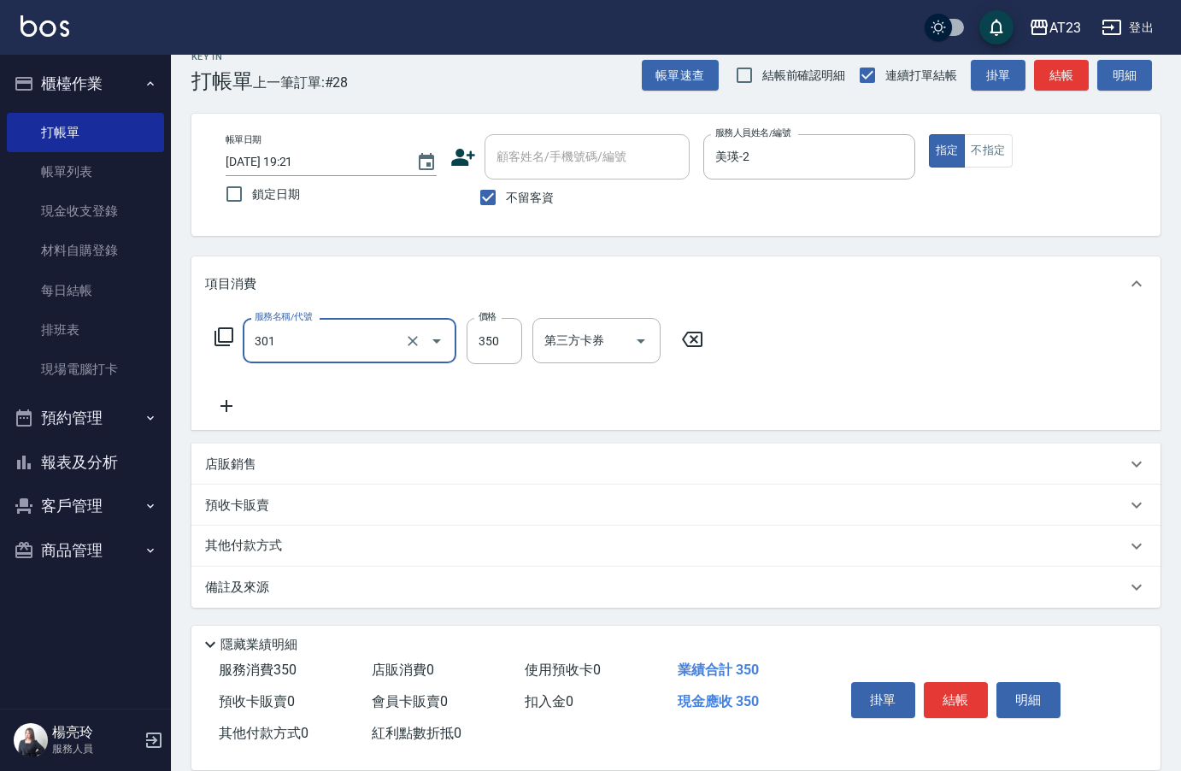
type input "造型剪髮(301)"
type input "500"
click at [961, 690] on button "結帳" at bounding box center [956, 700] width 64 height 36
